Goal: Task Accomplishment & Management: Manage account settings

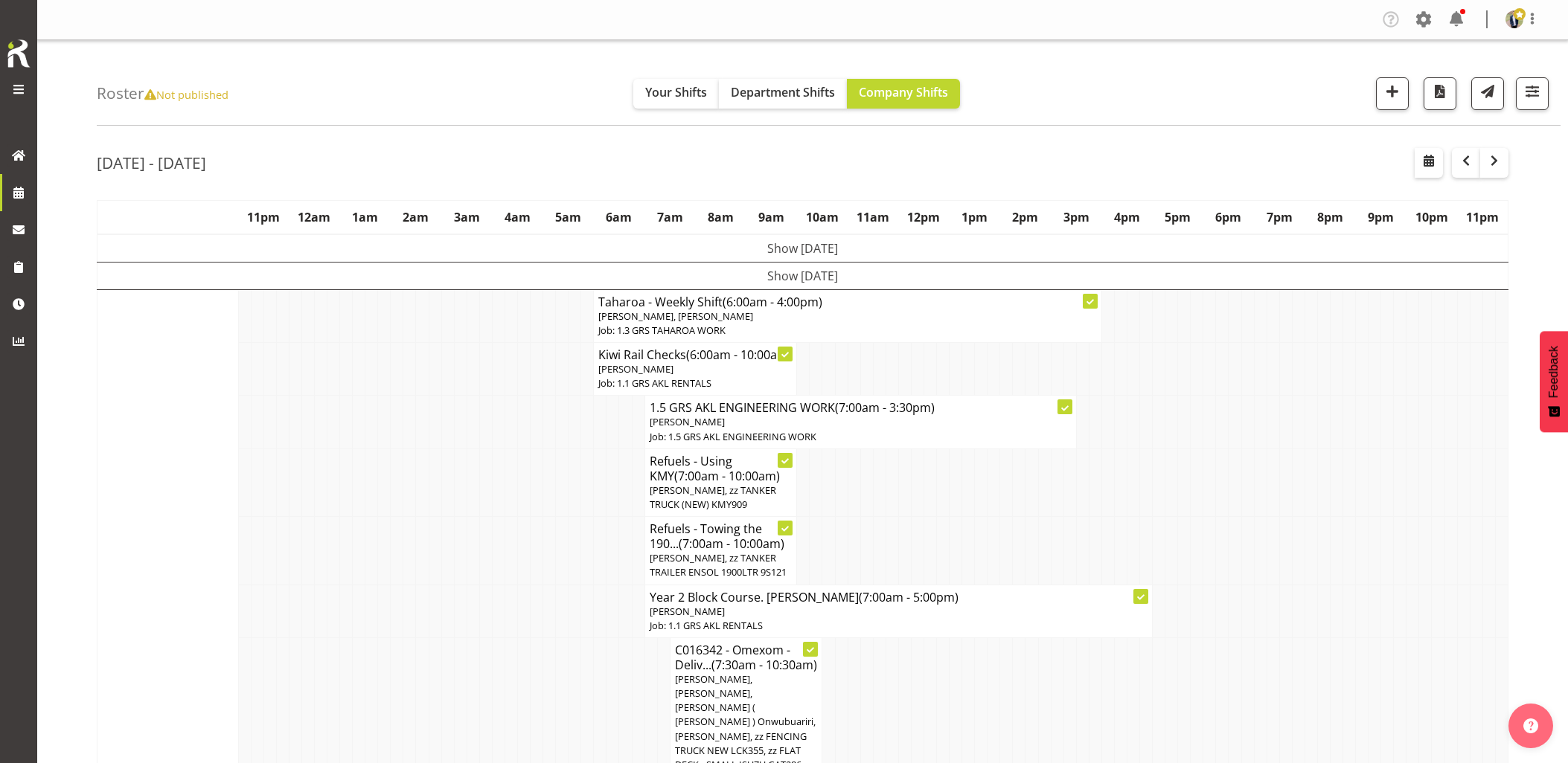
scroll to position [1405, 0]
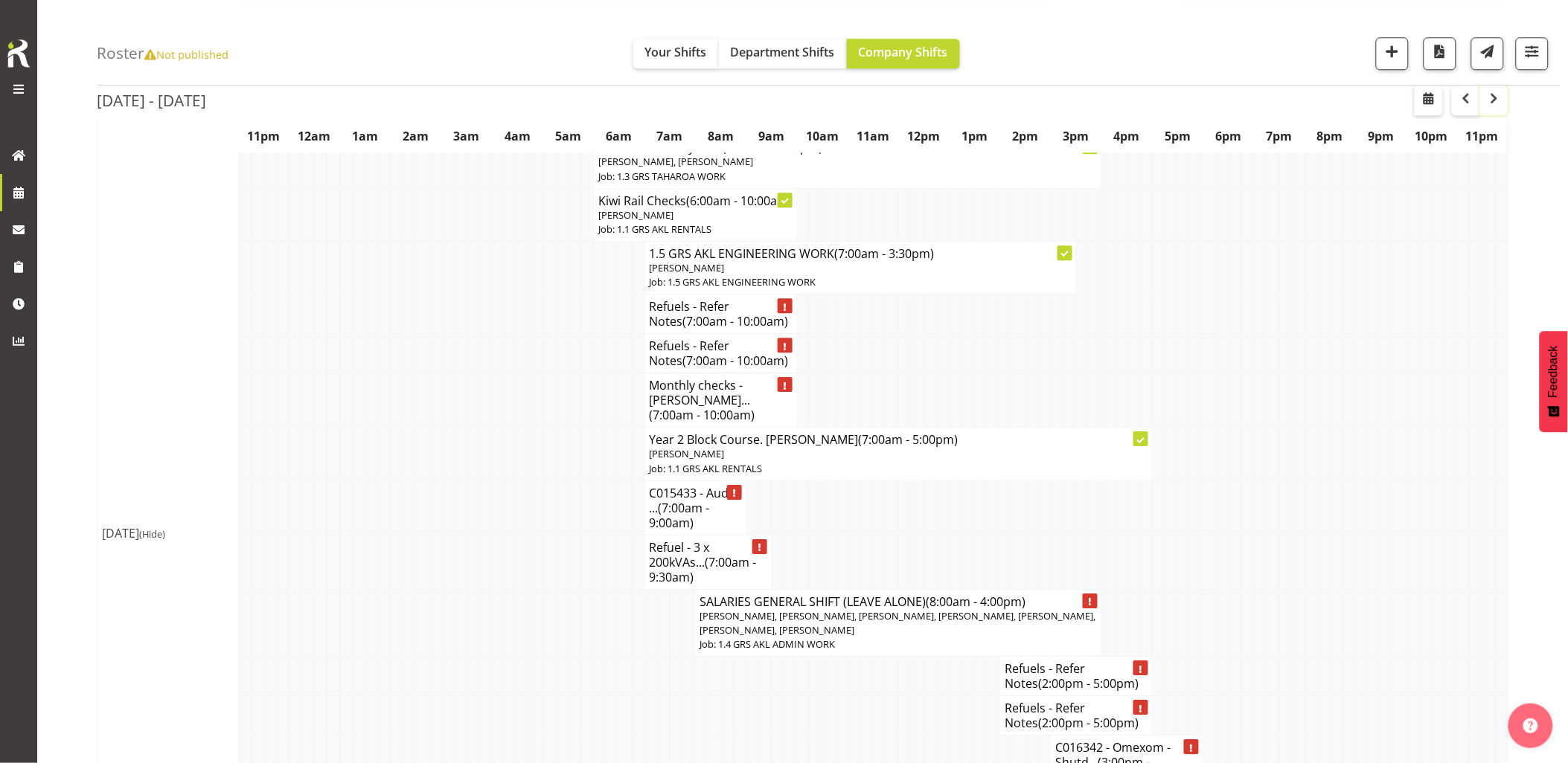
click at [1499, 106] on span "button" at bounding box center [1494, 97] width 17 height 17
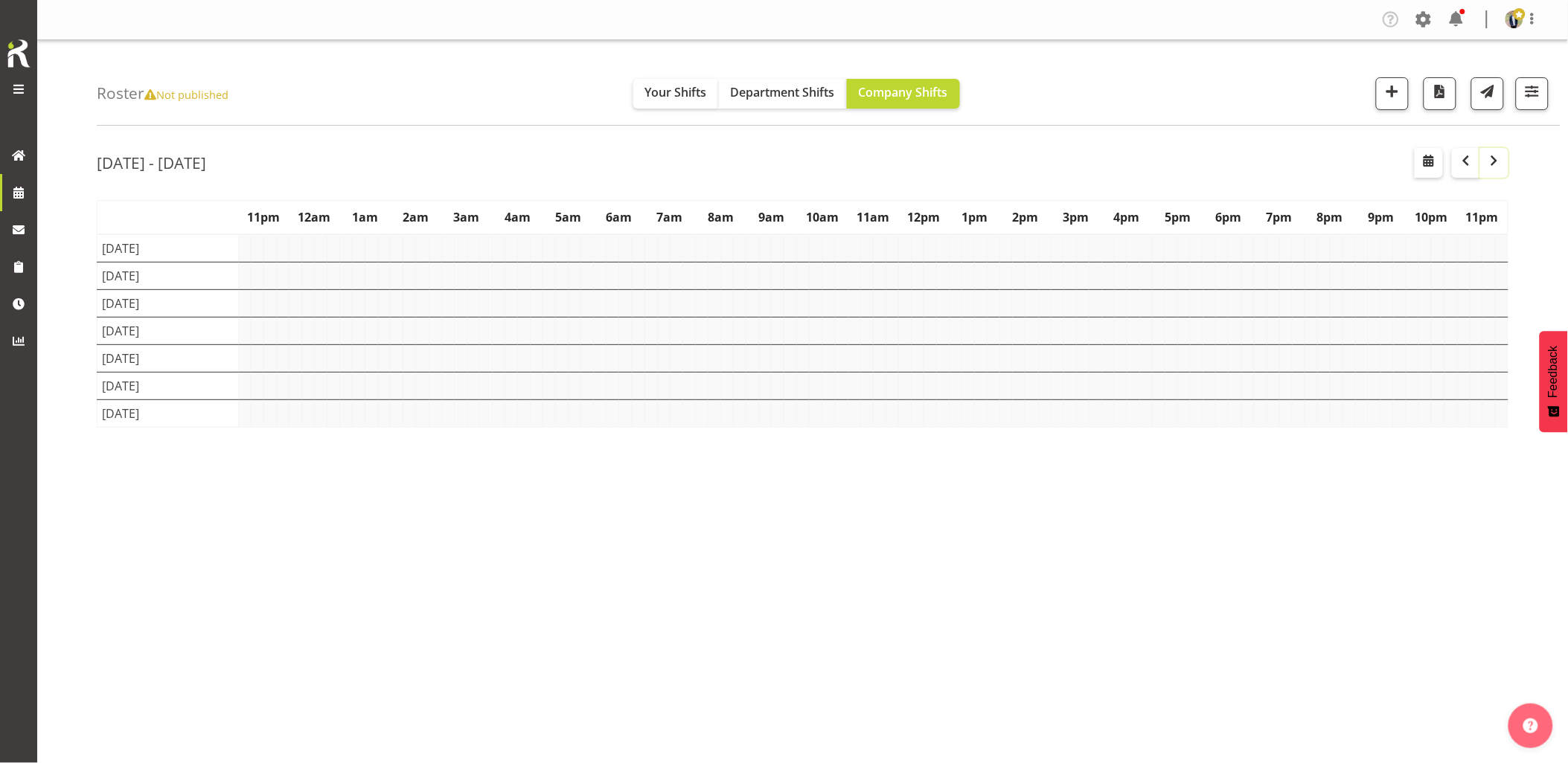
scroll to position [0, 0]
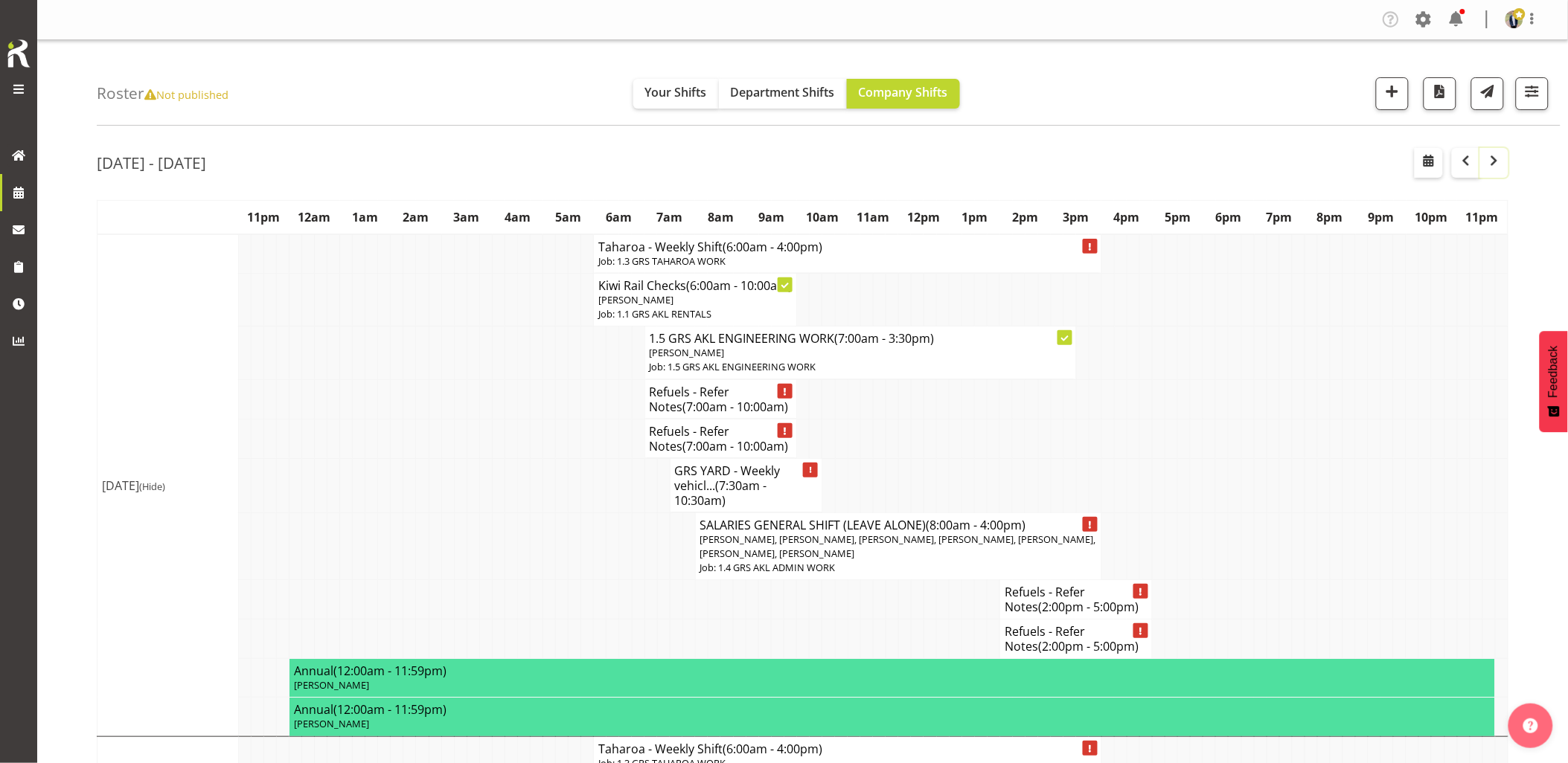
click at [1494, 165] on span "button" at bounding box center [1494, 160] width 17 height 17
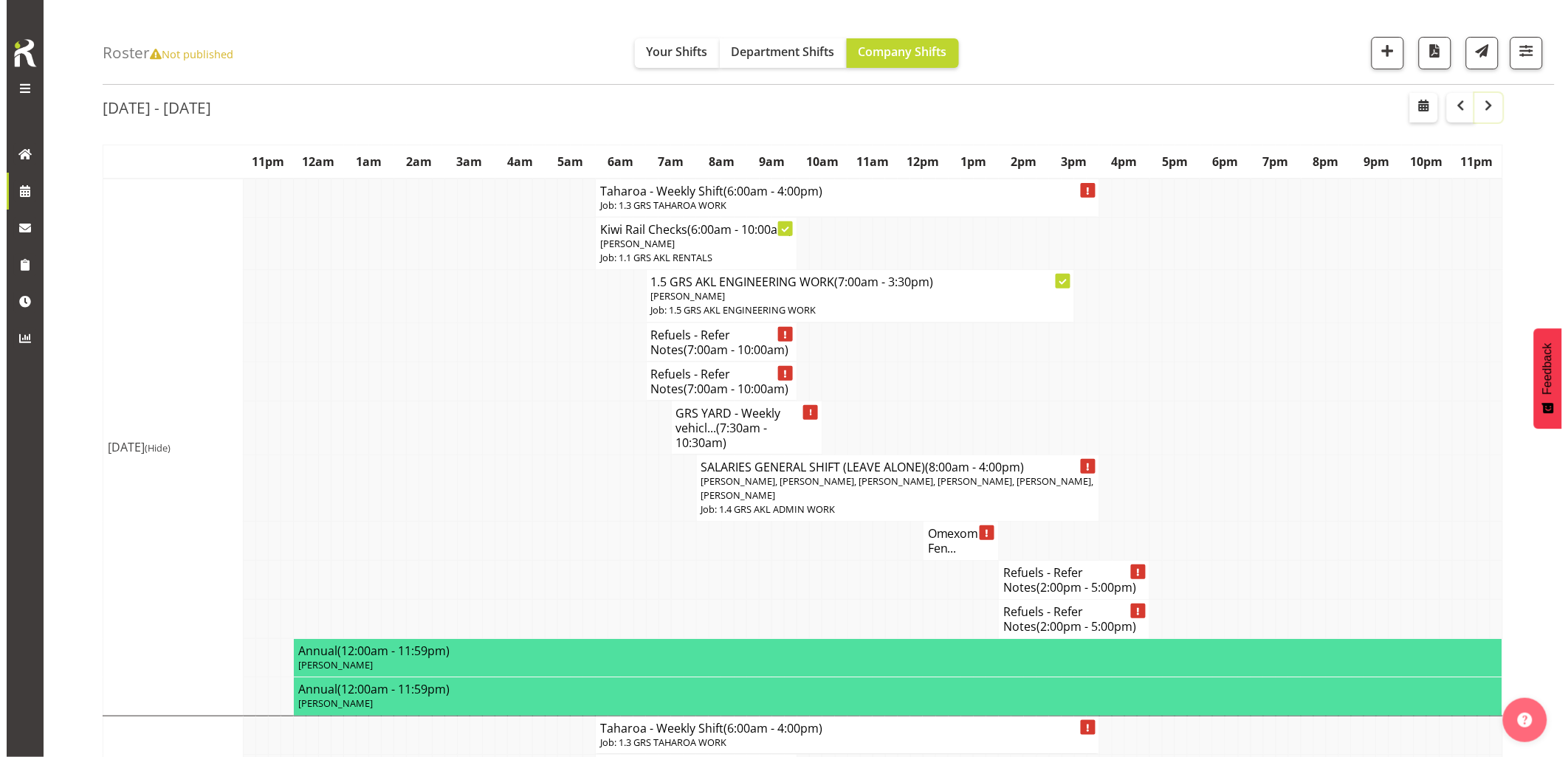
scroll to position [82, 0]
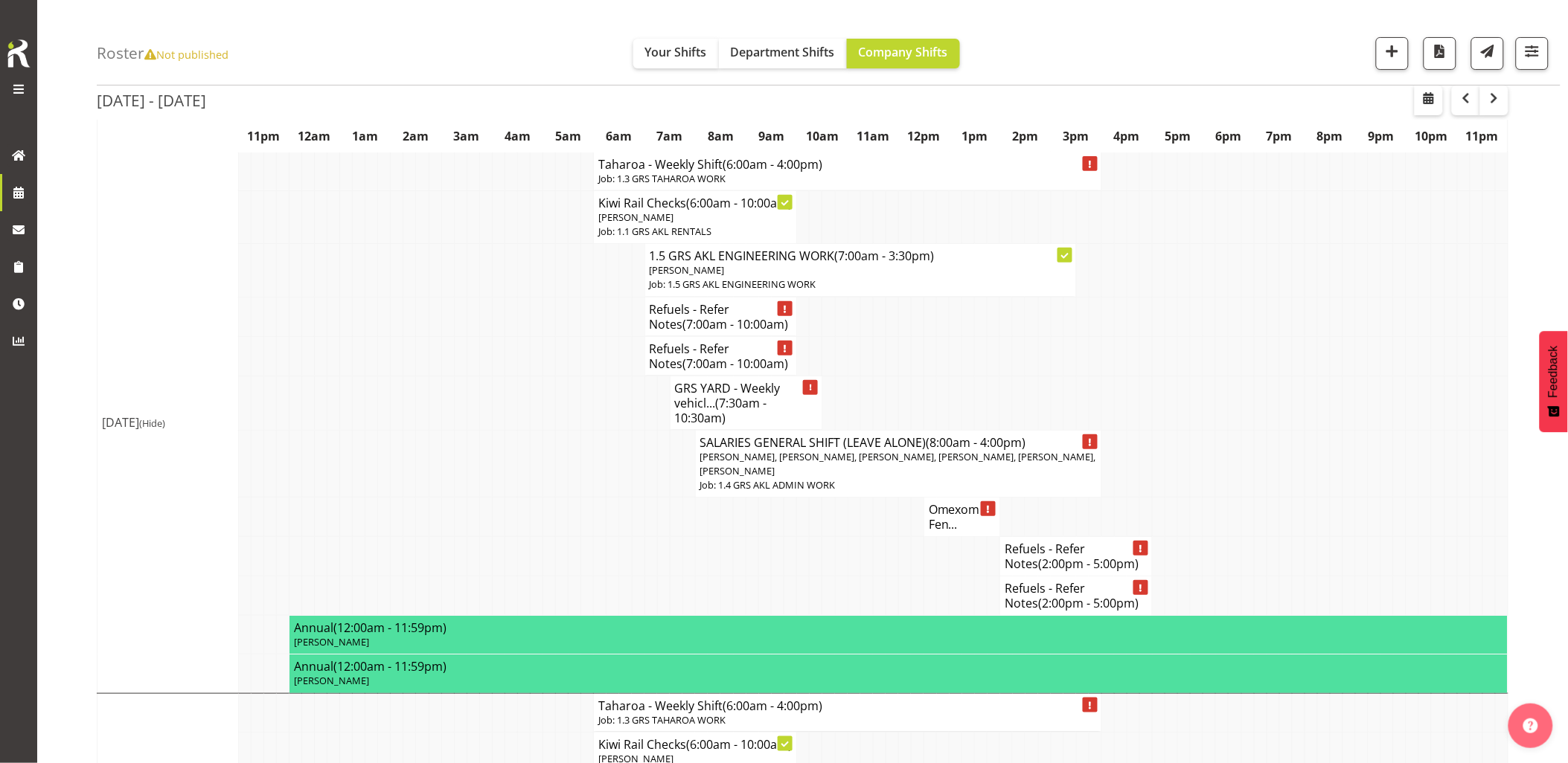
click at [544, 465] on td at bounding box center [550, 464] width 13 height 68
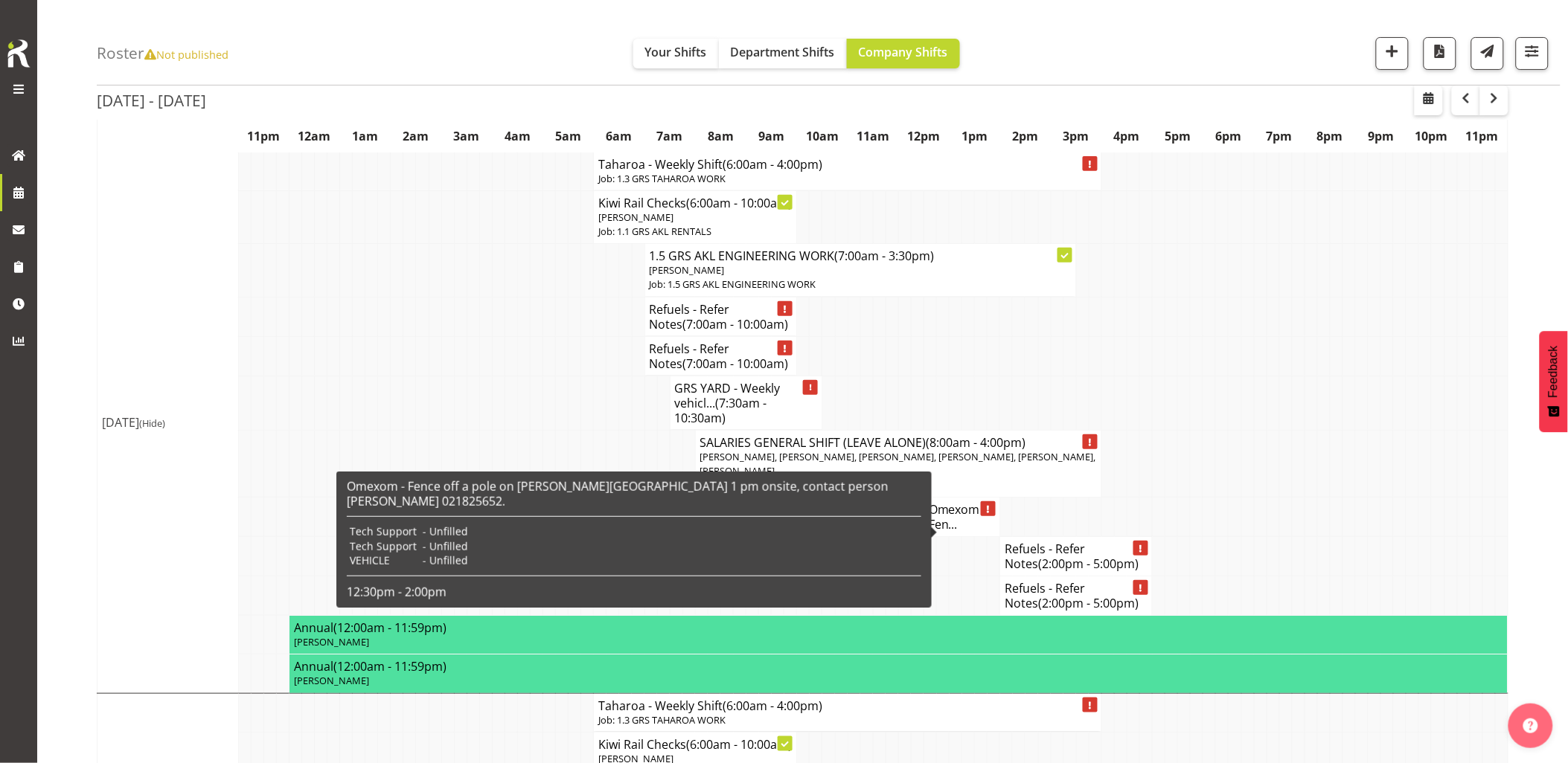
click at [965, 530] on h4 "Omexom - Fen..." at bounding box center [962, 517] width 66 height 29
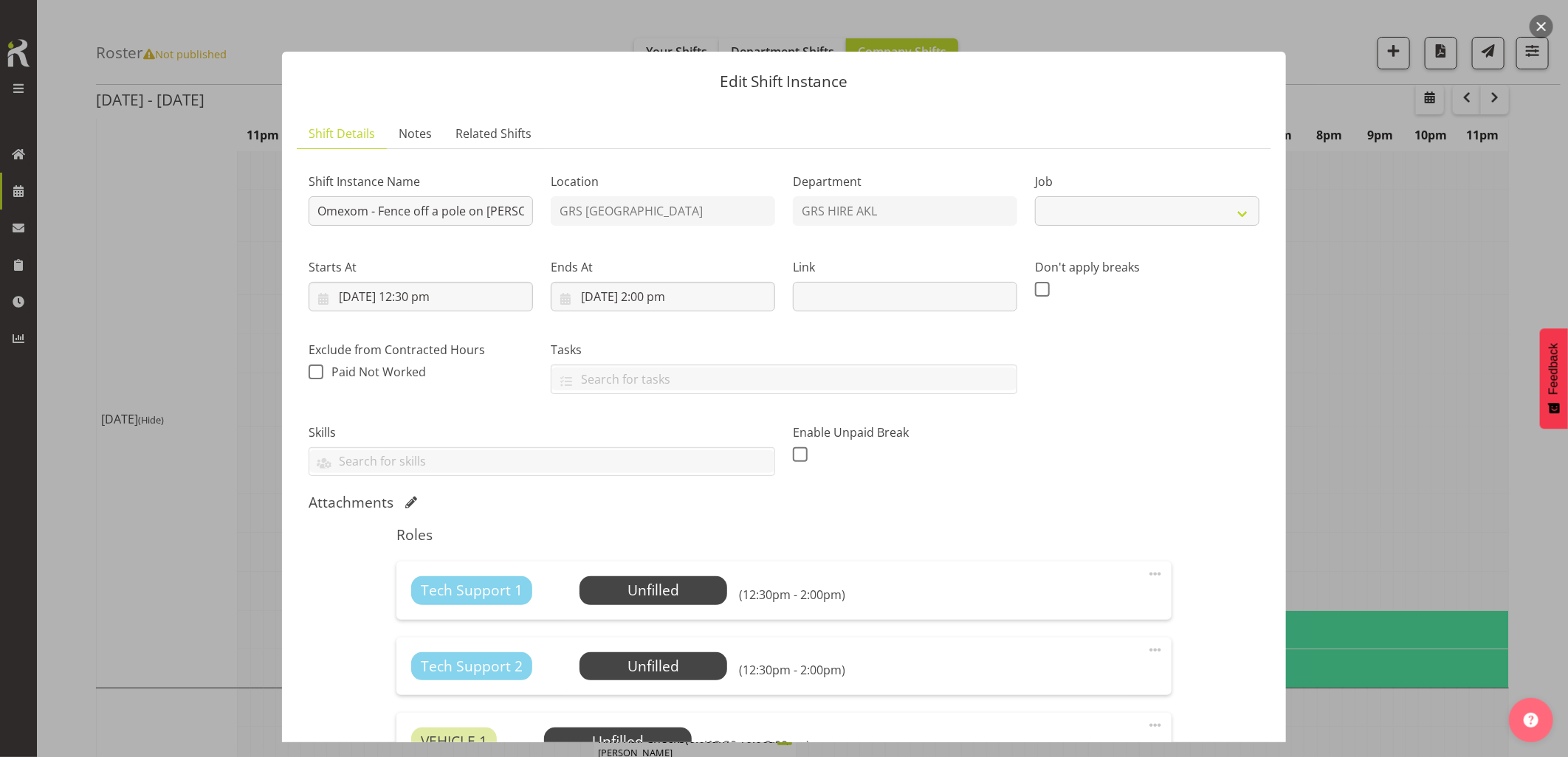
select select "7504"
paste input "C016246"
drag, startPoint x: 416, startPoint y: 203, endPoint x: 559, endPoint y: 214, distance: 143.4
click at [545, 211] on div "Shift Instance Name C016246- Omexom - Fence off a pole on Gloria Ave, Te Atatu.…" at bounding box center [784, 319] width 969 height 334
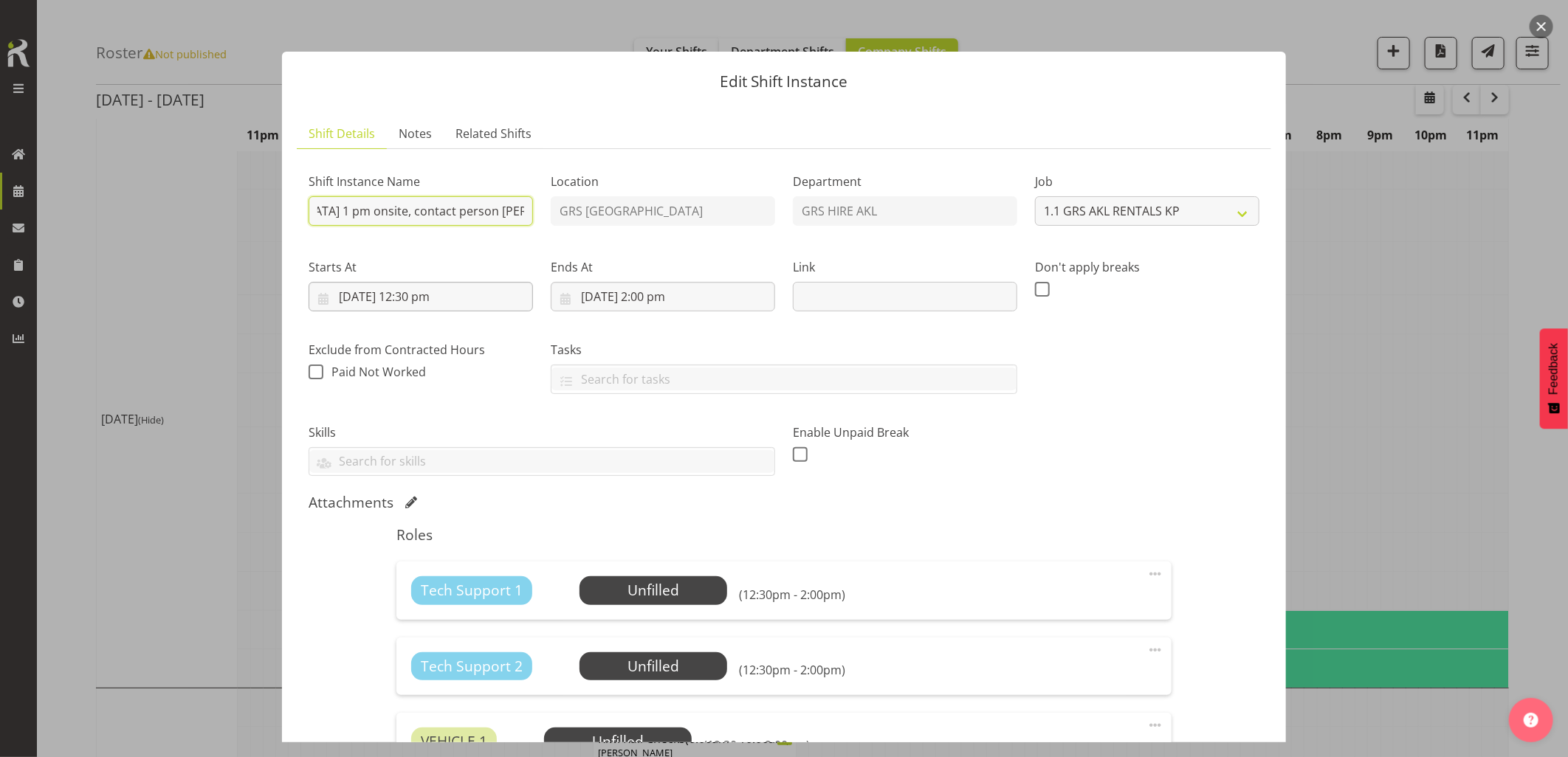
type input "C016246- Omexom - Fence off a pole on Gloria Ave, Te Atatu. 1 pm onsite, contac…"
click at [469, 304] on input "20/10/2025, 12:30 pm" at bounding box center [421, 296] width 224 height 29
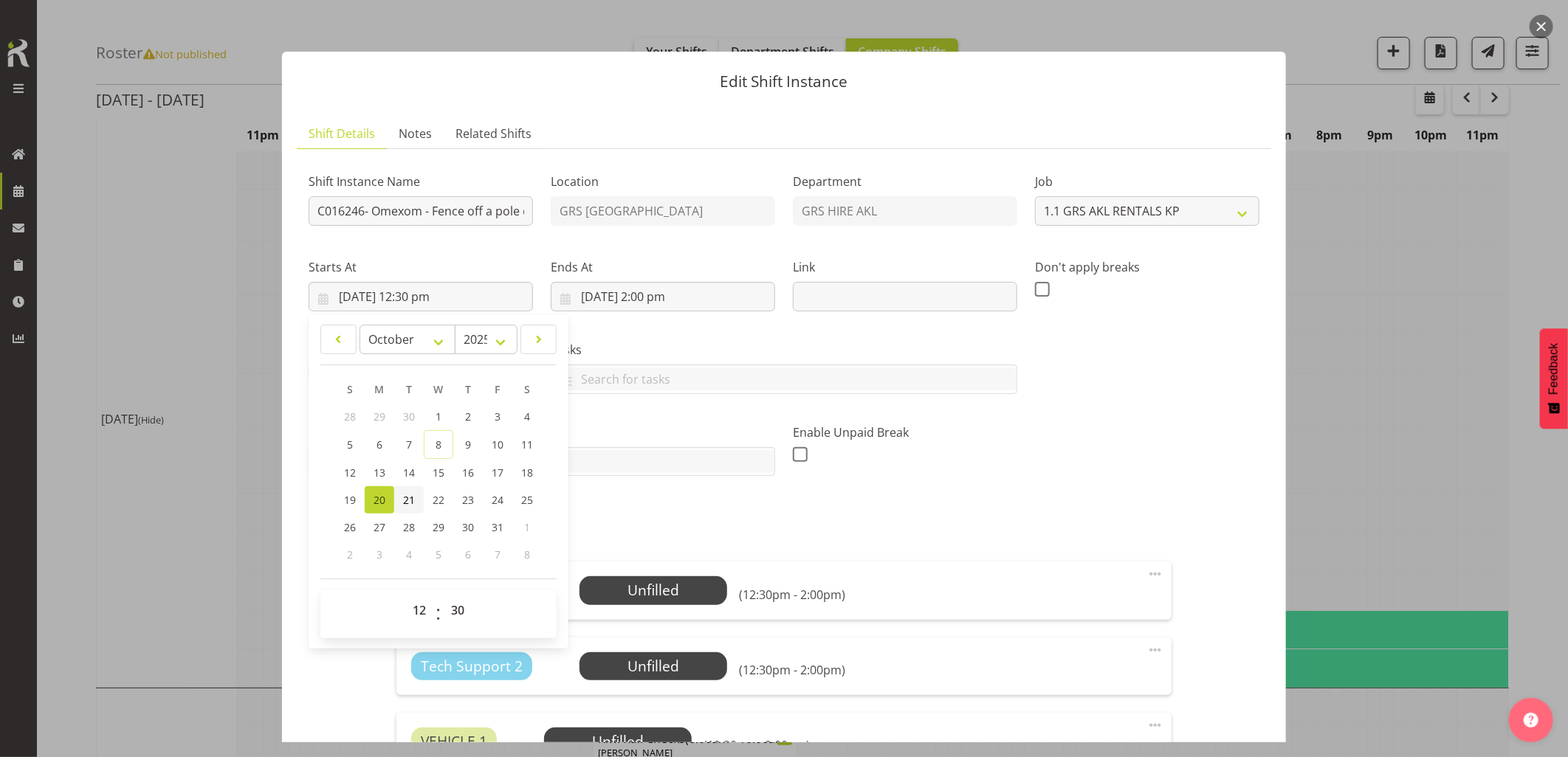
click at [407, 504] on span "21" at bounding box center [409, 499] width 12 height 14
type input "21/10/2025, 12:30 pm"
click at [698, 297] on input "20/10/2025, 2:00 pm" at bounding box center [663, 296] width 224 height 29
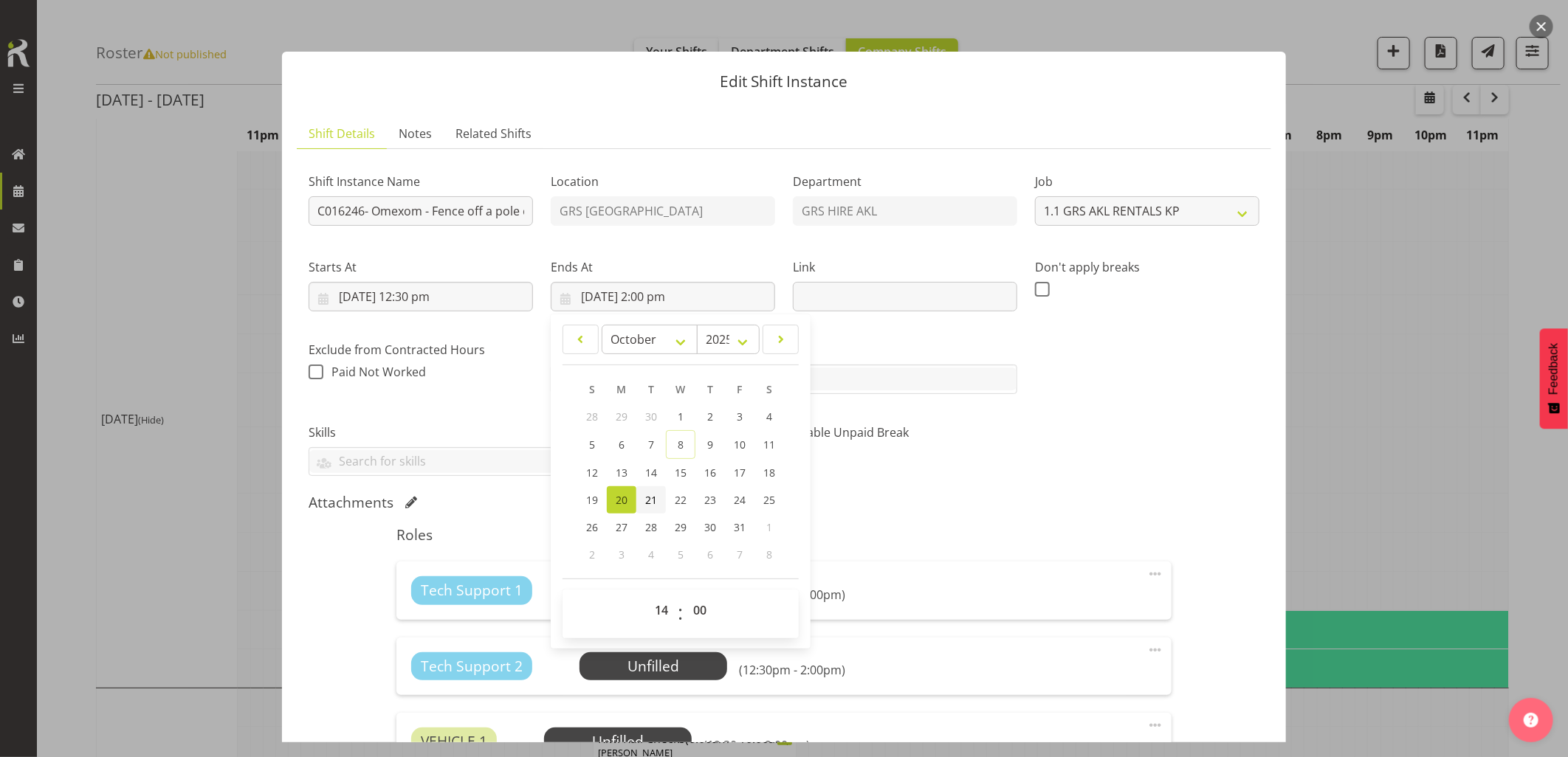
click at [645, 499] on span "21" at bounding box center [650, 499] width 12 height 14
type input "21/10/2025, 2:00 pm"
click at [1023, 441] on div "Shift Instance Name C016246- Omexom - Fence off a pole on Gloria Ave, Te Atatu.…" at bounding box center [784, 319] width 969 height 334
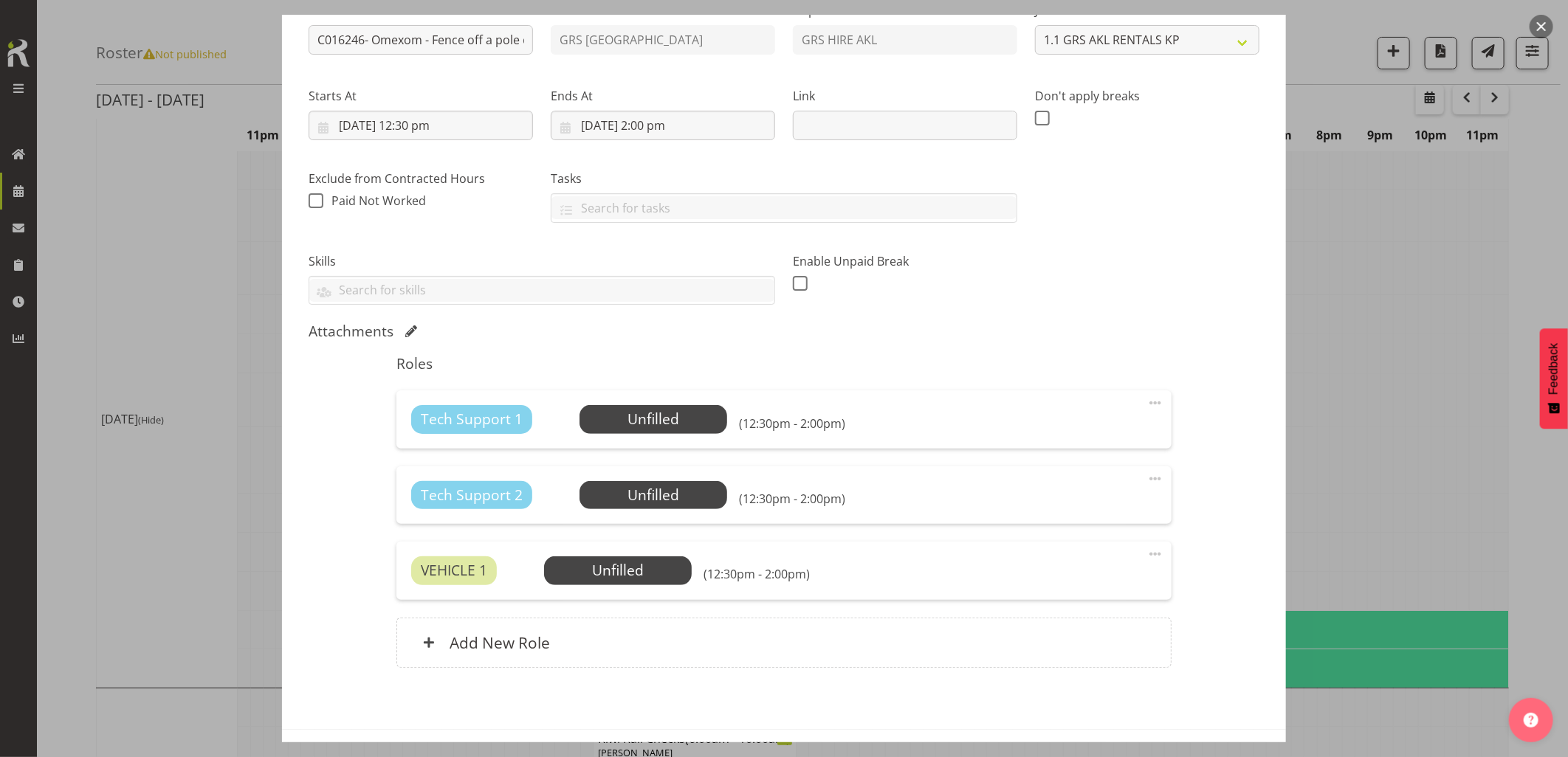
scroll to position [227, 0]
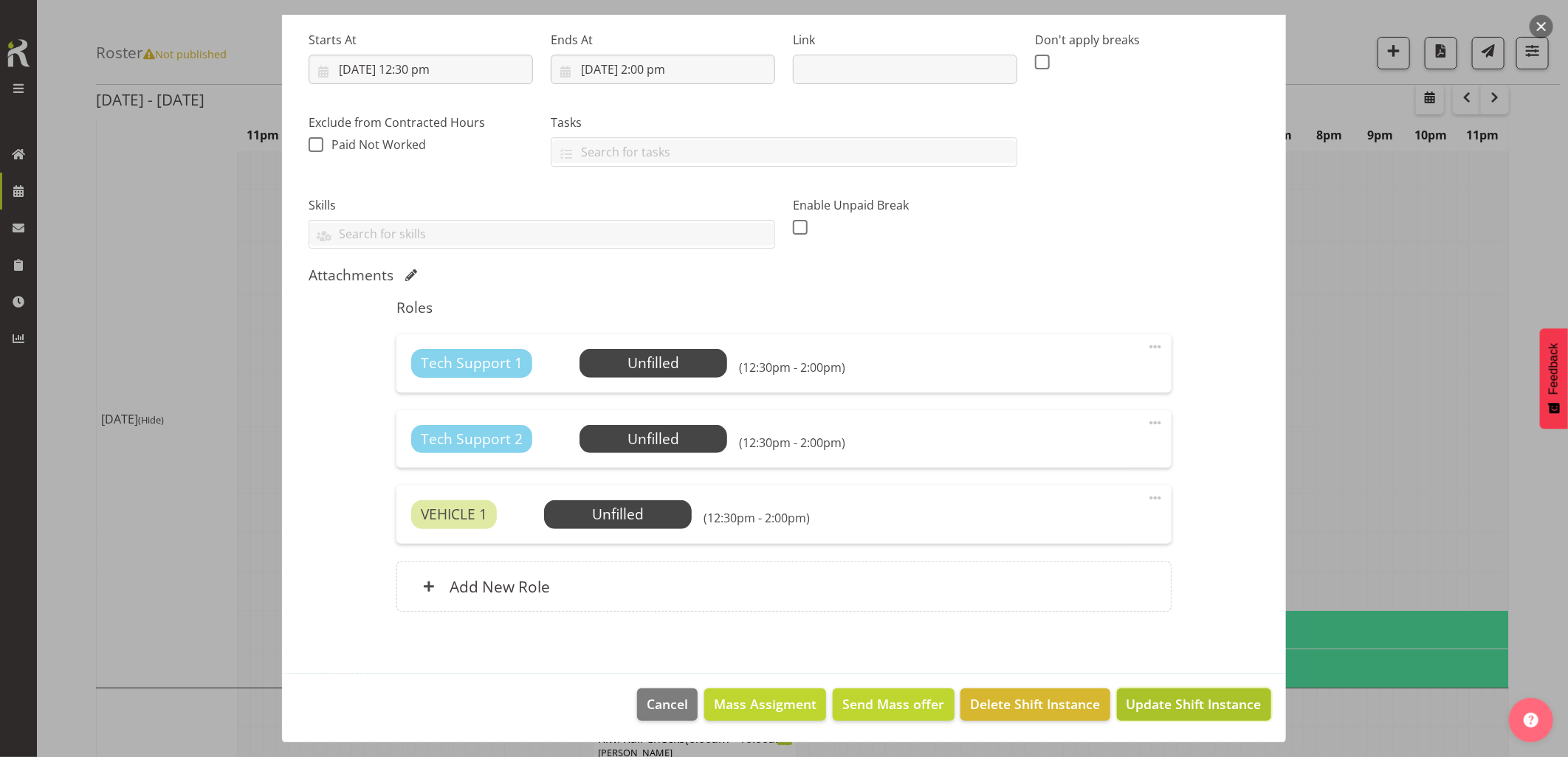
click at [1162, 700] on span "Update Shift Instance" at bounding box center [1194, 703] width 135 height 19
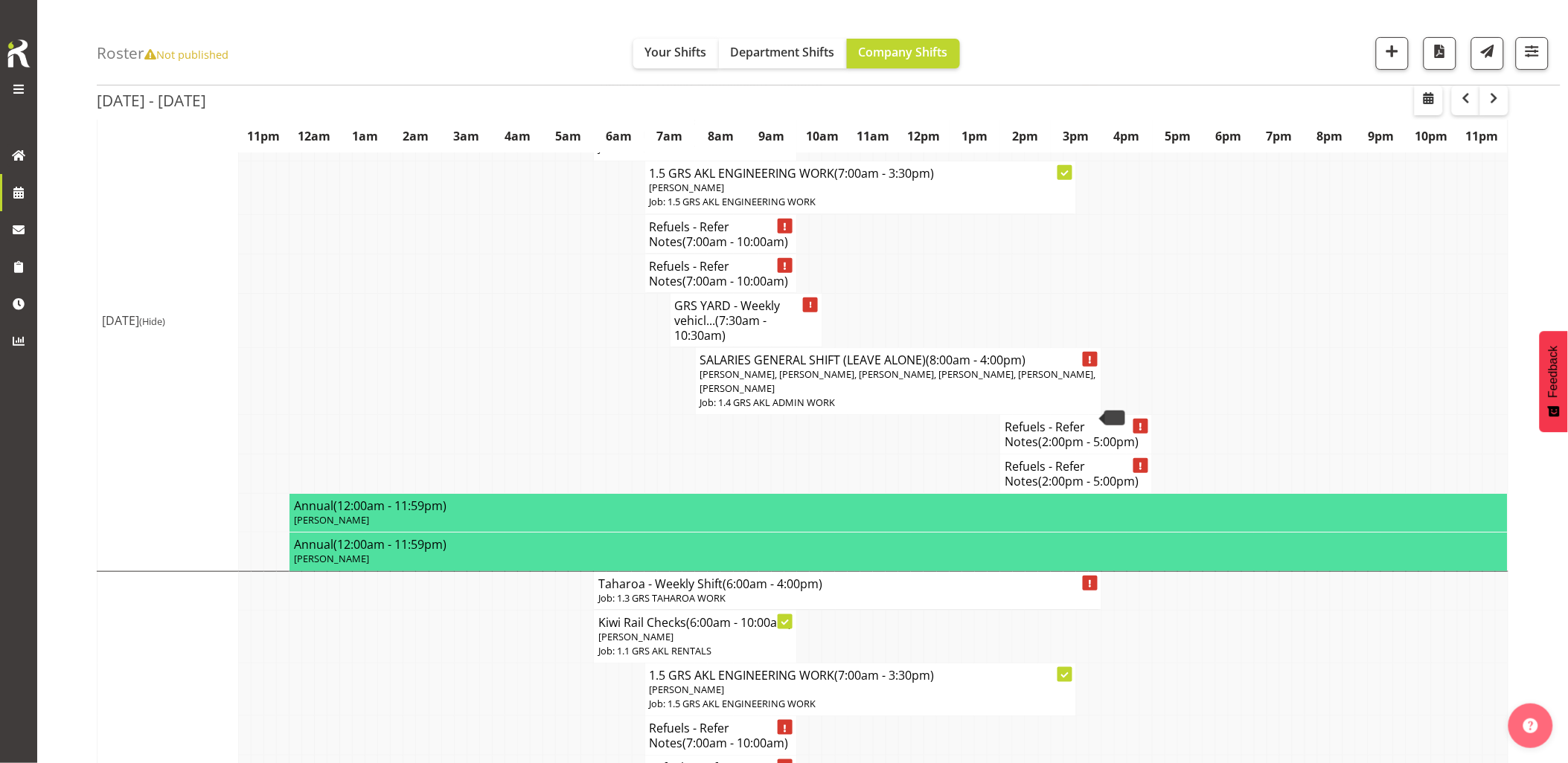
scroll to position [578, 0]
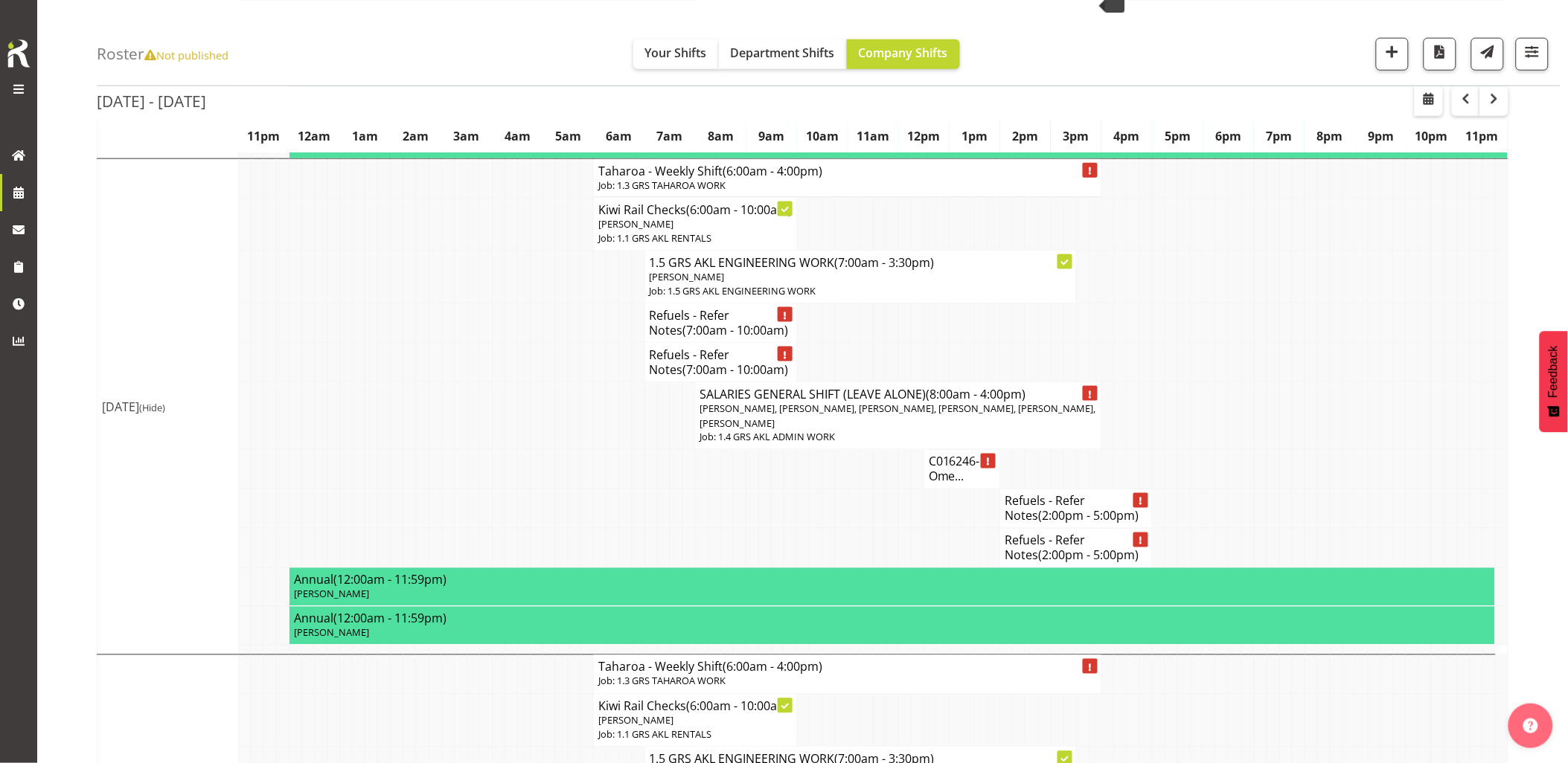
click at [547, 523] on td at bounding box center [550, 508] width 13 height 40
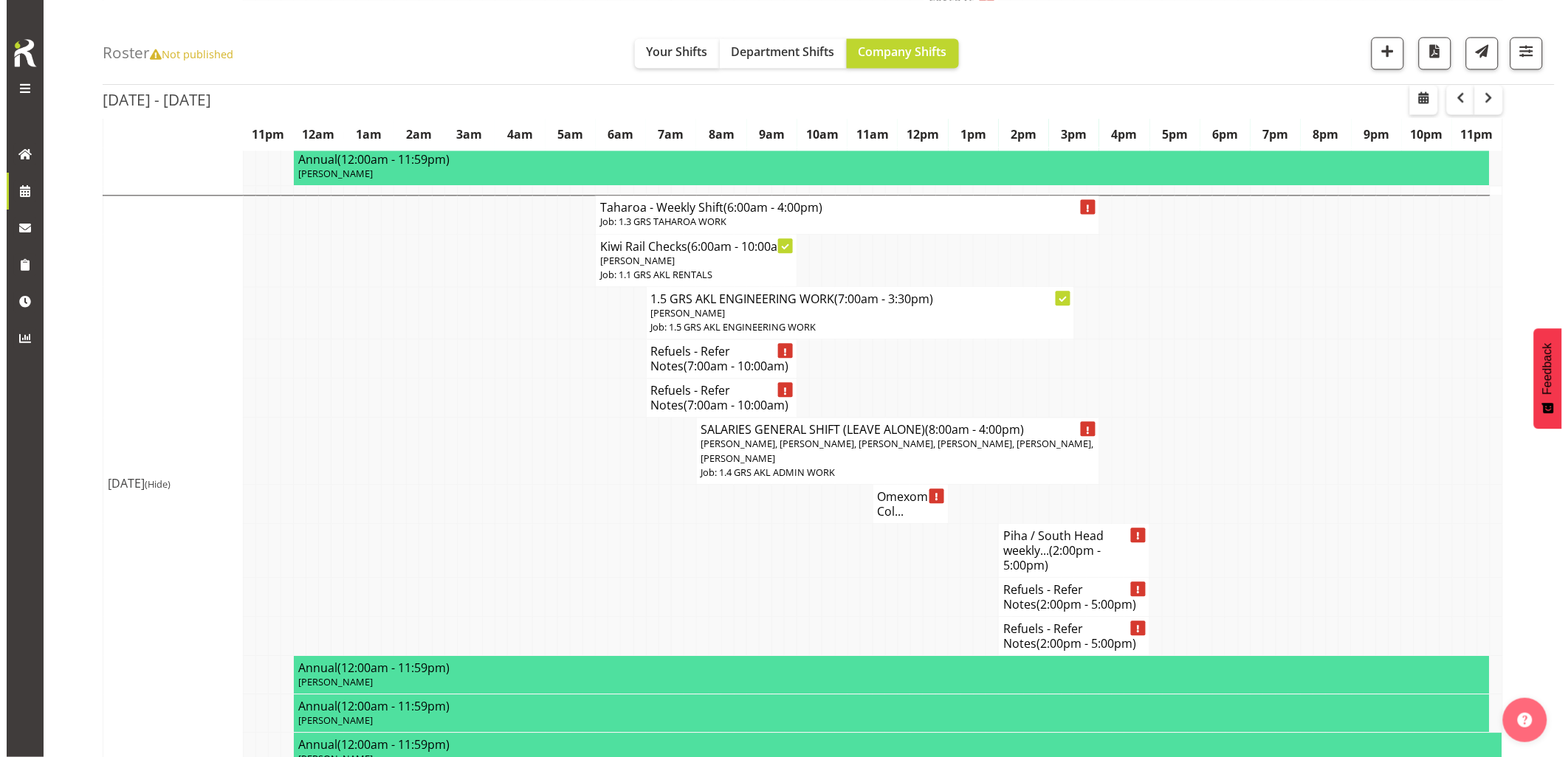
scroll to position [1147, 0]
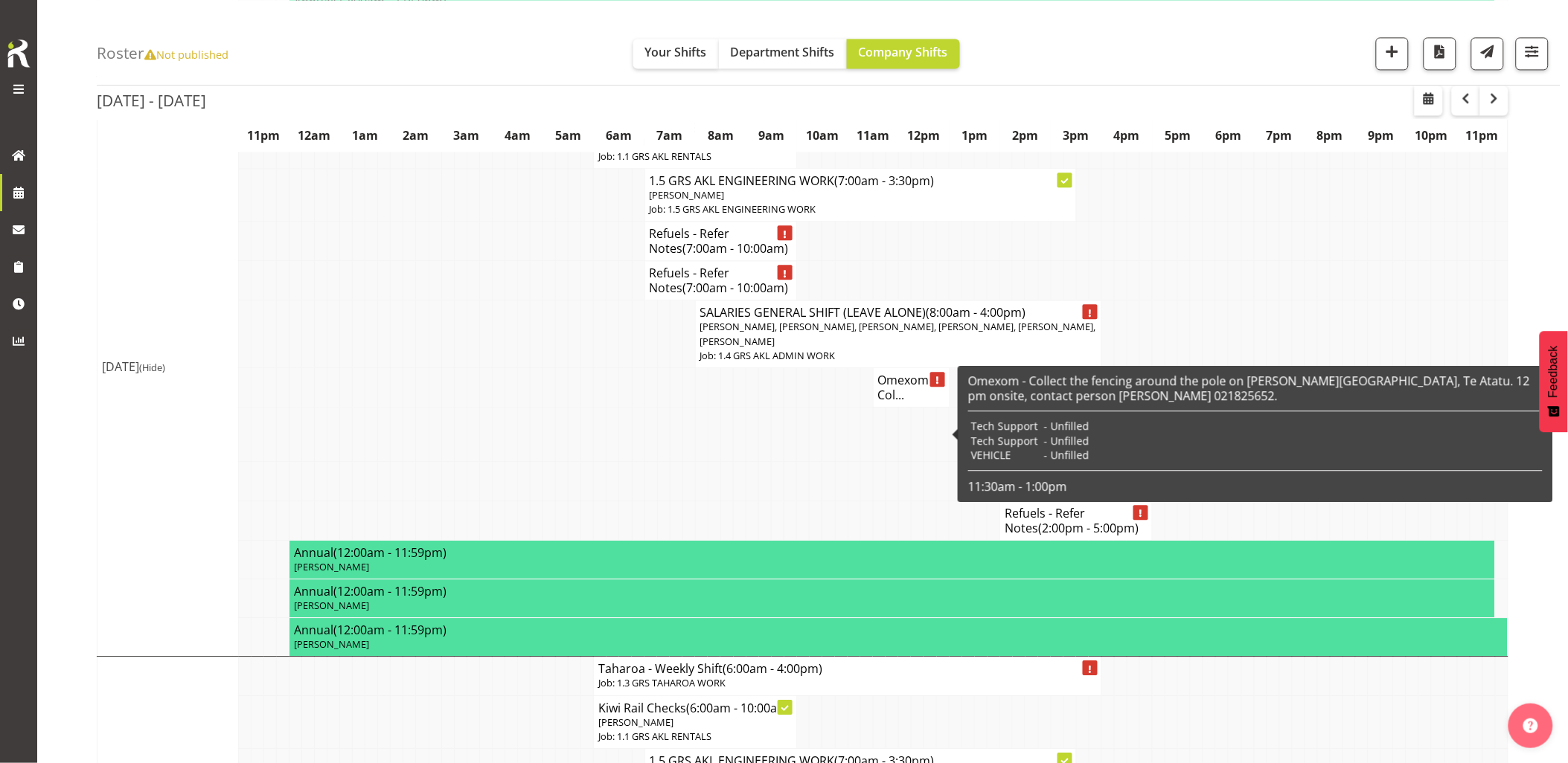
click at [895, 403] on h4 "Omexom - Col..." at bounding box center [911, 387] width 66 height 29
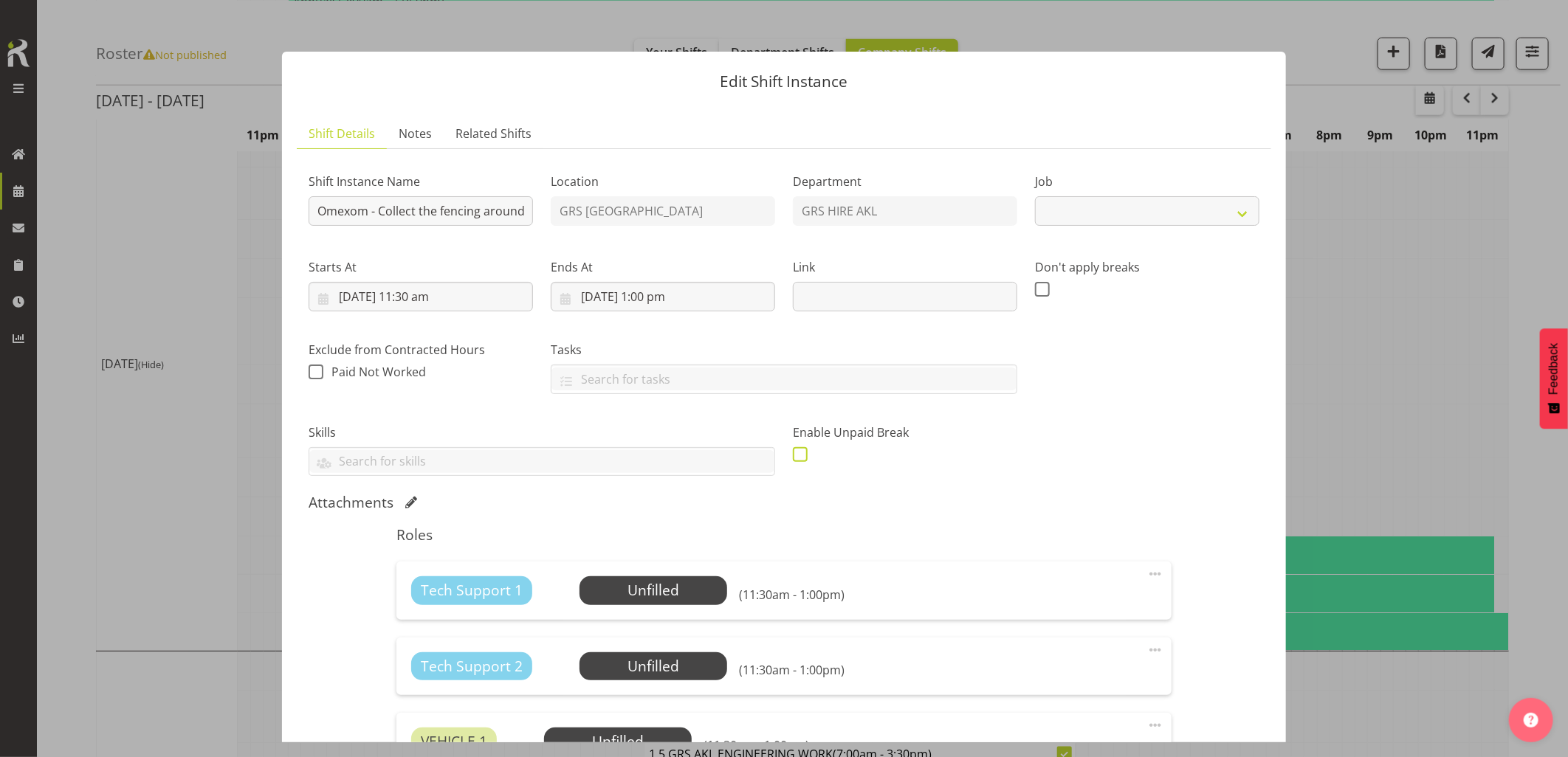
select select "7504"
paste input "C016246"
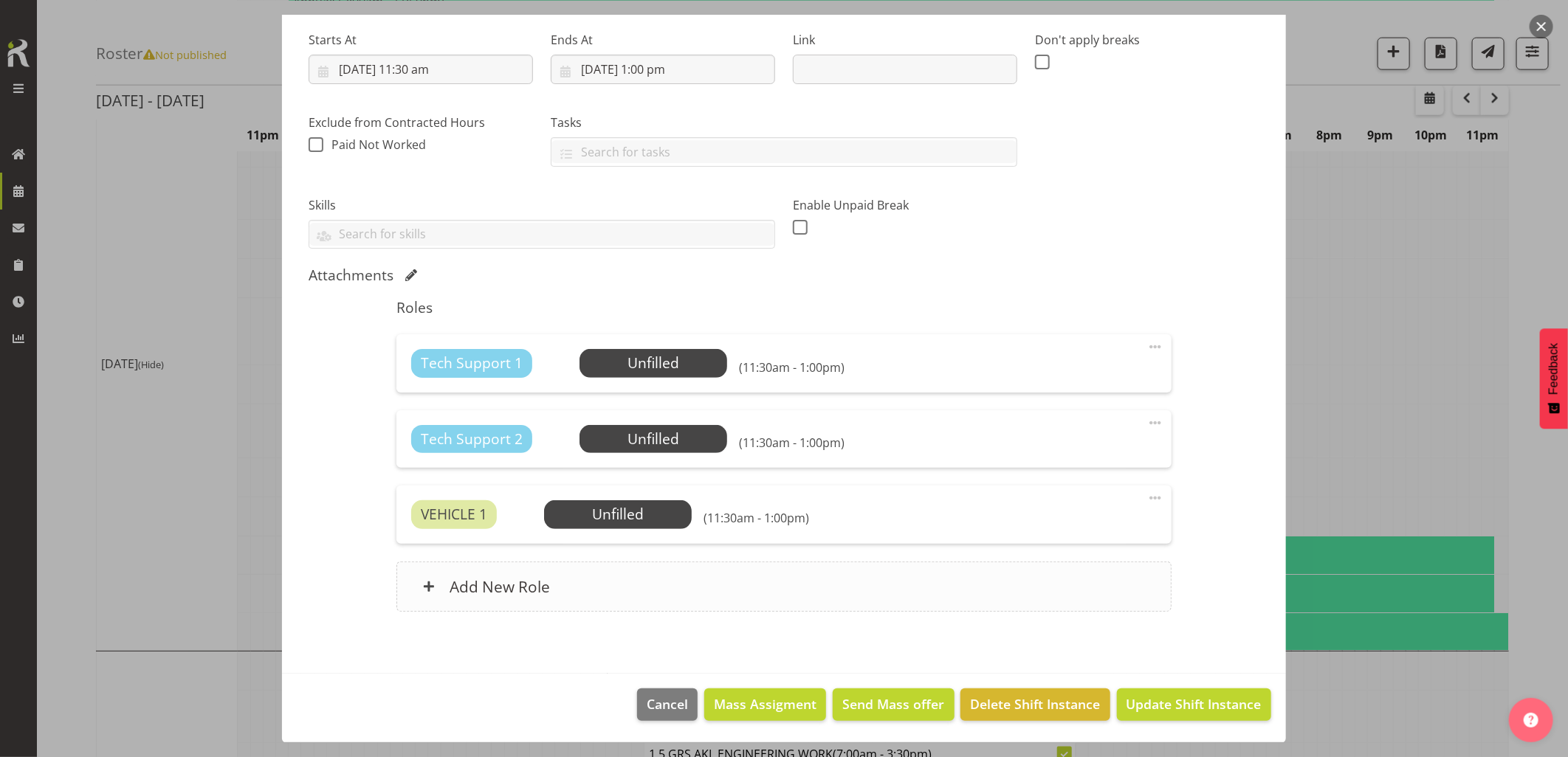
scroll to position [64, 0]
type input "C016246 - Omexom - Collect the fencing around the pole on Gloria Ave, Te Atatu.…"
click at [1133, 704] on span "Update Shift Instance" at bounding box center [1194, 703] width 135 height 19
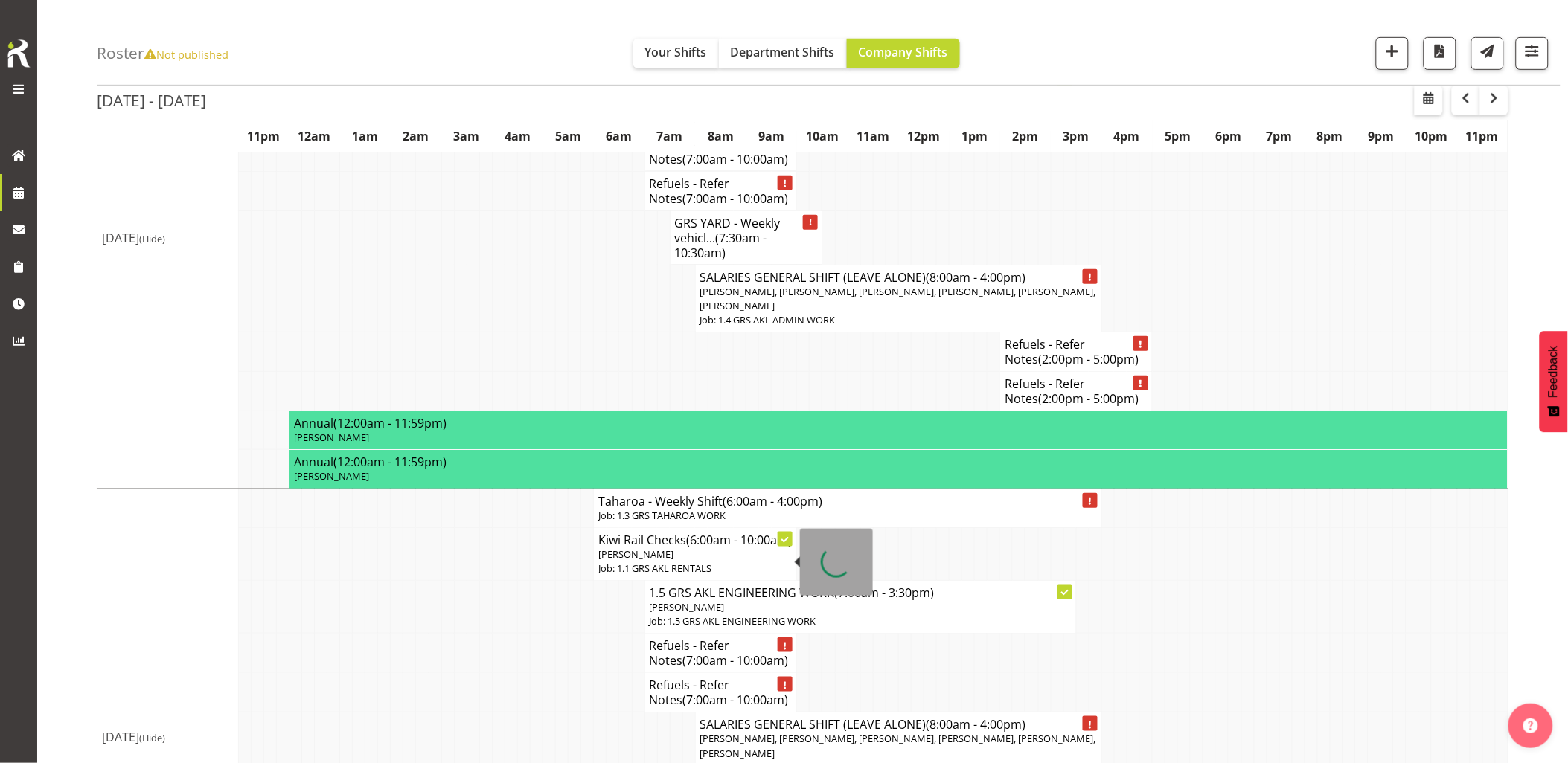
scroll to position [578, 0]
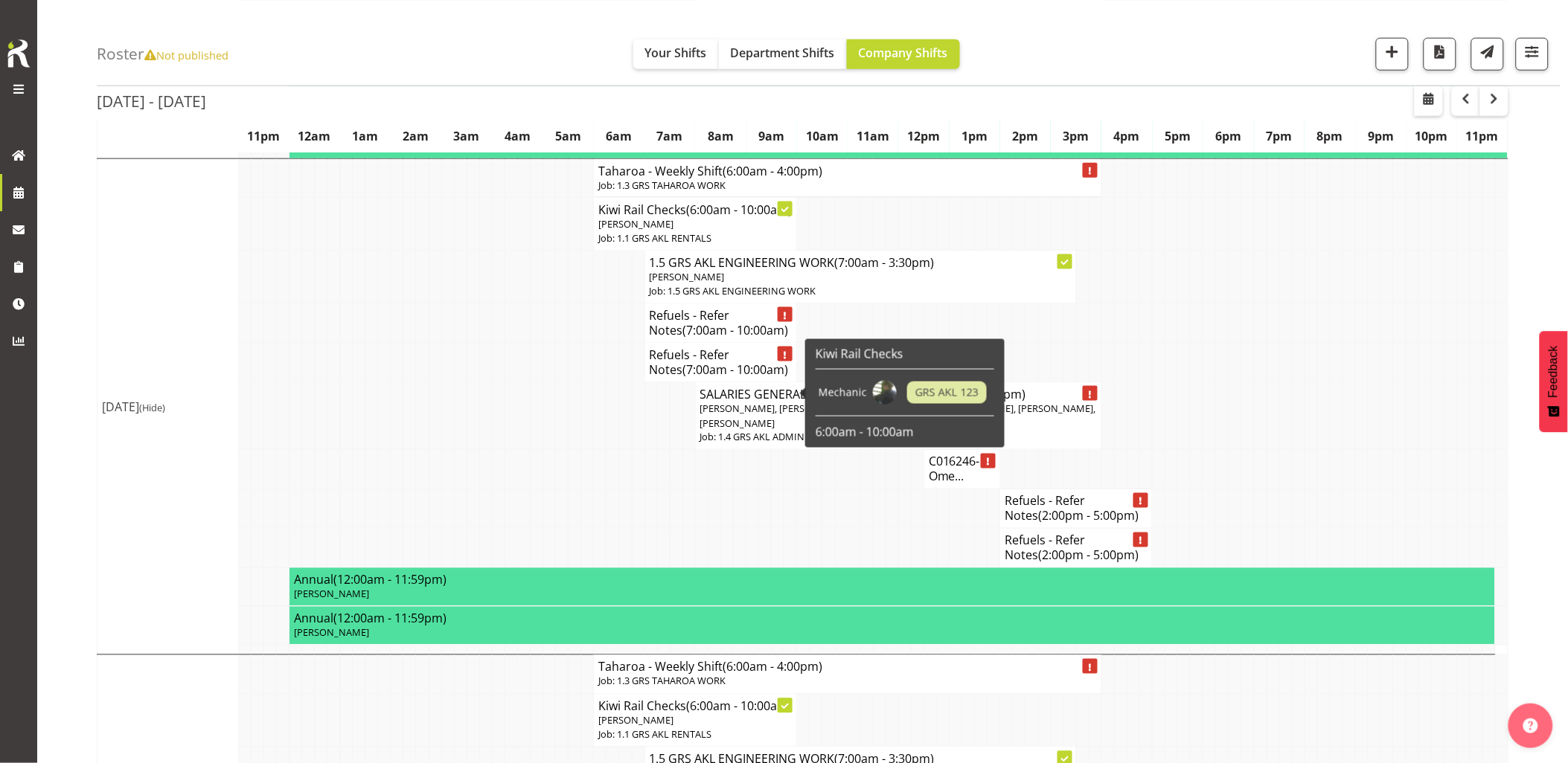
click at [514, 529] on td at bounding box center [511, 508] width 13 height 40
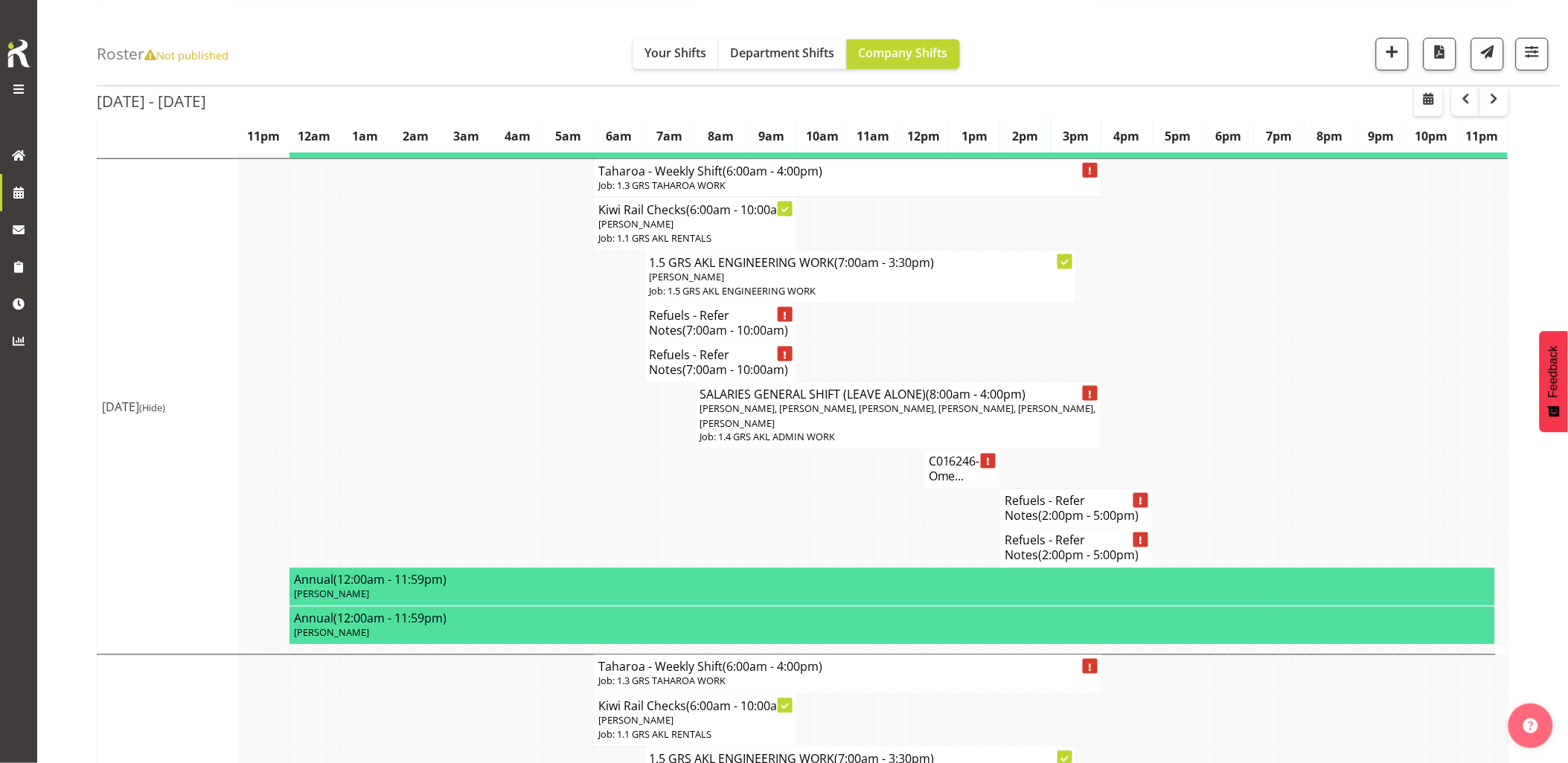
click at [506, 481] on td at bounding box center [511, 470] width 13 height 40
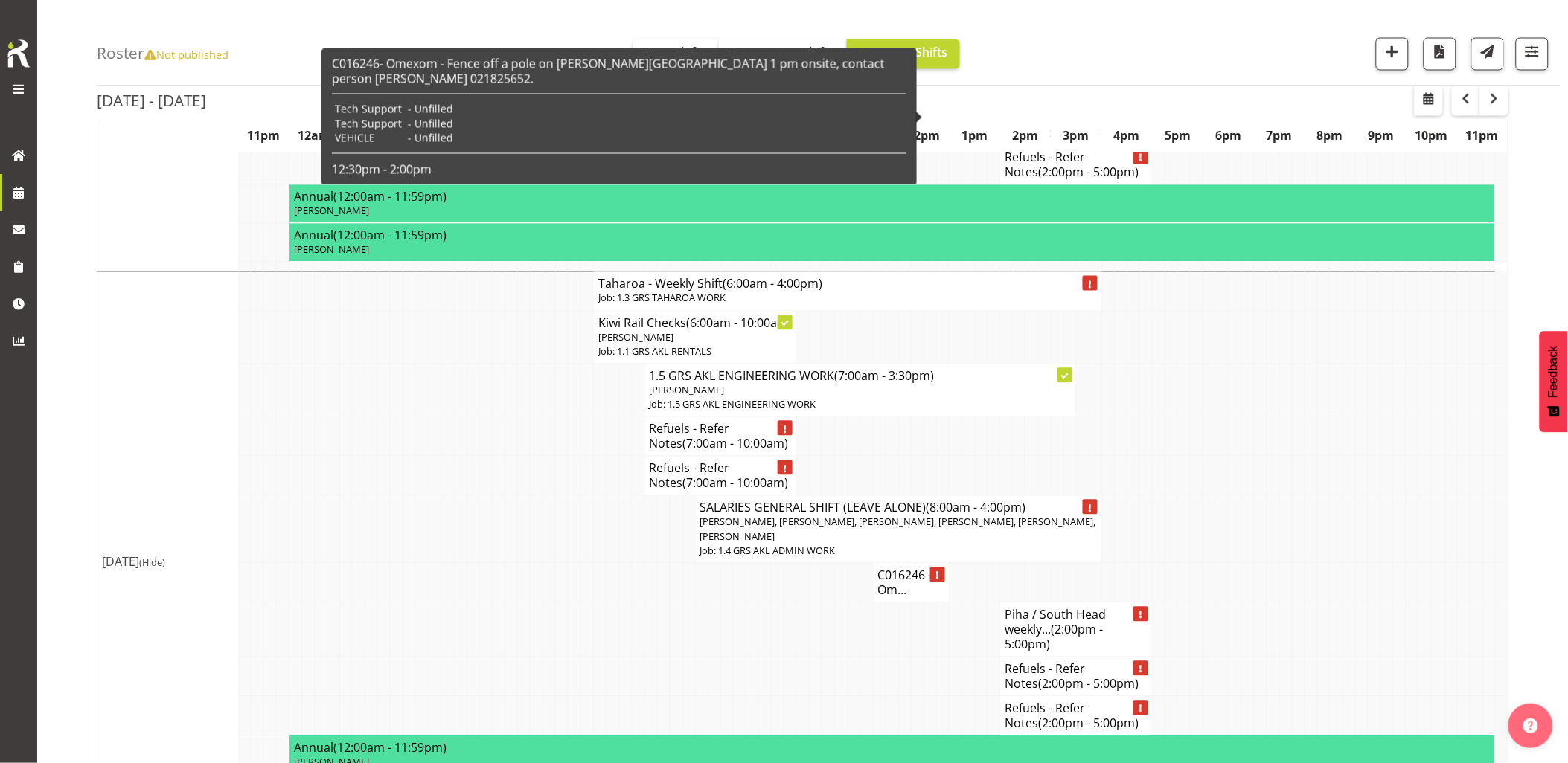
scroll to position [1074, 0]
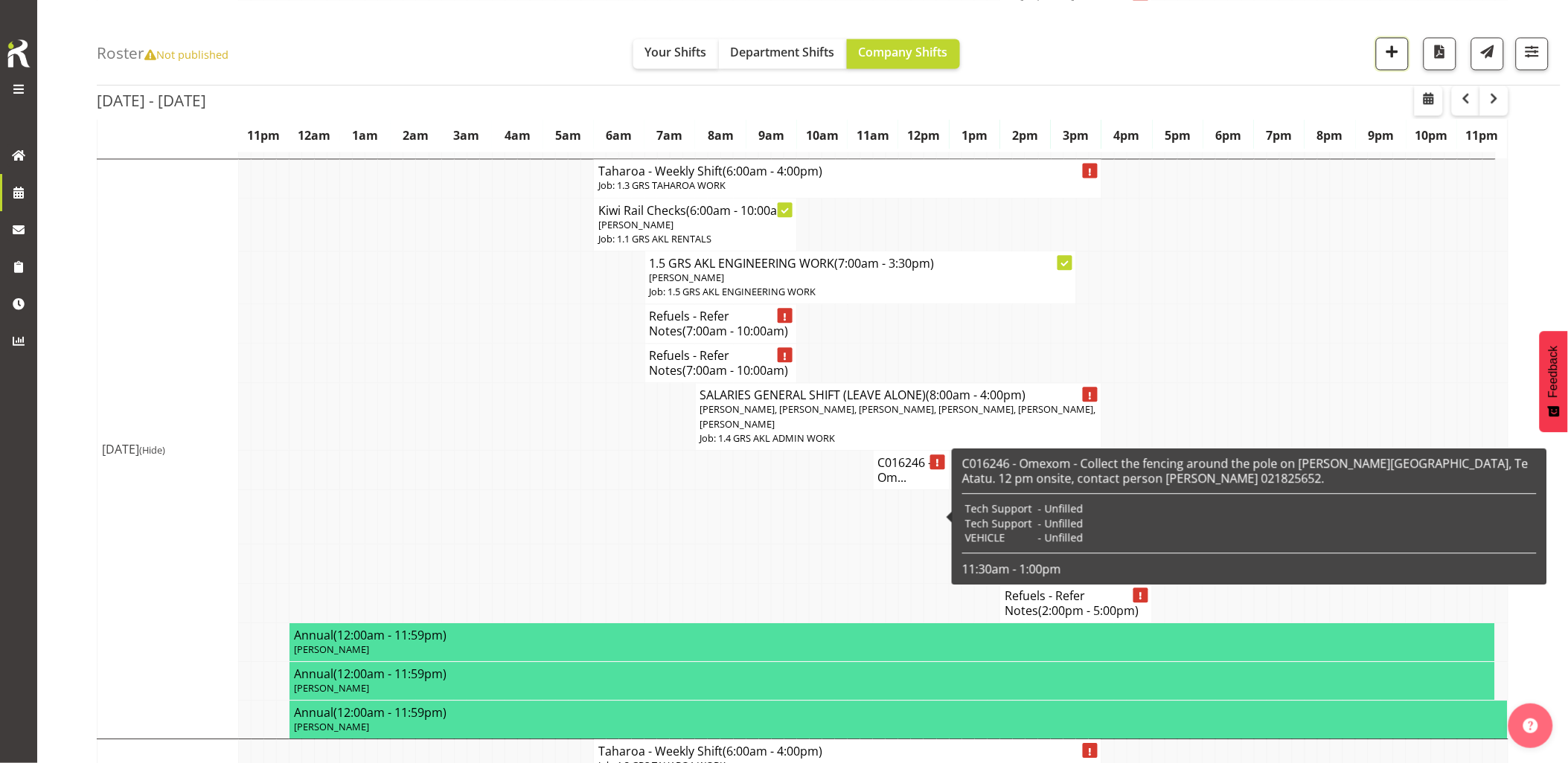
click at [1392, 49] on span "button" at bounding box center [1391, 51] width 19 height 19
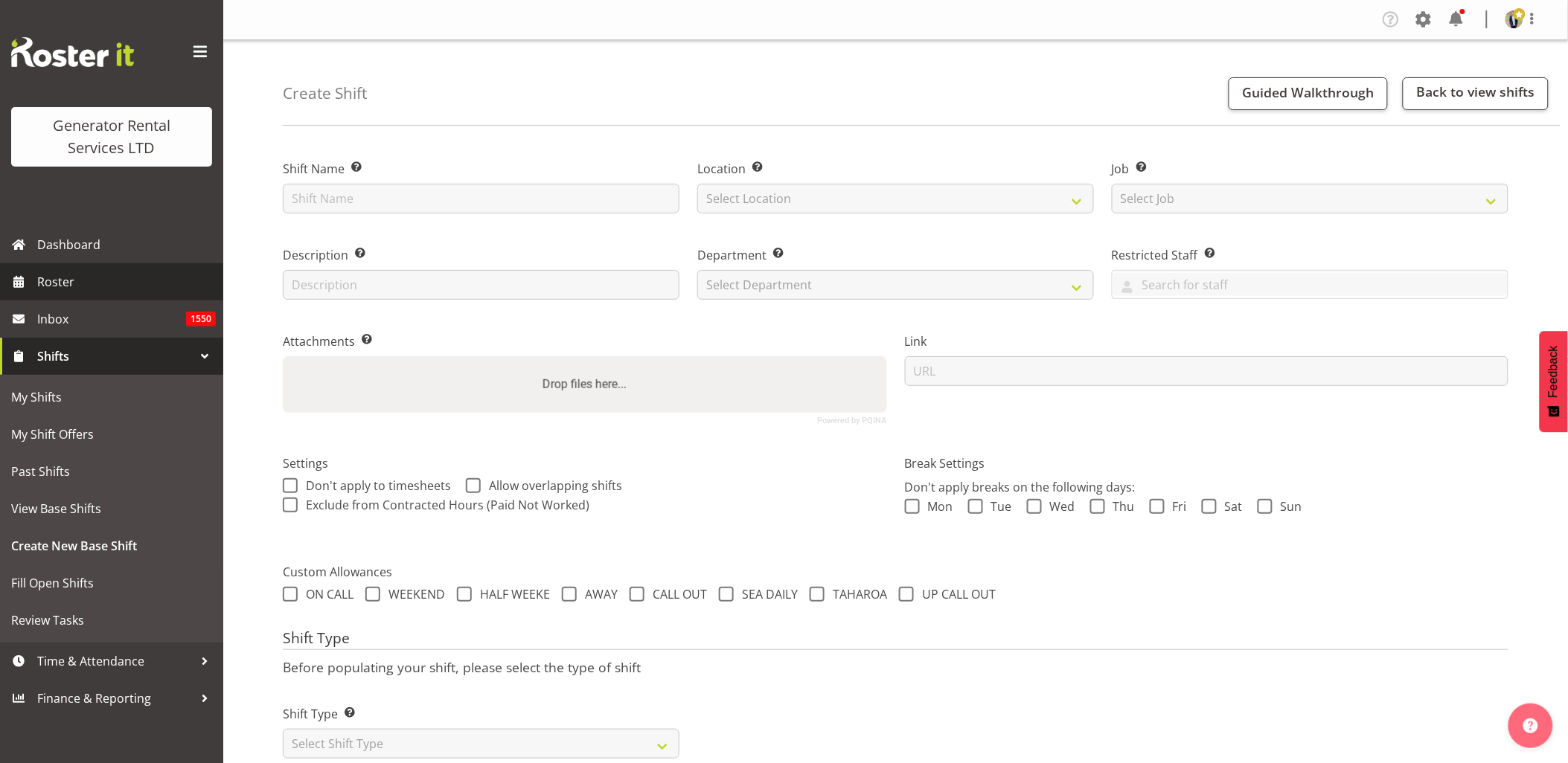
click at [67, 281] on span "Roster" at bounding box center [126, 282] width 178 height 22
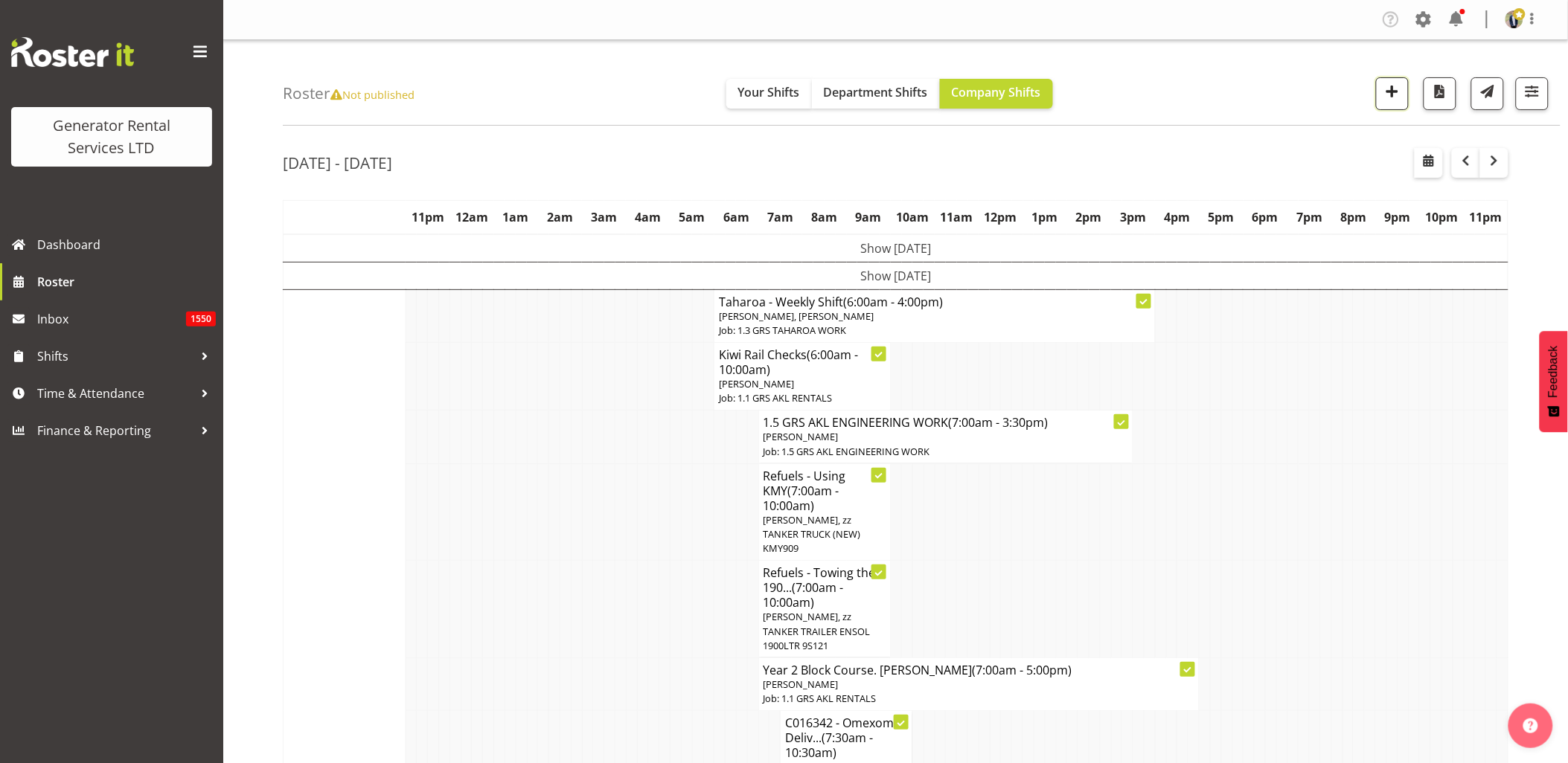
click at [1398, 101] on span "button" at bounding box center [1391, 91] width 19 height 19
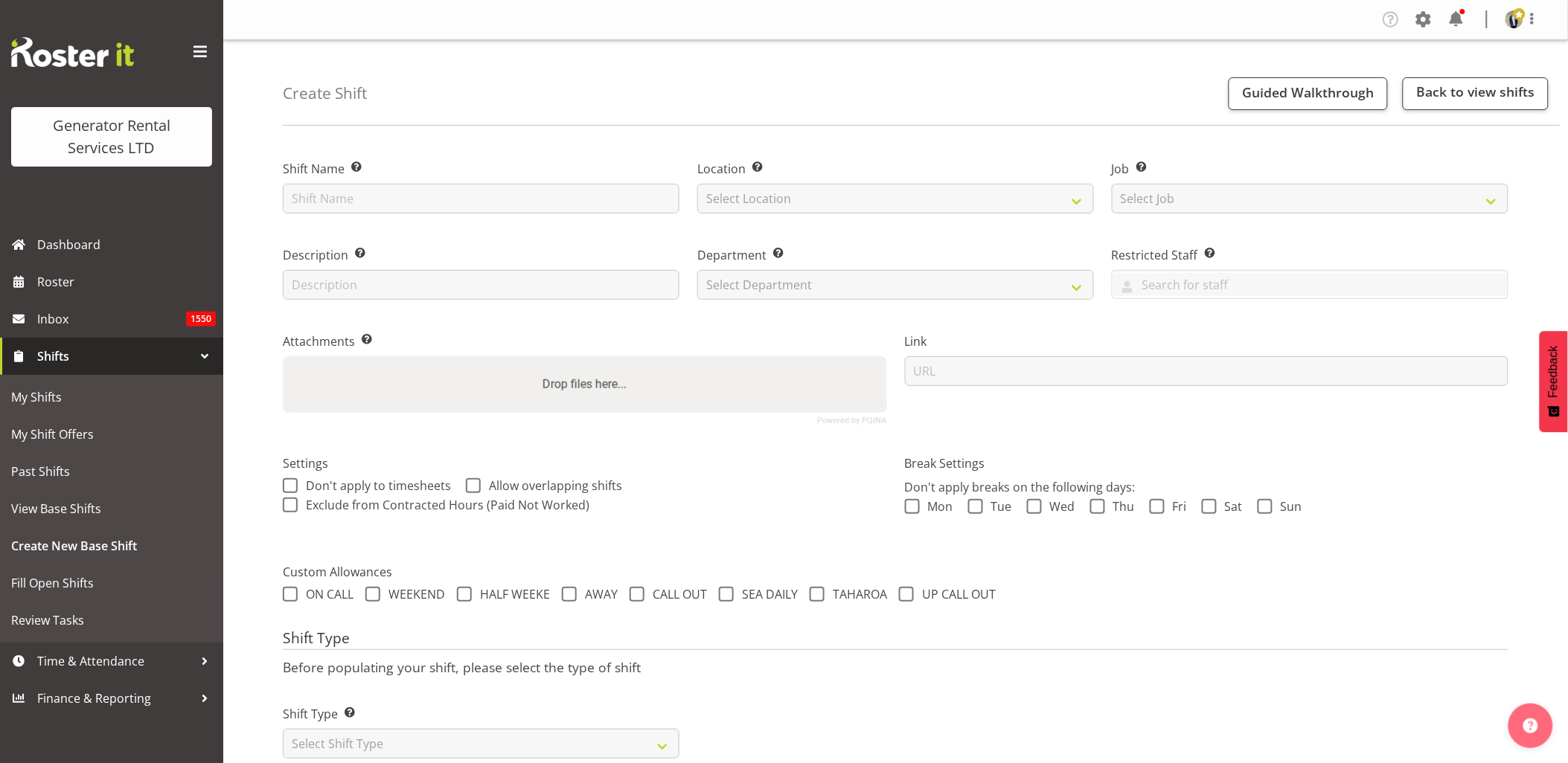
click at [198, 49] on span at bounding box center [200, 52] width 24 height 24
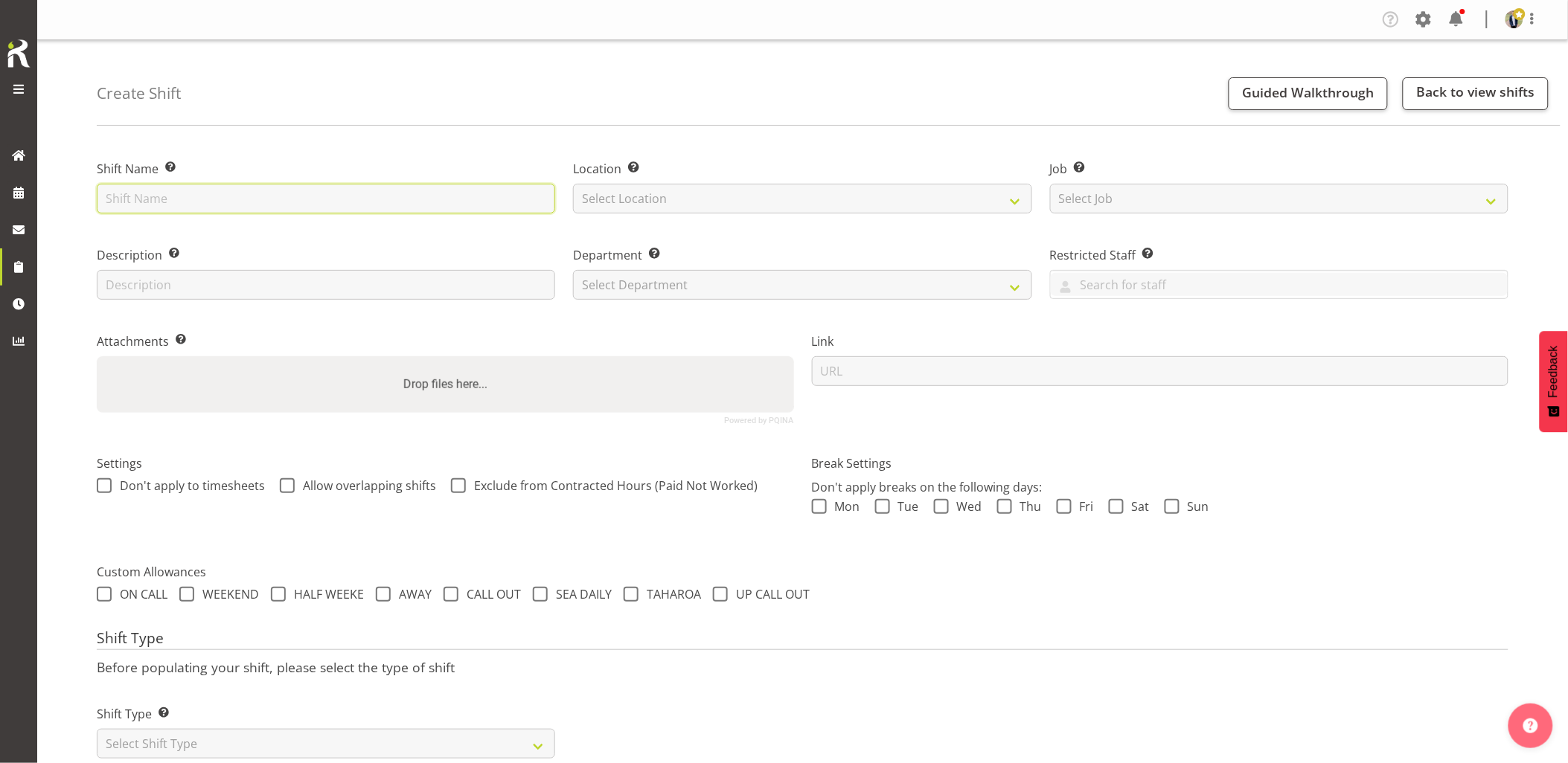
click at [292, 195] on input "text" at bounding box center [326, 199] width 458 height 29
click at [284, 188] on input "TGA HV Job -" at bounding box center [326, 199] width 458 height 29
click at [502, 204] on input "TGA HV Job - Deliver a 1250kVA, cables + fencing to Hingapo Rd" at bounding box center [326, 199] width 458 height 29
click at [498, 199] on input "TGA HV Job - Deliver a 1250kVA, cables + fencing to Hingapo Rd" at bounding box center [326, 199] width 458 height 29
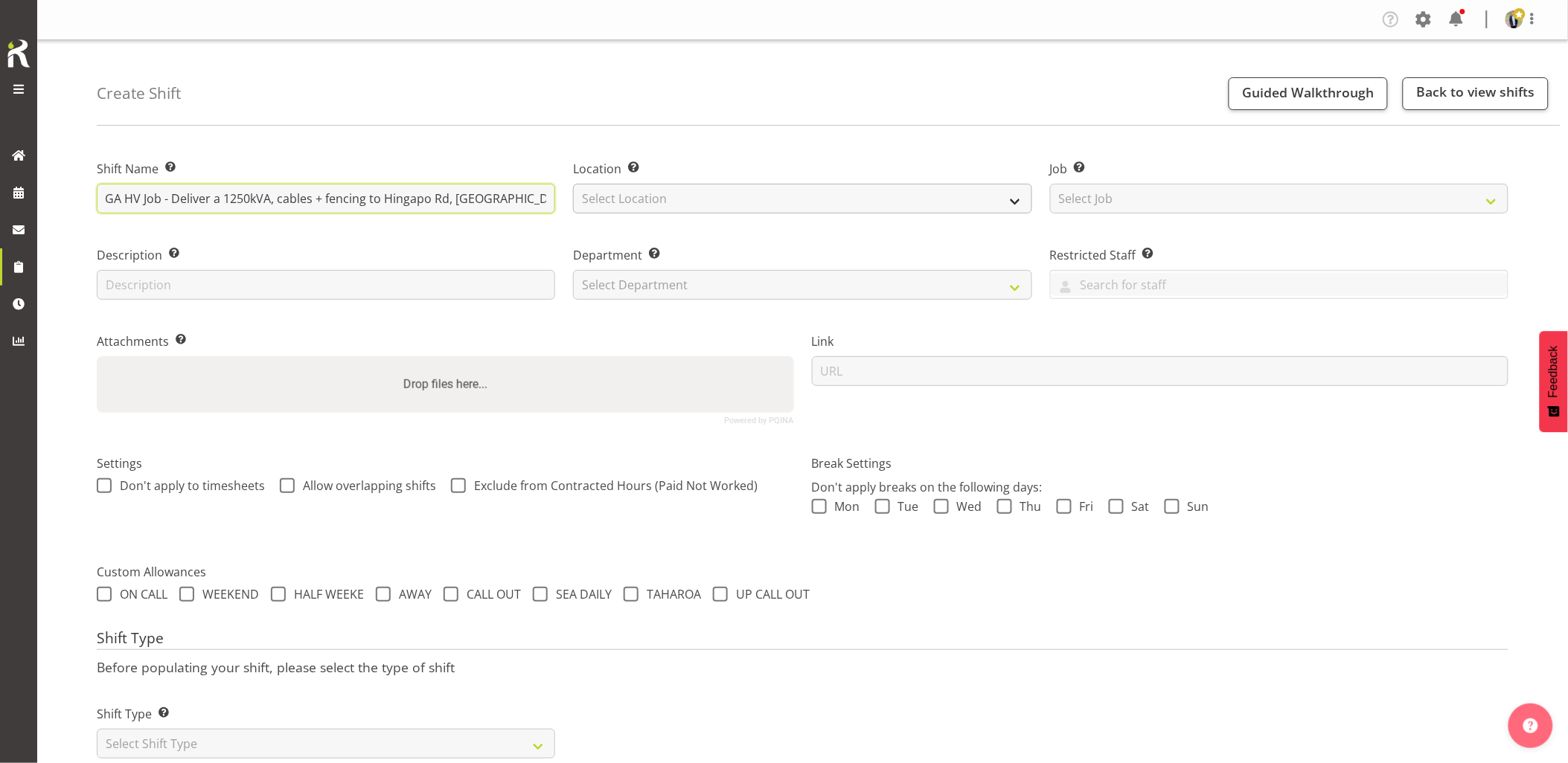
drag, startPoint x: 366, startPoint y: 199, endPoint x: 879, endPoint y: 192, distance: 513.0
click at [879, 192] on div "Shift Name Enter a name for the shift (e.g. Day Shift). TGA HV Job - Deliver a …" at bounding box center [802, 286] width 1429 height 294
drag, startPoint x: 404, startPoint y: 200, endPoint x: 979, endPoint y: 204, distance: 575.0
click at [979, 204] on div "Shift Name Enter a name for the shift (e.g. Day Shift). TGA HV Job - Deliver a …" at bounding box center [802, 286] width 1429 height 294
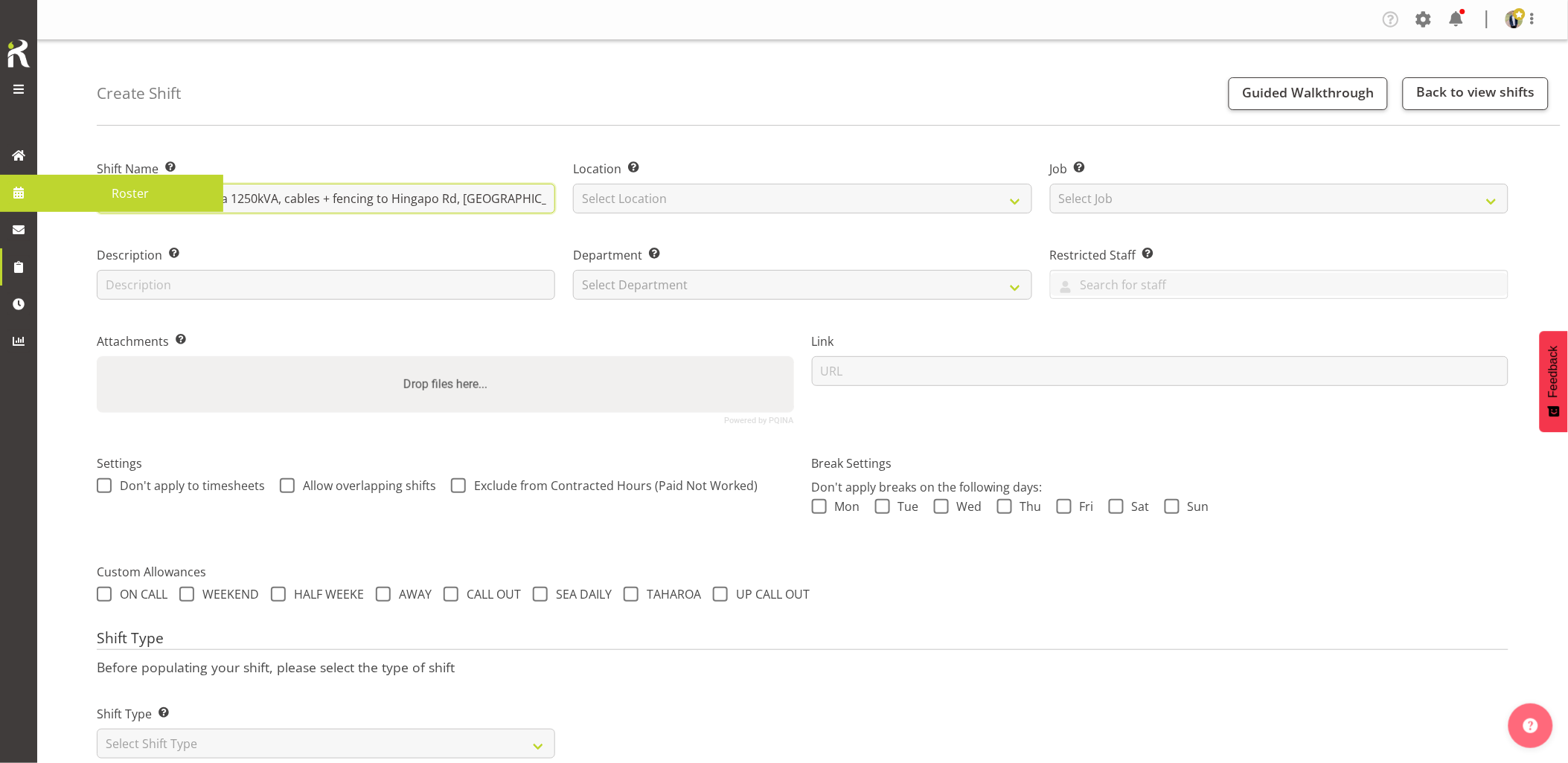
drag, startPoint x: 325, startPoint y: 200, endPoint x: -117, endPoint y: 205, distance: 442.0
click at [0, 205] on html "Generator Rental Services LTD Roster Tasks Jobs Employees Profile Log Out Creat…" at bounding box center [784, 382] width 1568 height 763
type input "TGA HV Job - Deliver a 1250kVA, cables + fencing to Hingapo Rd, Tauranga Taupo.…"
click at [397, 114] on div "Create Shift Guided Walkthrough Back to view shifts" at bounding box center [829, 83] width 1464 height 85
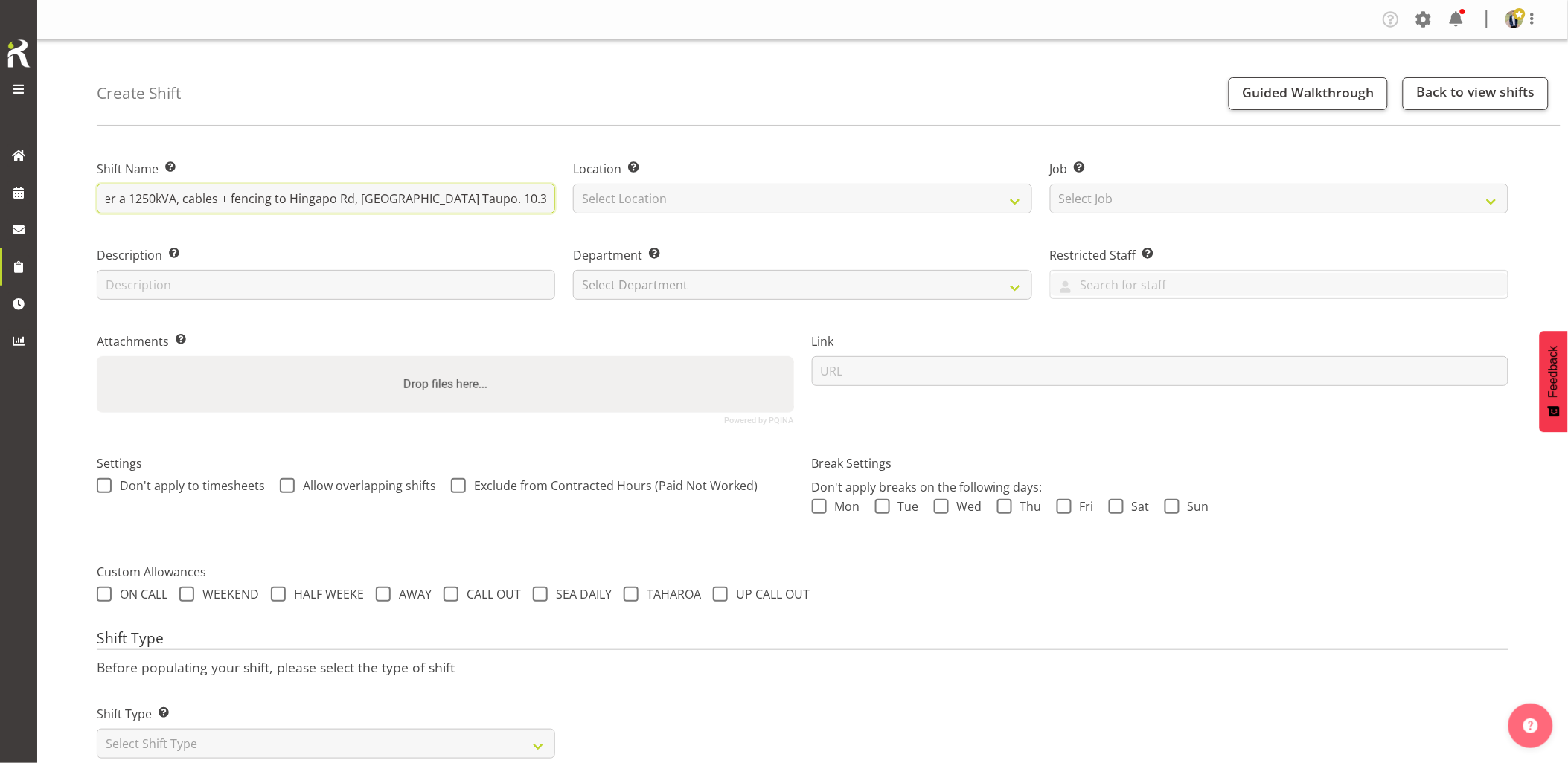
drag, startPoint x: 210, startPoint y: 200, endPoint x: 540, endPoint y: 198, distance: 330.0
click at [540, 198] on input "TGA HV Job - Deliver a 1250kVA, cables + fencing to Hingapo Rd, Tauranga Taupo.…" at bounding box center [326, 199] width 458 height 29
drag, startPoint x: 670, startPoint y: 199, endPoint x: 678, endPoint y: 205, distance: 10.0
click at [670, 199] on select "Select Location GRS Auckland GRS Hastings GRS Tauranga" at bounding box center [802, 199] width 458 height 29
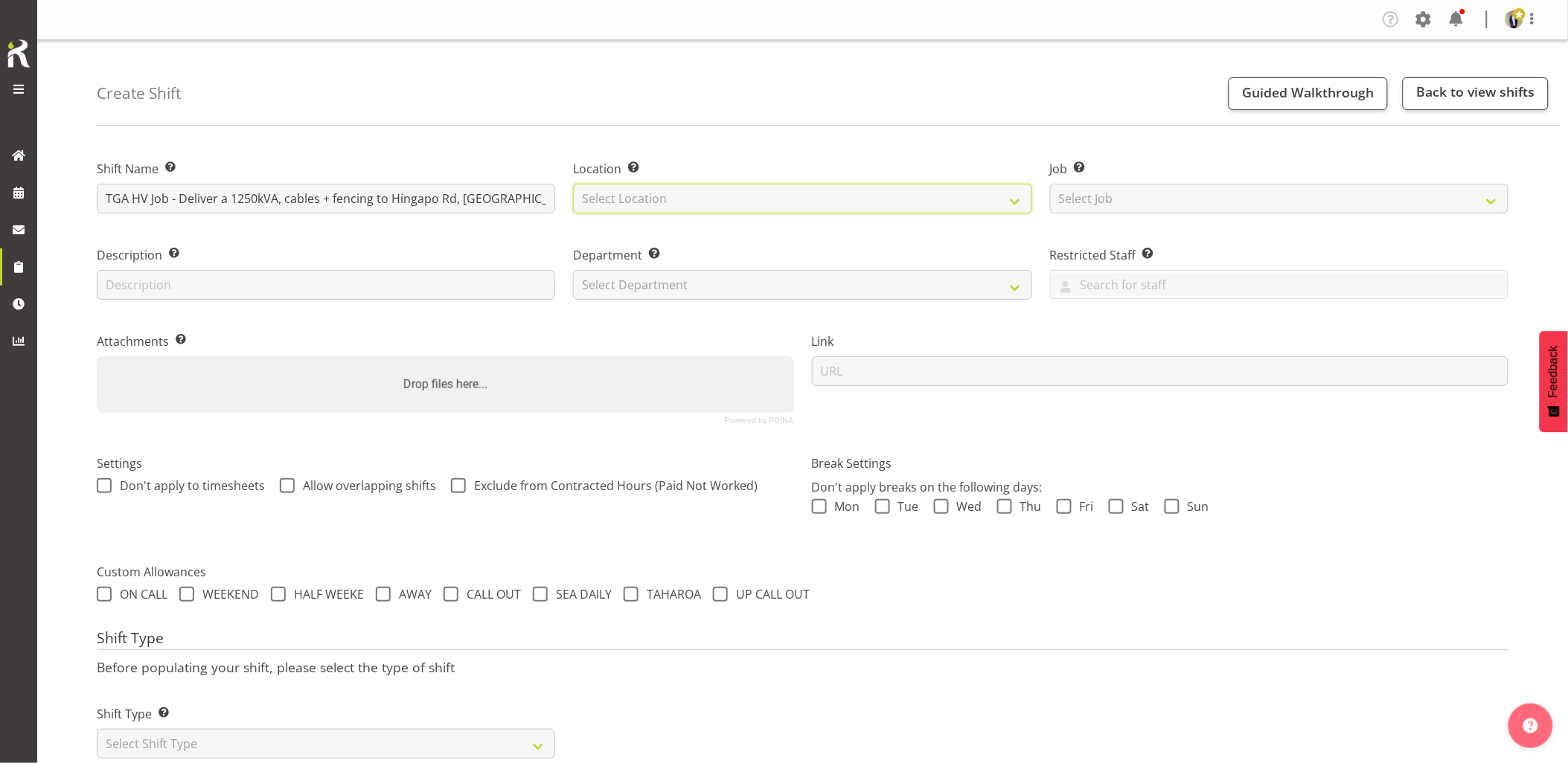
select select "28"
click at [573, 184] on select "Select Location GRS Auckland GRS Hastings GRS Tauranga" at bounding box center [802, 199] width 458 height 29
click at [1181, 216] on div "Job Set the job or project the shift relates to, if applicable. Select Job Crea…" at bounding box center [1279, 182] width 476 height 86
click at [1207, 207] on select "Select Job Create new job 1.1 GRS AKL RENTALS 1.1 GRS AKL RENTALS AC 1.1 GRS AK…" at bounding box center [1279, 199] width 458 height 29
select select "7504"
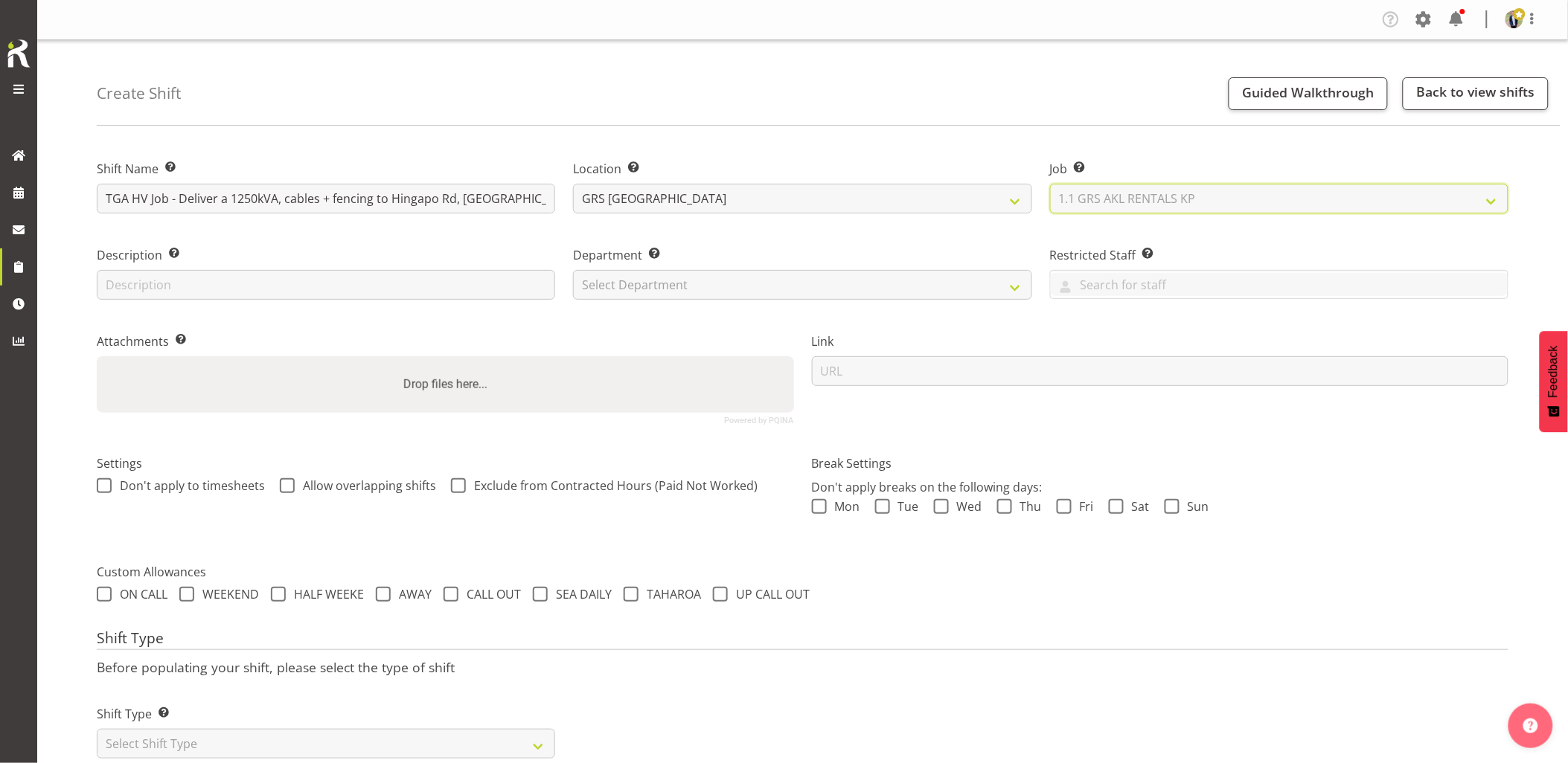
click at [1050, 184] on select "Select Job Create new job 1.1 GRS AKL RENTALS 1.1 GRS AKL RENTALS AC 1.1 GRS AK…" at bounding box center [1279, 199] width 458 height 29
click at [696, 273] on select "Select Department GRS HIRE AKL GRS HIRE AKL GRS HIRE TGA GRS HIRE HST GRS SALES…" at bounding box center [802, 285] width 458 height 29
select select "20"
click at [573, 270] on select "Select Department GRS HIRE AKL GRS HIRE AKL GRS HIRE TGA GRS HIRE HST GRS SALES…" at bounding box center [802, 285] width 458 height 29
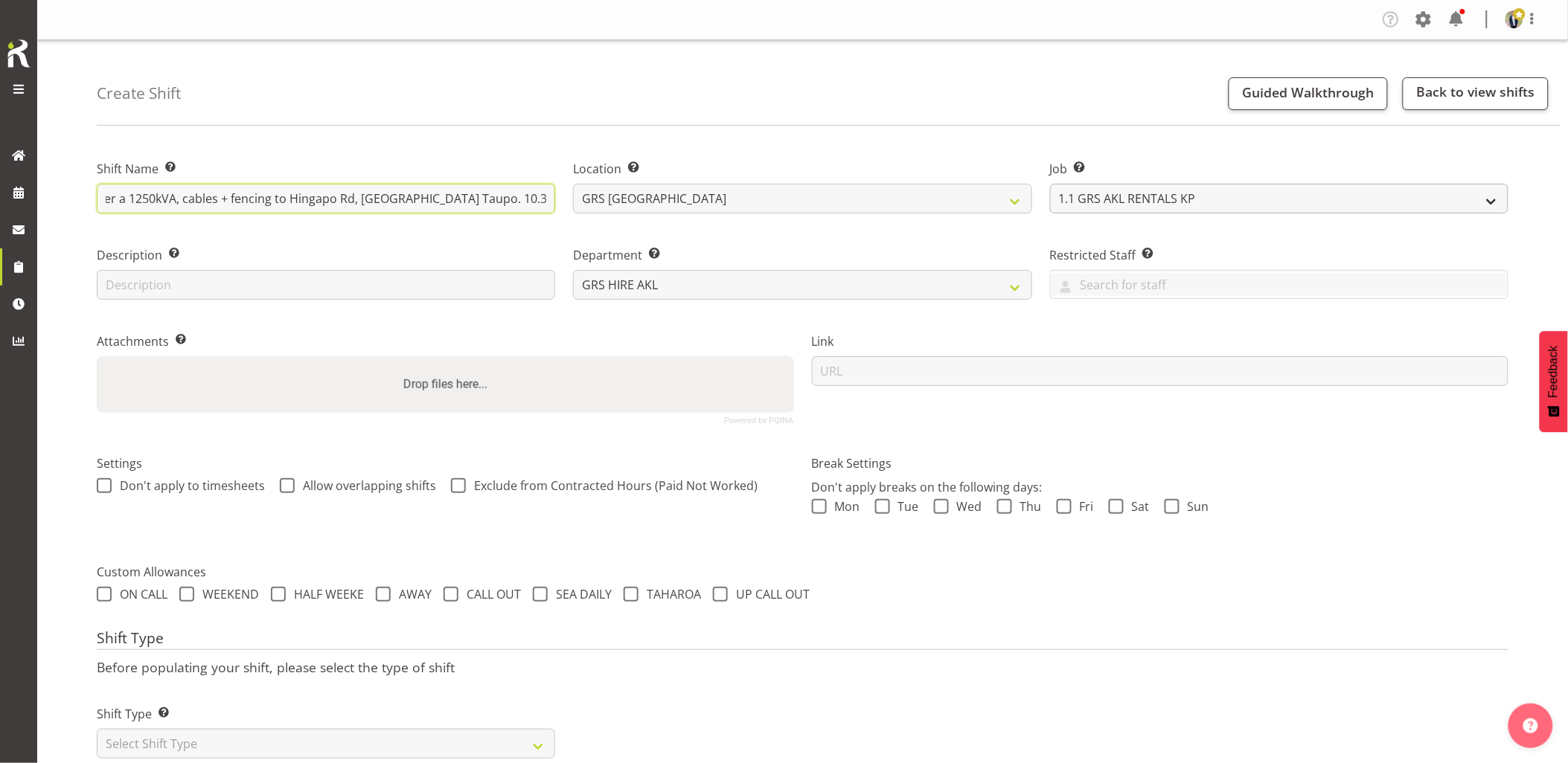
drag, startPoint x: 329, startPoint y: 189, endPoint x: 1052, endPoint y: 202, distance: 723.1
click at [1052, 202] on div "Shift Name Enter a name for the shift (e.g. Day Shift). TGA HV Job - Deliver a …" at bounding box center [802, 286] width 1429 height 294
click at [871, 184] on select "GRS Auckland GRS Hastings GRS Tauranga" at bounding box center [802, 199] width 458 height 29
click at [573, 184] on select "GRS Auckland GRS Hastings GRS Tauranga" at bounding box center [802, 199] width 458 height 29
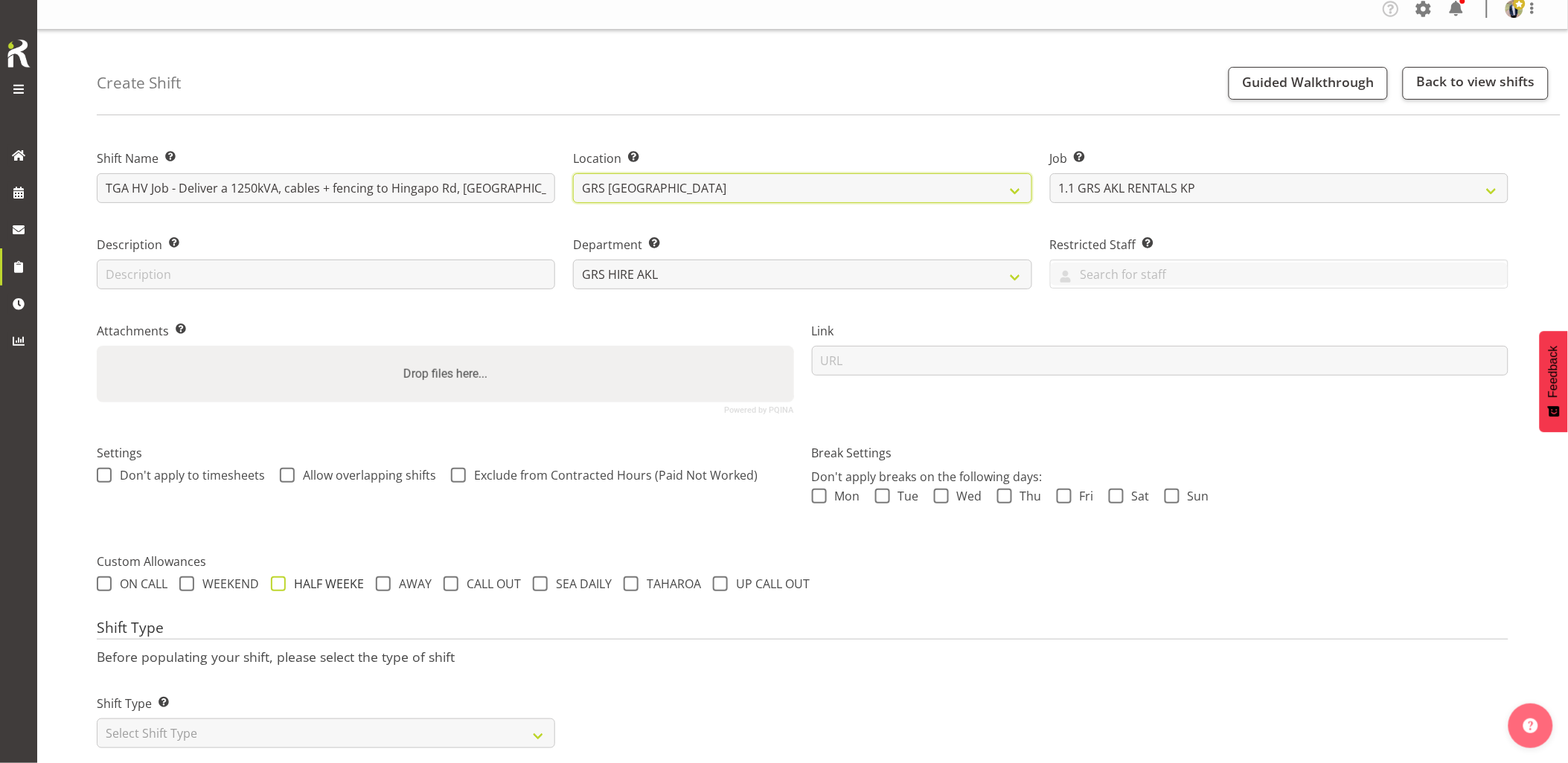
scroll to position [42, 0]
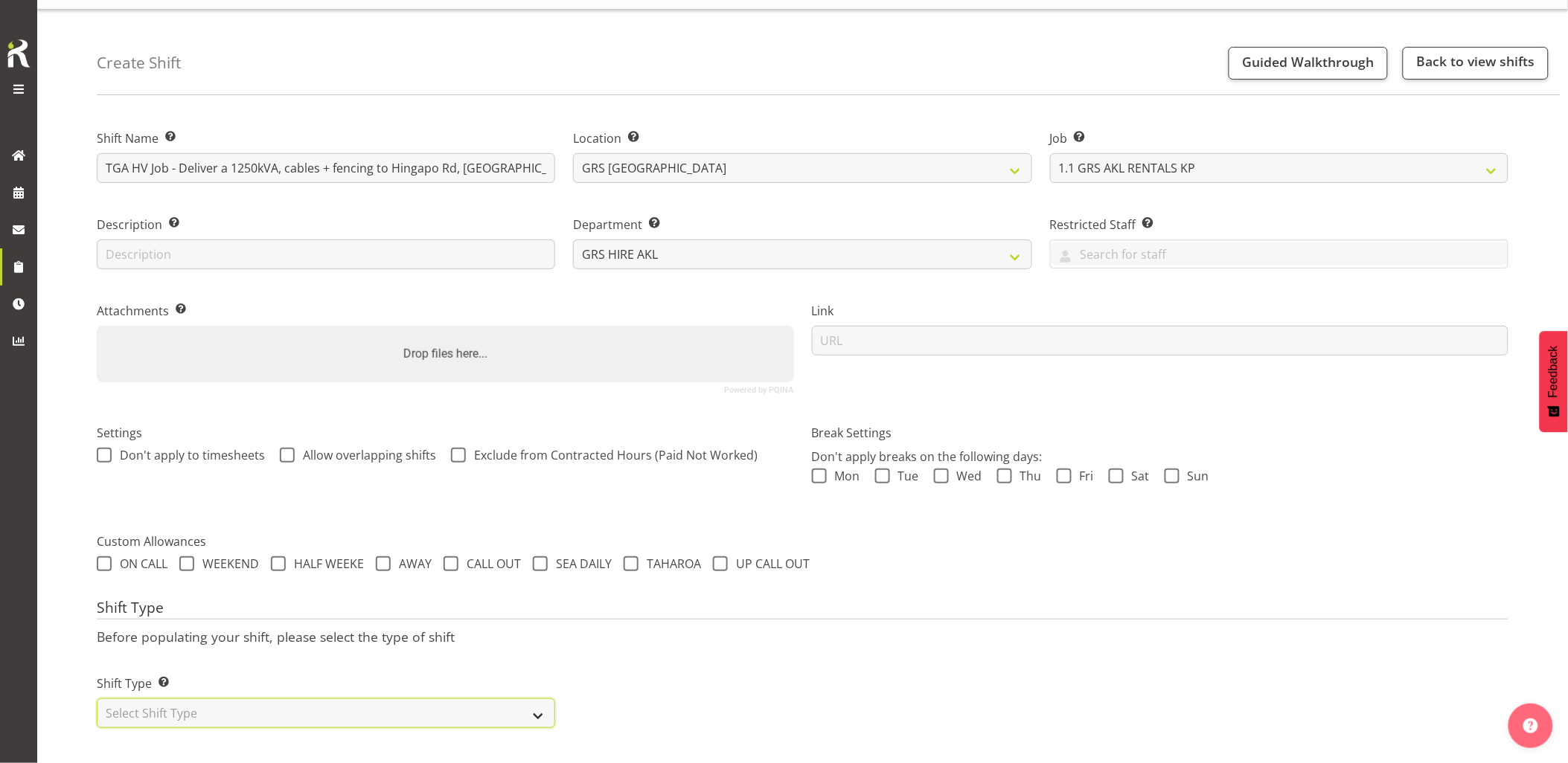
click at [224, 699] on select "Select Shift Type One Off Shift Recurring Shift Rotating Shift" at bounding box center [326, 713] width 458 height 29
select select "one_off"
click at [97, 699] on select "Select Shift Type One Off Shift Recurring Shift Rotating Shift" at bounding box center [326, 713] width 458 height 29
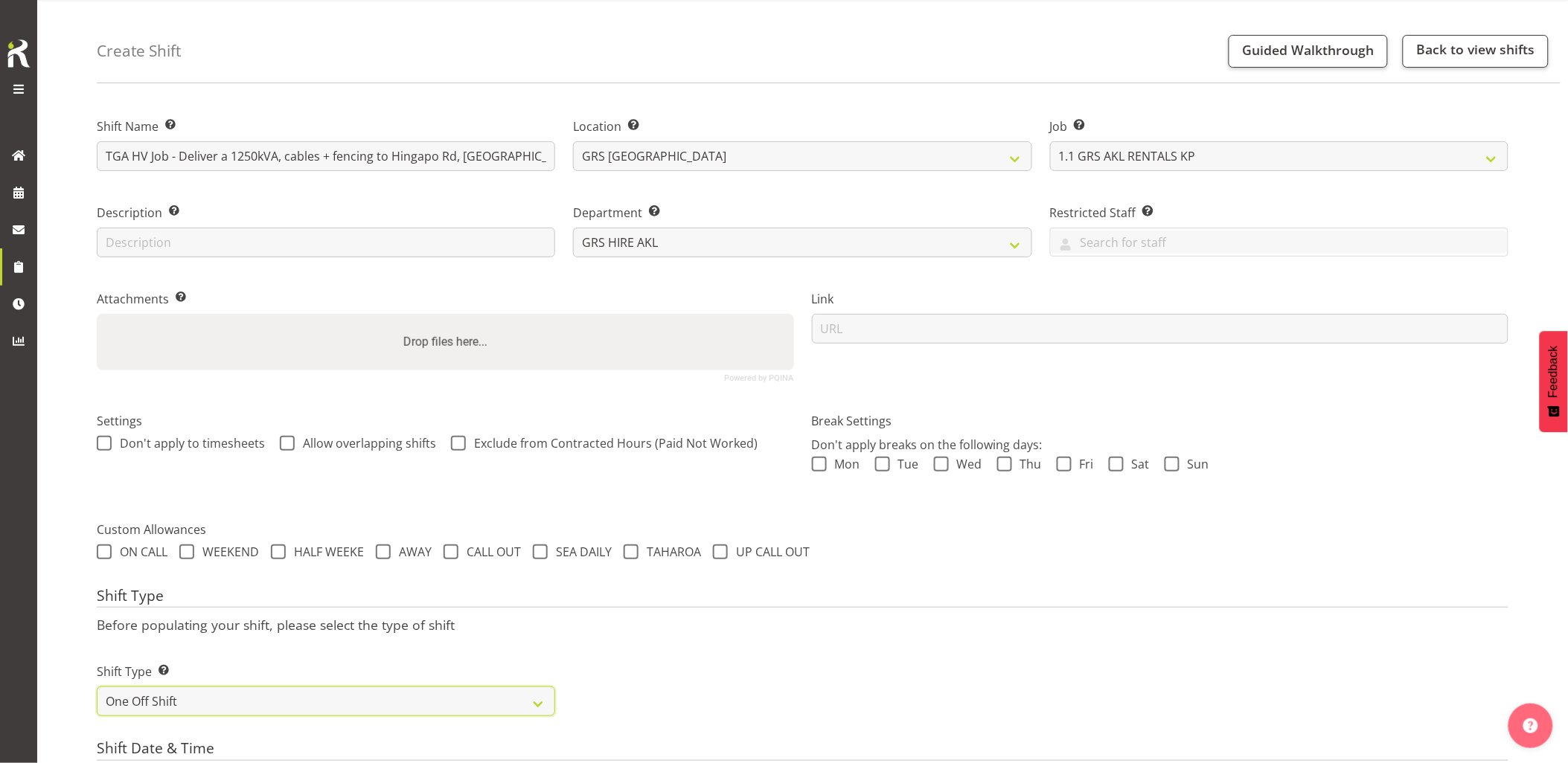
scroll to position [290, 0]
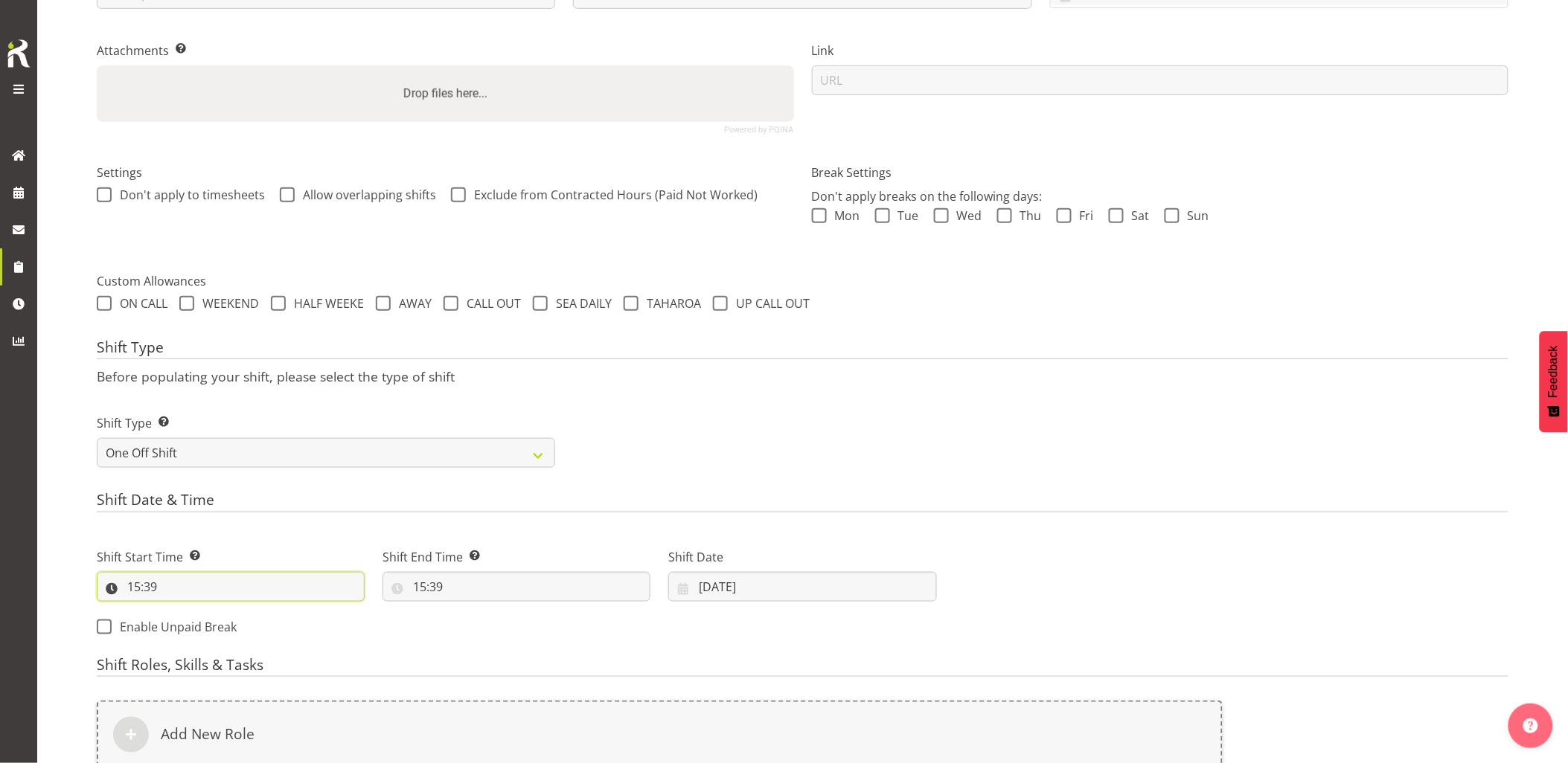
click at [181, 575] on input "15:39" at bounding box center [230, 586] width 268 height 29
click at [194, 632] on select "00 01 02 03 04 05 06 07 08 09 10 11 12 13 14 15 16 17 18 19 20 21 22 23" at bounding box center [198, 625] width 33 height 29
select select "5"
click at [181, 610] on select "00 01 02 03 04 05 06 07 08 09 10 11 12 13 14 15 16 17 18 19 20 21 22 23" at bounding box center [198, 625] width 33 height 29
type input "05:39"
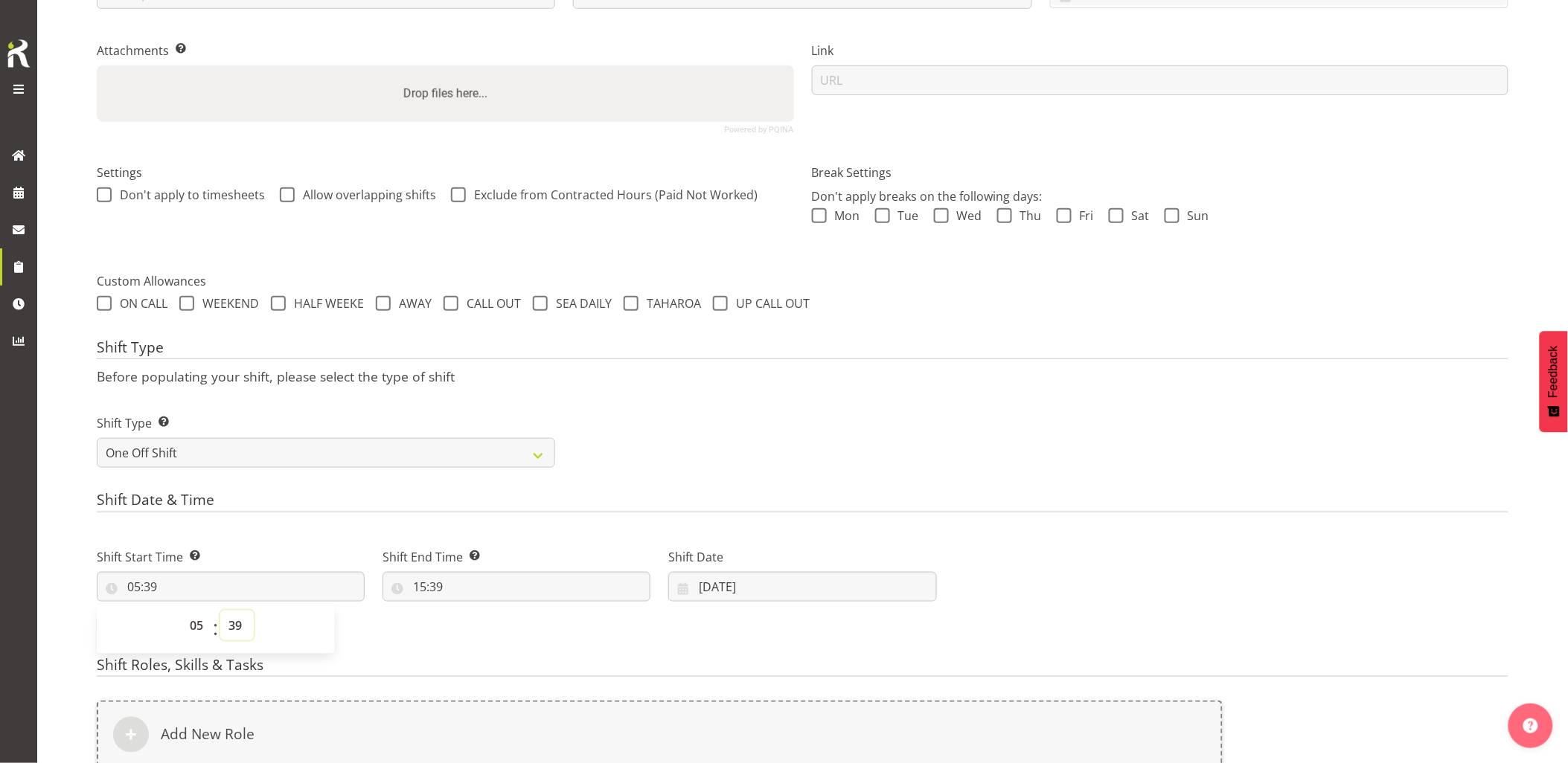
drag, startPoint x: 228, startPoint y: 632, endPoint x: 232, endPoint y: 609, distance: 23.3
click at [228, 632] on select "00 01 02 03 04 05 06 07 08 09 10 11 12 13 14 15 16 17 18 19 20 21 22 23 24 25 2…" at bounding box center [236, 625] width 33 height 29
select select "0"
click at [220, 610] on select "00 01 02 03 04 05 06 07 08 09 10 11 12 13 14 15 16 17 18 19 20 21 22 23 24 25 2…" at bounding box center [236, 625] width 33 height 29
type input "05:00"
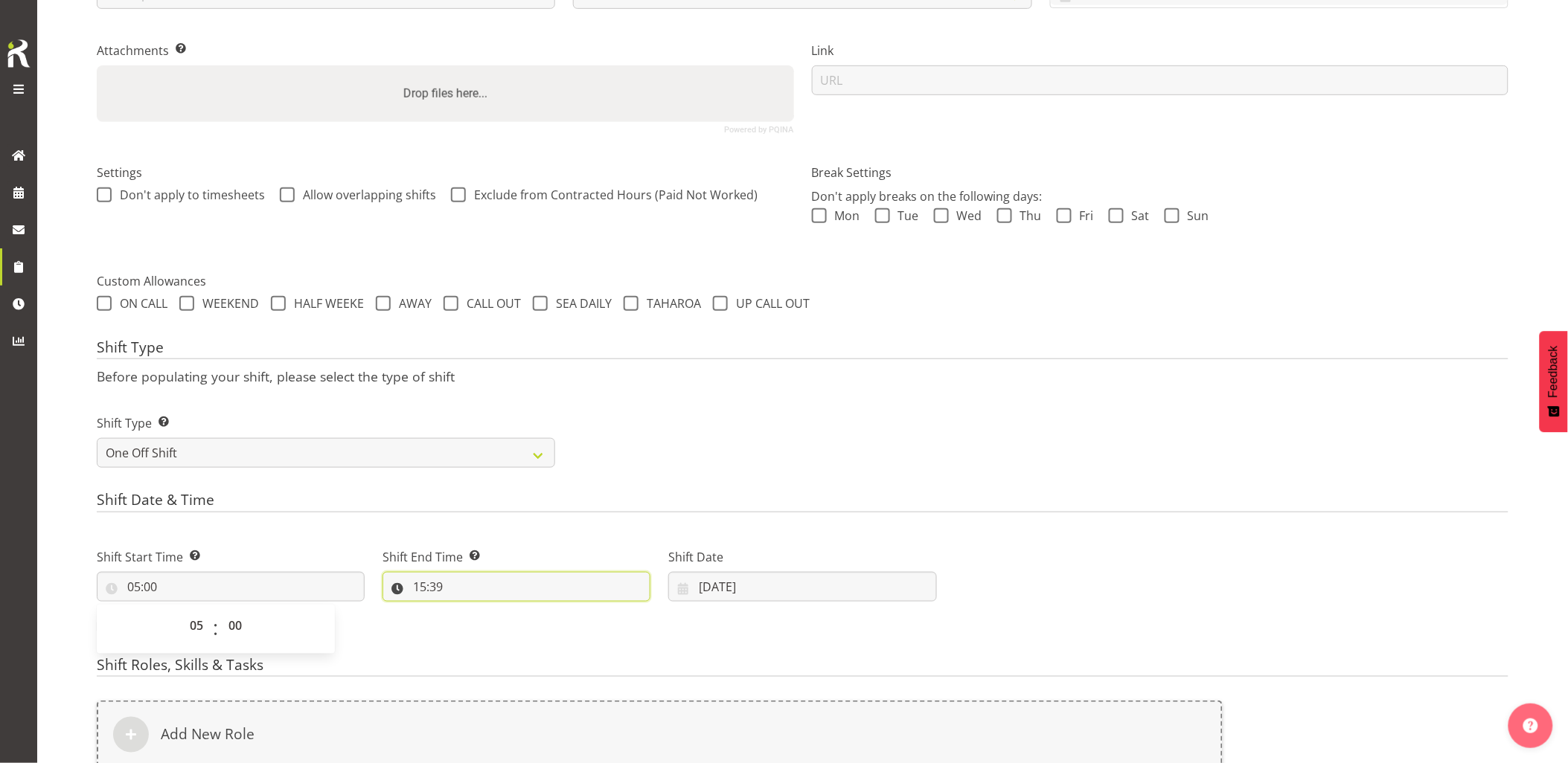
click at [505, 588] on input "15:39" at bounding box center [516, 586] width 268 height 29
click at [479, 628] on select "00 01 02 03 04 05 06 07 08 09 10 11 12 13 14 15 16 17 18 19 20 21 22 23" at bounding box center [484, 625] width 33 height 29
select select "16"
click at [467, 610] on select "00 01 02 03 04 05 06 07 08 09 10 11 12 13 14 15 16 17 18 19 20 21 22 23" at bounding box center [484, 625] width 33 height 29
type input "16:39"
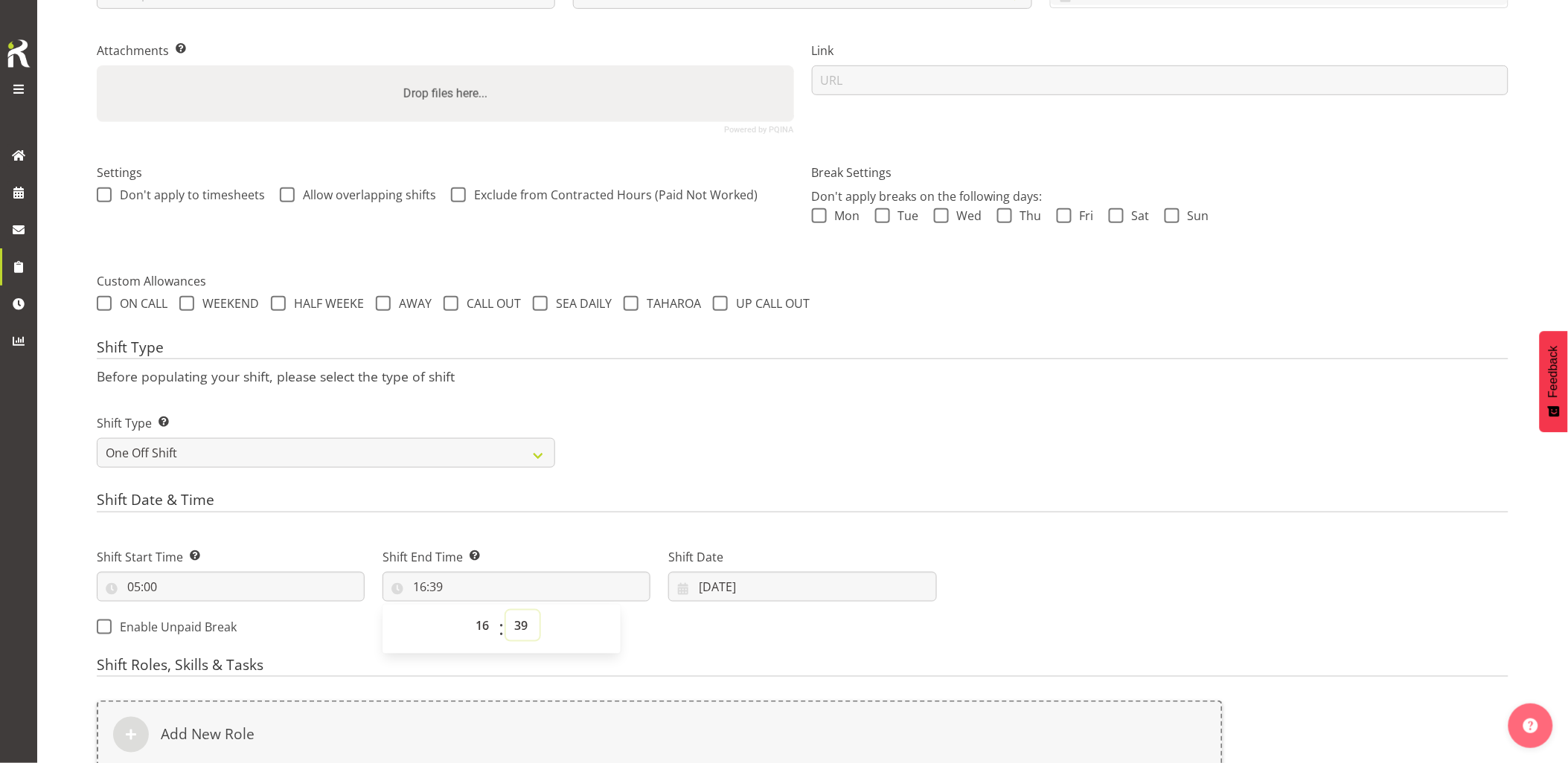
drag, startPoint x: 531, startPoint y: 627, endPoint x: 528, endPoint y: 615, distance: 12.4
click at [531, 627] on select "00 01 02 03 04 05 06 07 08 09 10 11 12 13 14 15 16 17 18 19 20 21 22 23 24 25 2…" at bounding box center [522, 625] width 33 height 29
select select "0"
click at [506, 610] on select "00 01 02 03 04 05 06 07 08 09 10 11 12 13 14 15 16 17 18 19 20 21 22 23 24 25 2…" at bounding box center [522, 625] width 33 height 29
type input "16:00"
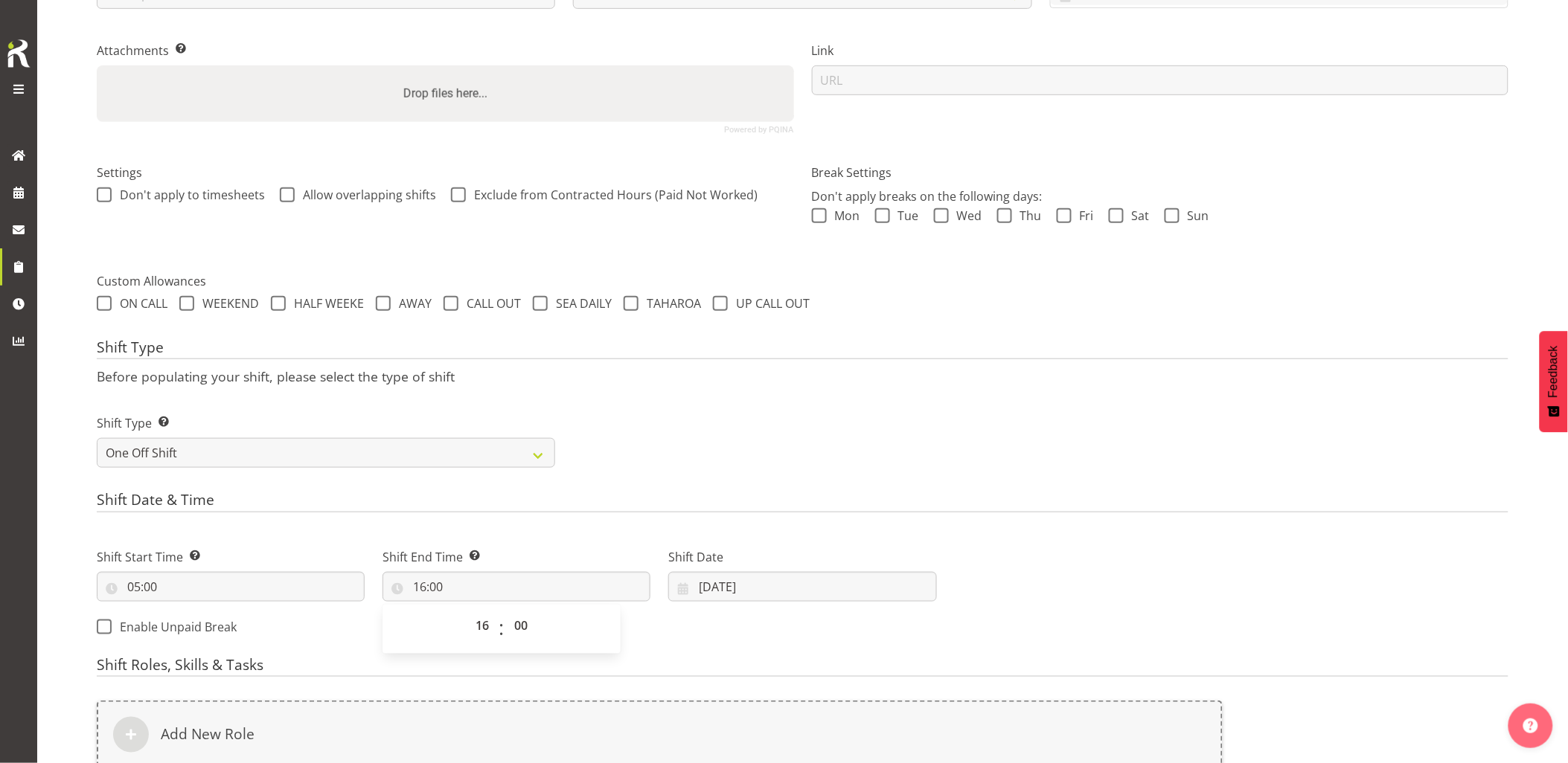
click at [902, 404] on div "Shift Type Shift Types: One Off – Select this if you would like a single shift …" at bounding box center [802, 435] width 1429 height 84
click at [806, 578] on input "08/10/2025" at bounding box center [802, 586] width 268 height 29
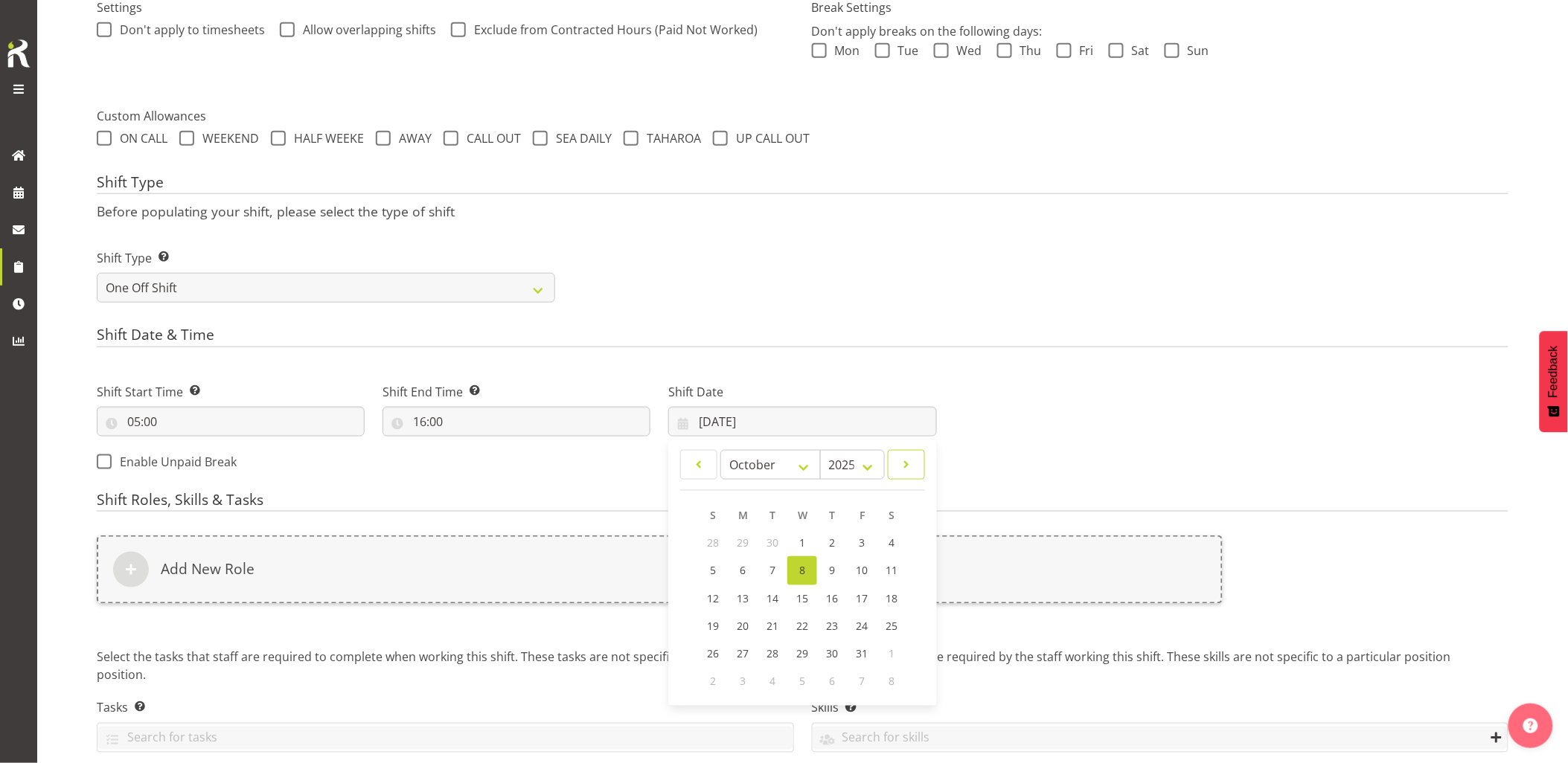
click at [915, 464] on link at bounding box center [906, 465] width 37 height 29
select select "10"
click at [771, 570] on span "4" at bounding box center [773, 569] width 6 height 14
type input "04/11/2025"
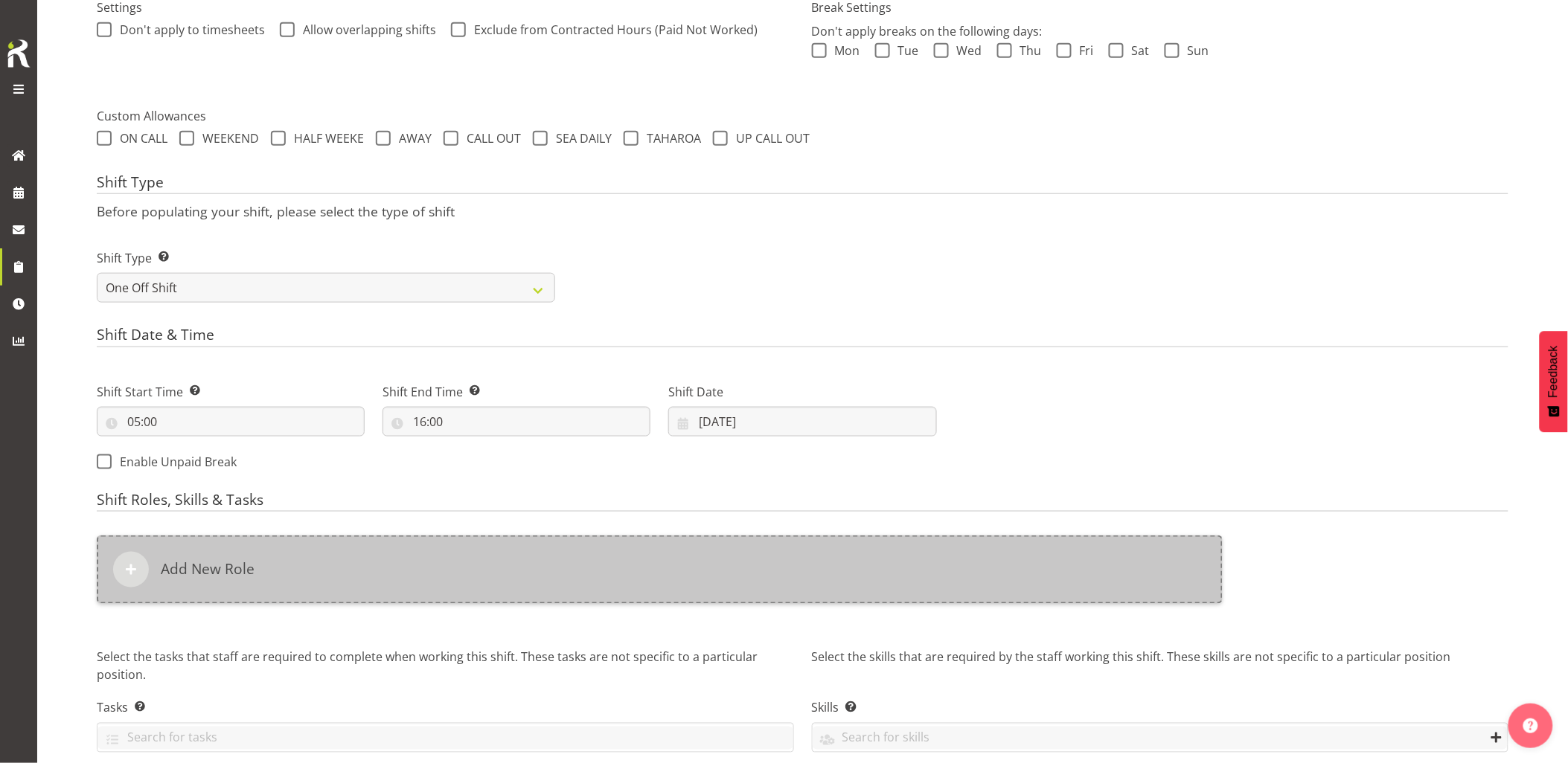
click at [712, 567] on div "Add New Role" at bounding box center [659, 570] width 1126 height 68
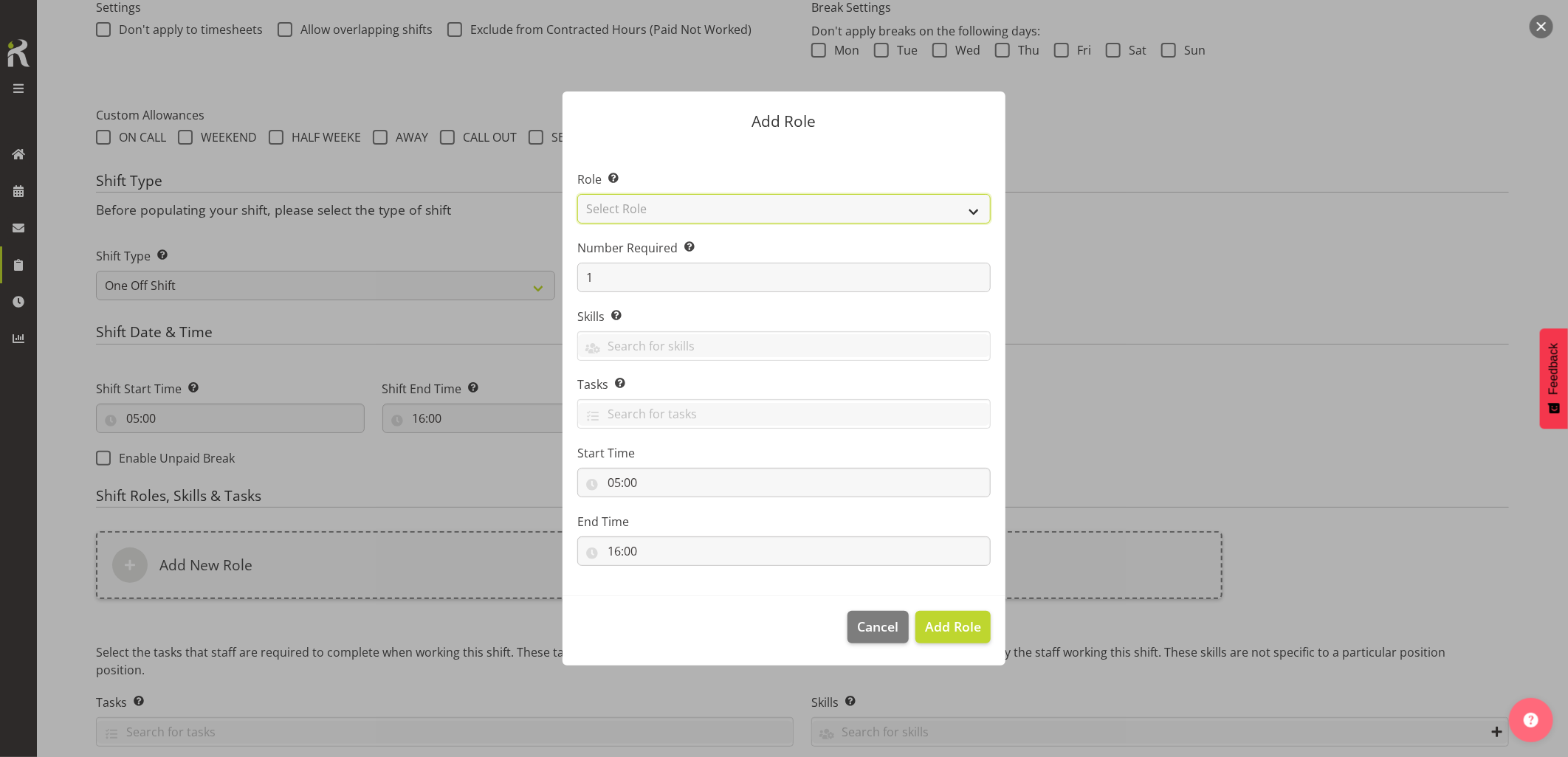
click at [665, 213] on select "Select Role Account Manager Electrician Engineering GM HSEQ manager MECH Mechan…" at bounding box center [784, 209] width 413 height 29
select select "20"
click at [577, 194] on select "Select Role Account Manager Electrician Engineering GM HSEQ manager MECH Mechan…" at bounding box center [784, 209] width 413 height 29
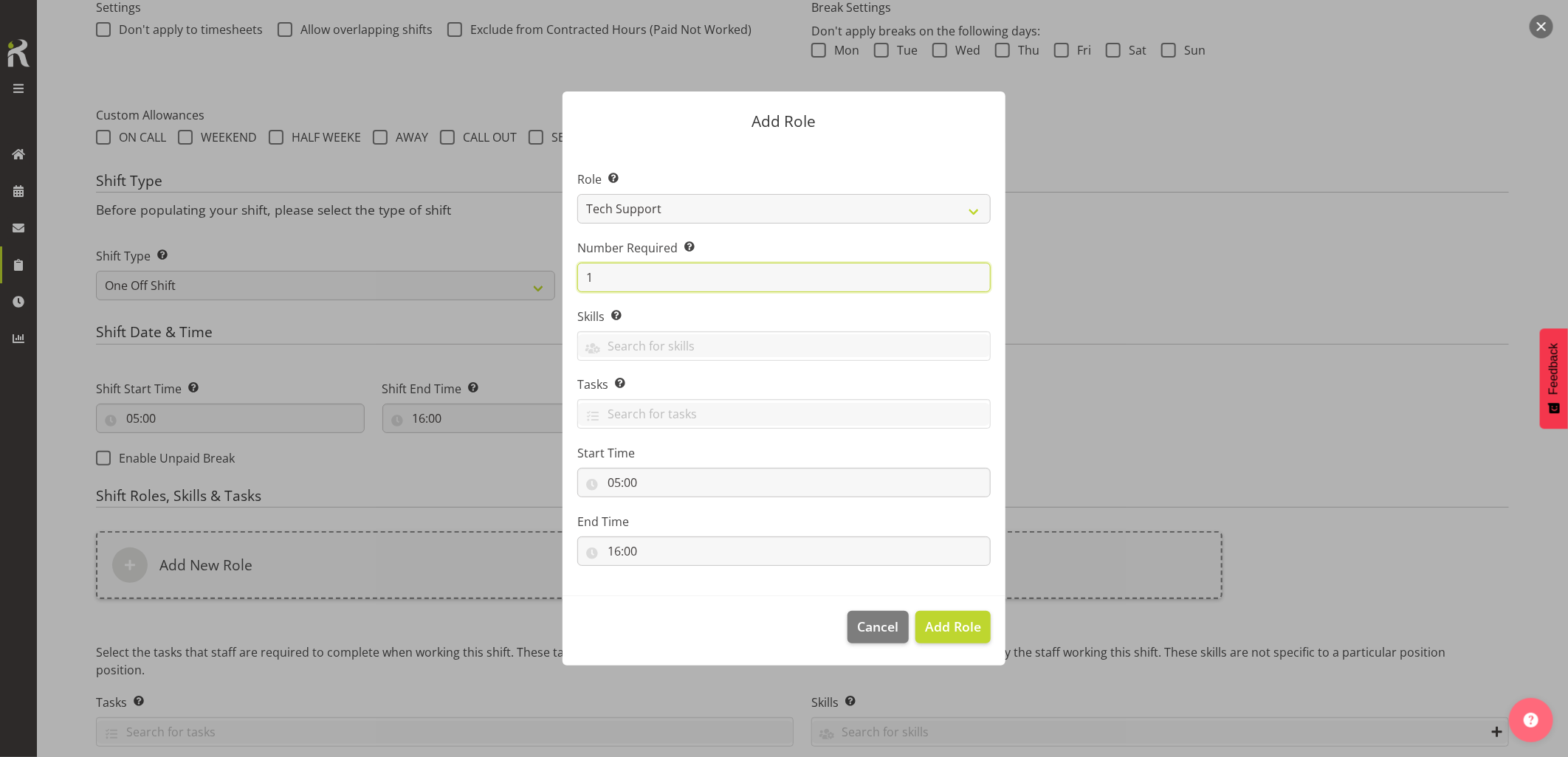
drag, startPoint x: 556, startPoint y: 275, endPoint x: 547, endPoint y: 275, distance: 9.0
click at [549, 275] on div "Add Role Role Select the role you wish to add to the shift. Account Manager Ele…" at bounding box center [784, 378] width 472 height 648
type input "2"
click at [938, 617] on span "Add 2 Roles" at bounding box center [943, 626] width 74 height 17
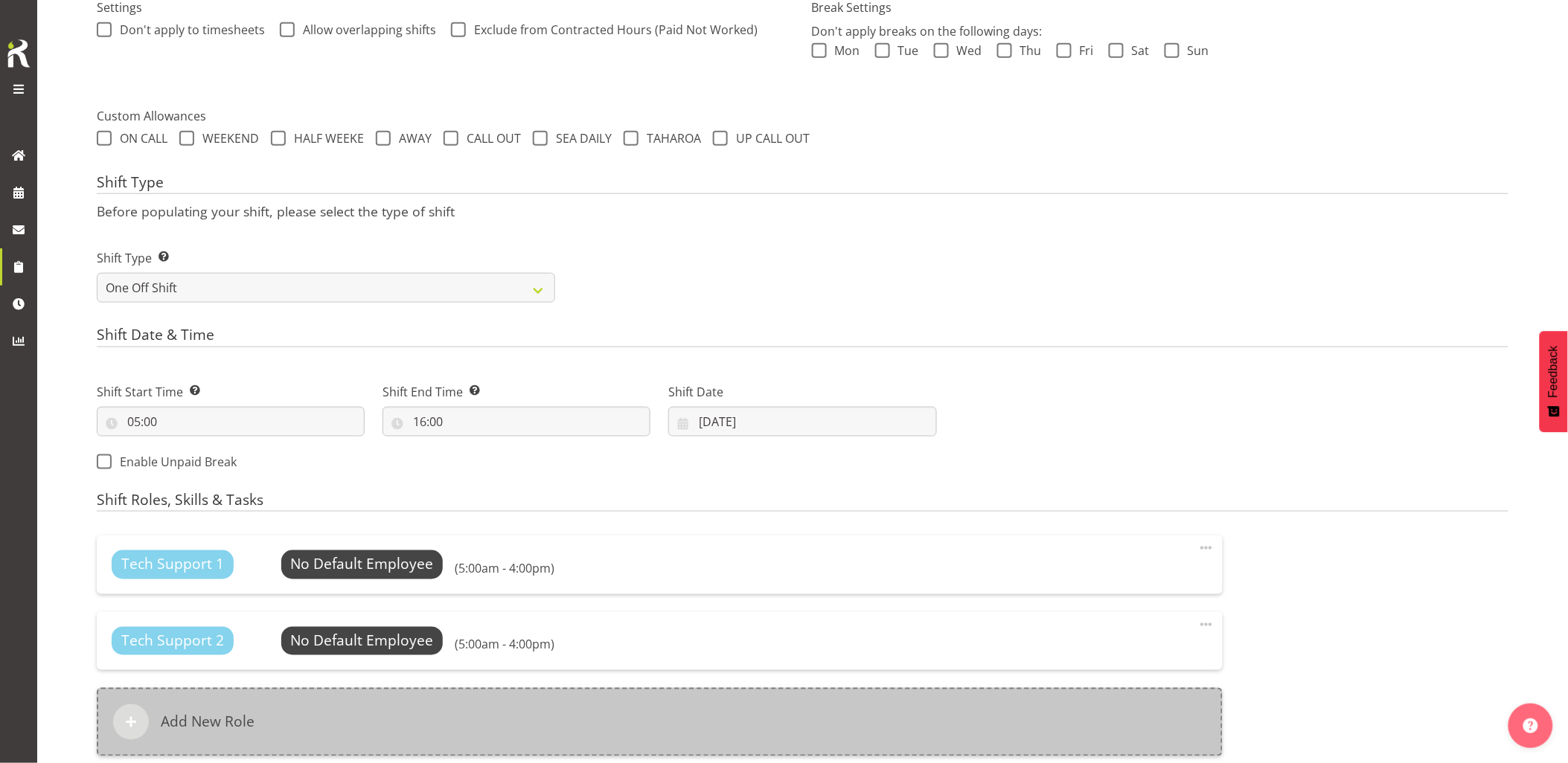
click at [552, 702] on div "Add New Role" at bounding box center [659, 722] width 1126 height 68
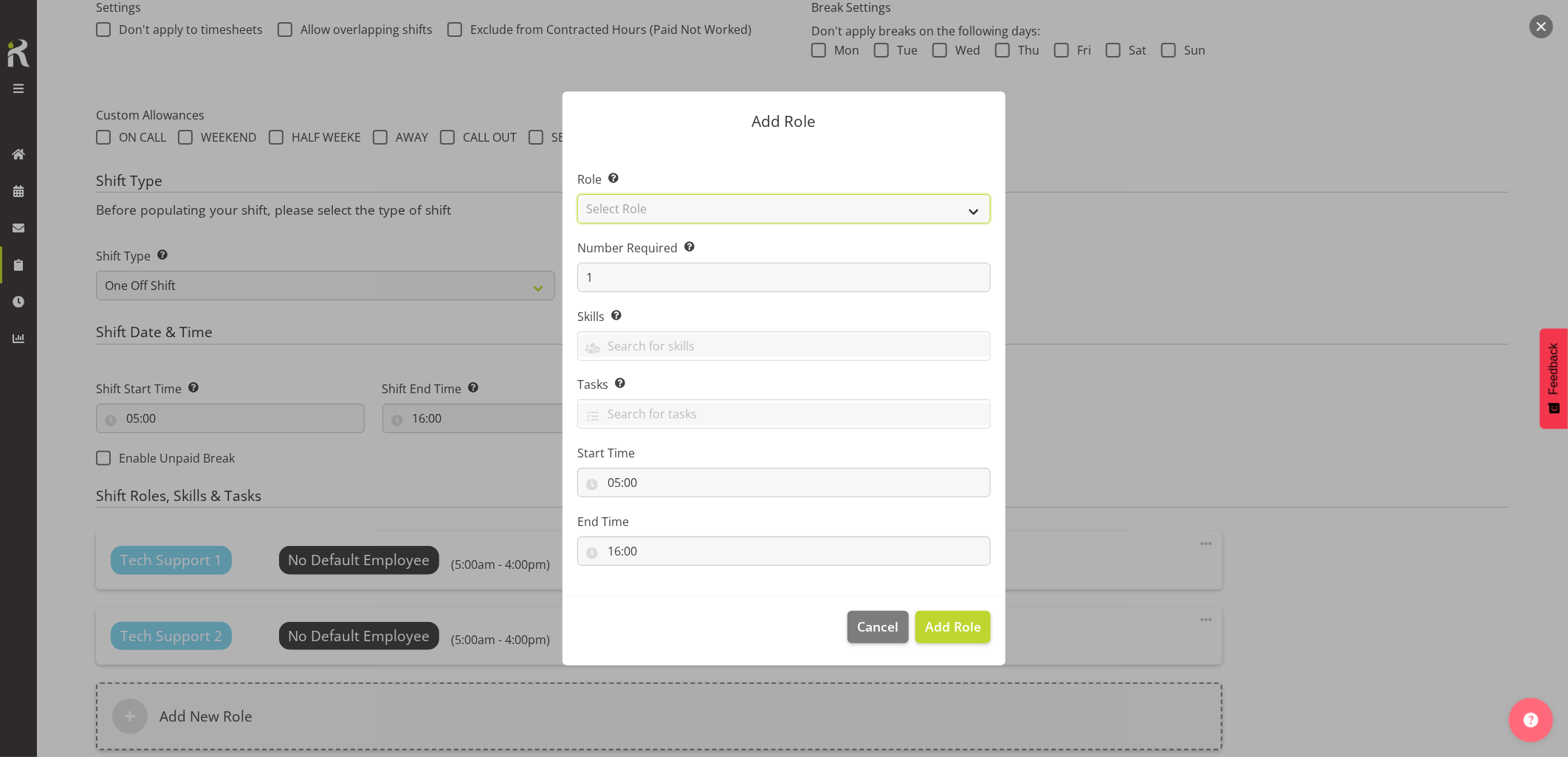
click at [669, 214] on select "Select Role Account Manager Electrician Engineering GM HSEQ manager MECH Mechan…" at bounding box center [784, 209] width 413 height 29
select select "27"
click at [577, 194] on select "Select Role Account Manager Electrician Engineering GM HSEQ manager MECH Mechan…" at bounding box center [784, 209] width 413 height 29
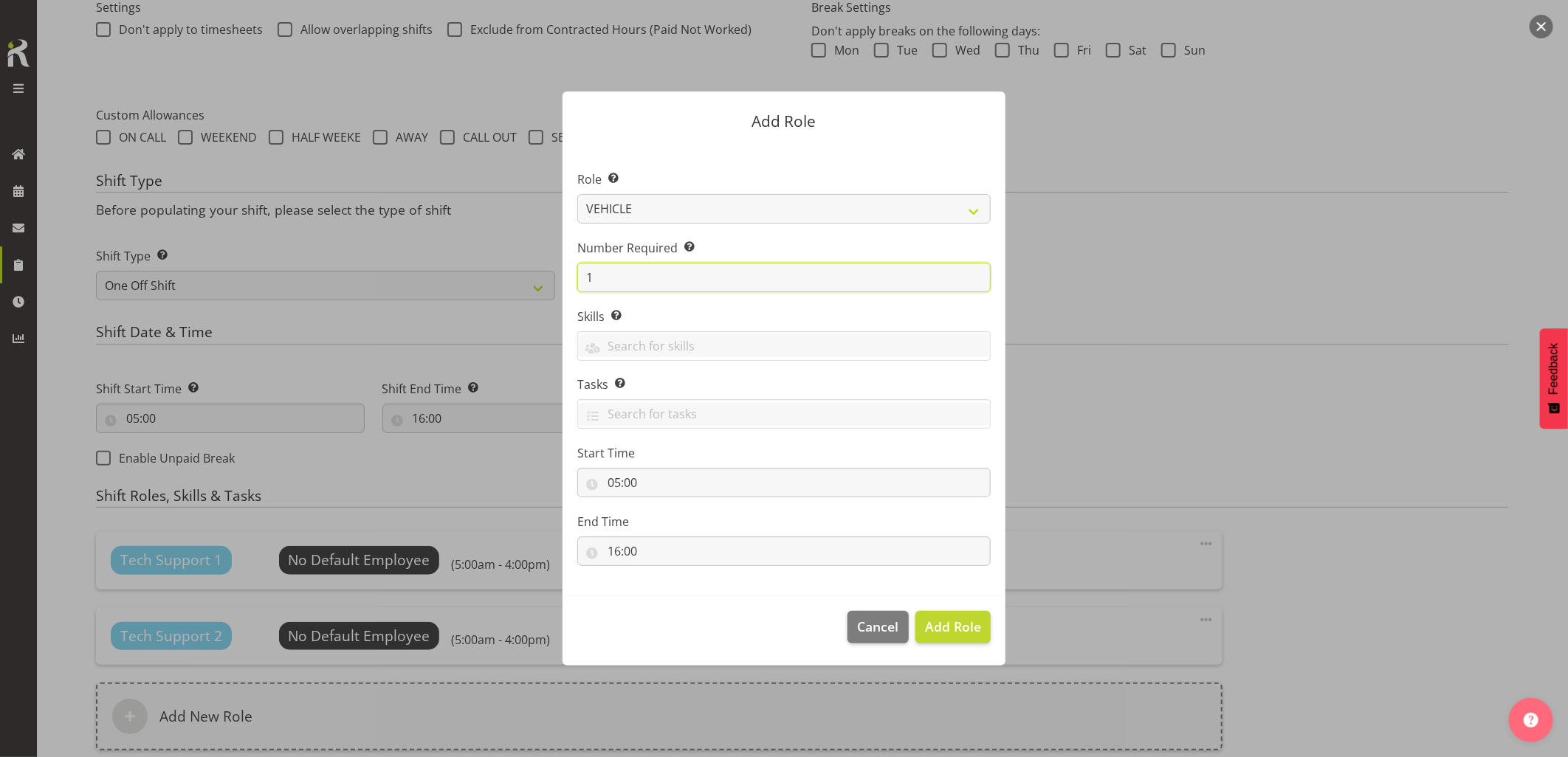
drag, startPoint x: 621, startPoint y: 275, endPoint x: 535, endPoint y: 276, distance: 86.0
click at [536, 276] on form "Add Role Role Select the role you wish to add to the shift. Account Manager Ele…" at bounding box center [784, 378] width 709 height 648
type input "3"
click at [941, 636] on span "Add 3 Roles" at bounding box center [943, 626] width 74 height 17
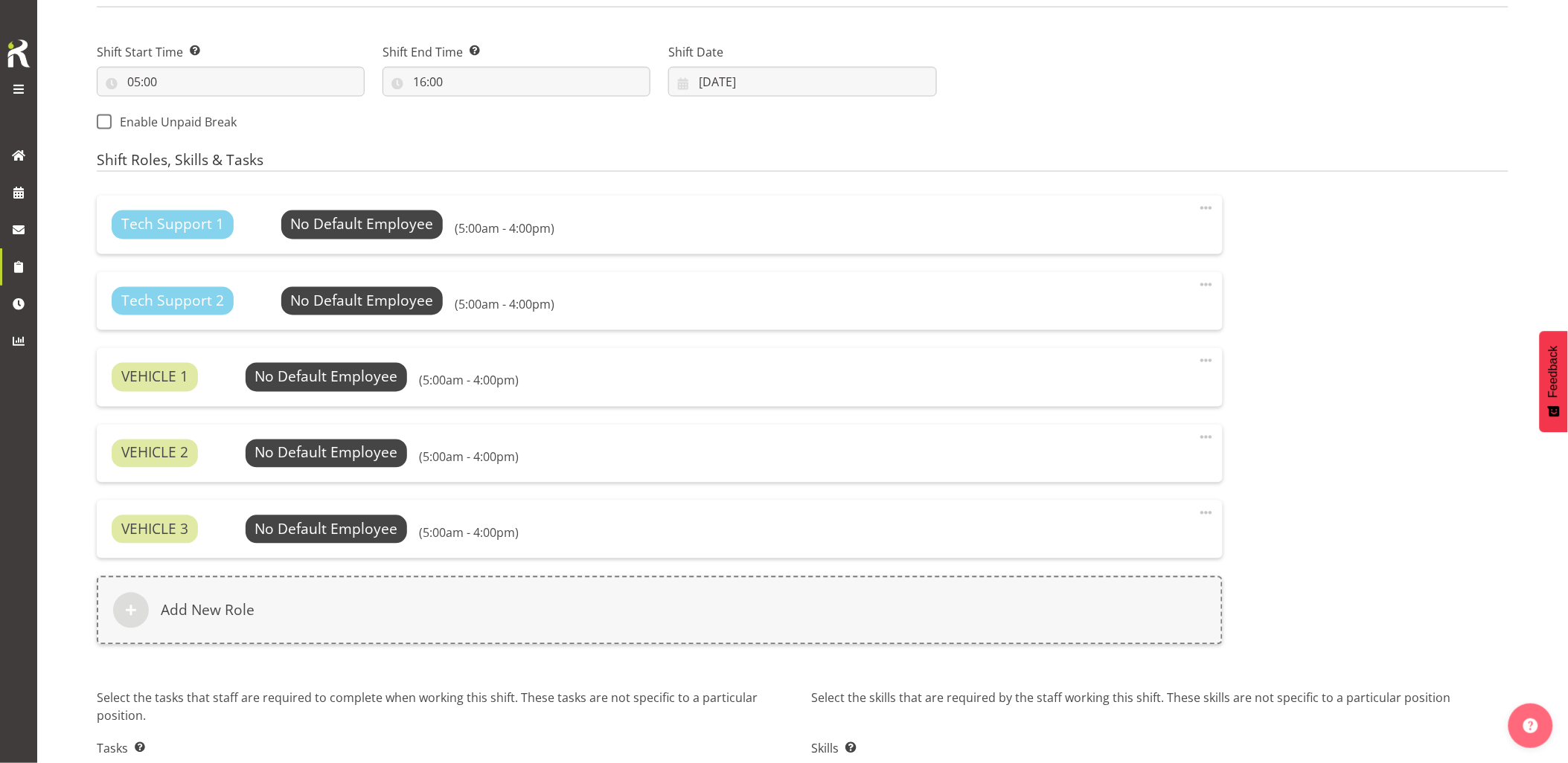
scroll to position [901, 0]
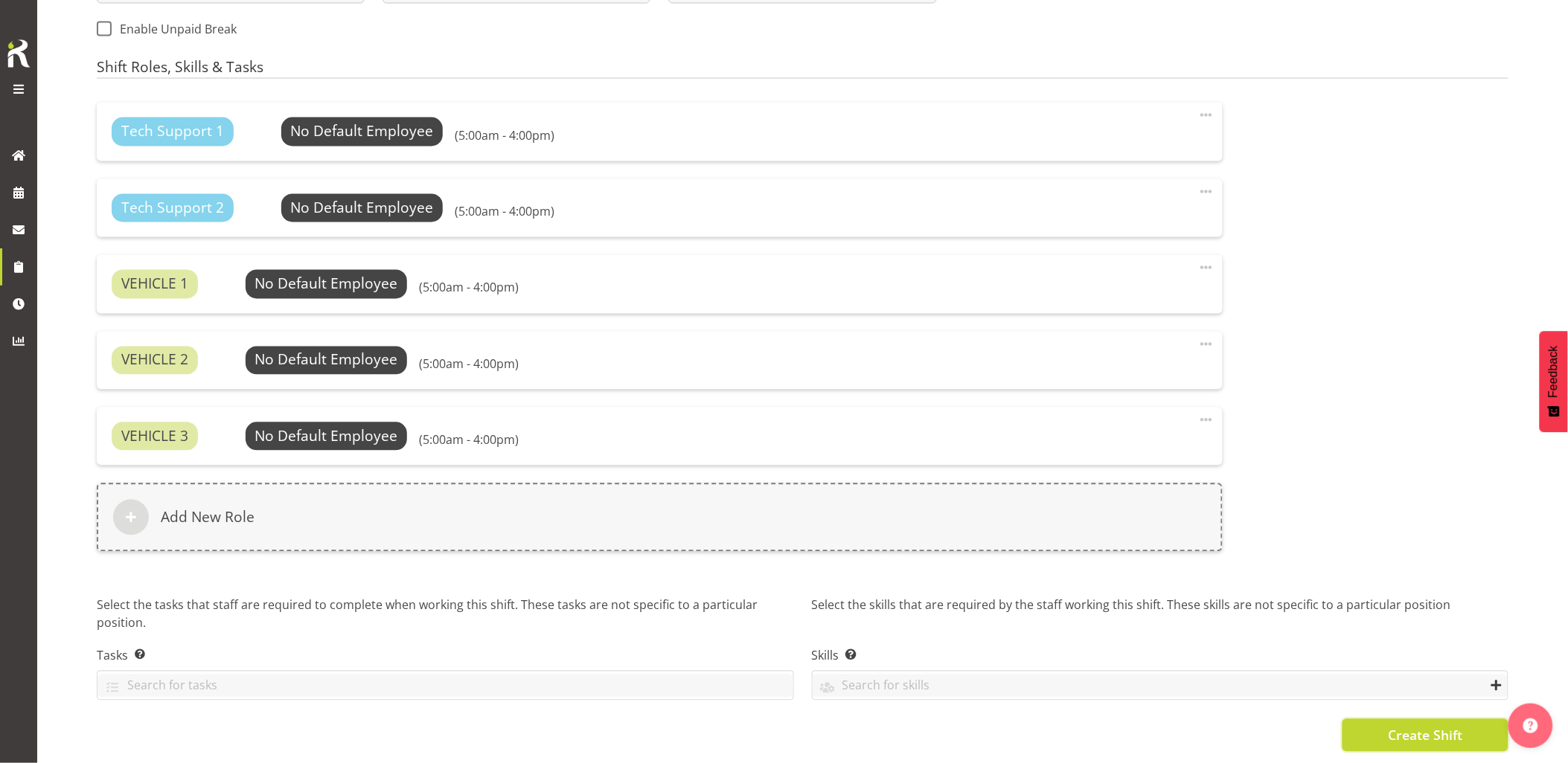
click at [1424, 726] on span "Create Shift" at bounding box center [1425, 735] width 74 height 19
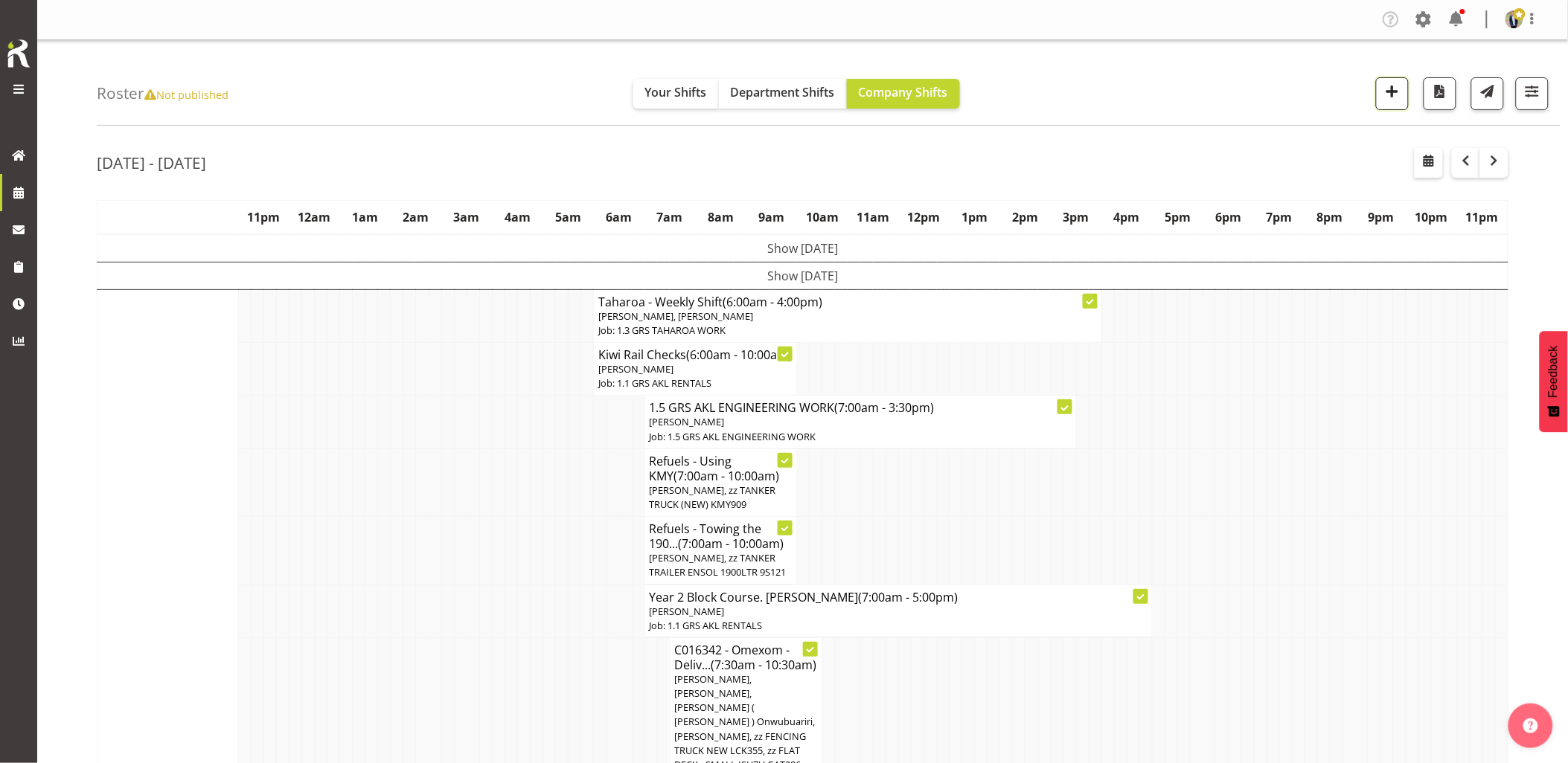
click at [1392, 85] on span "button" at bounding box center [1391, 91] width 19 height 19
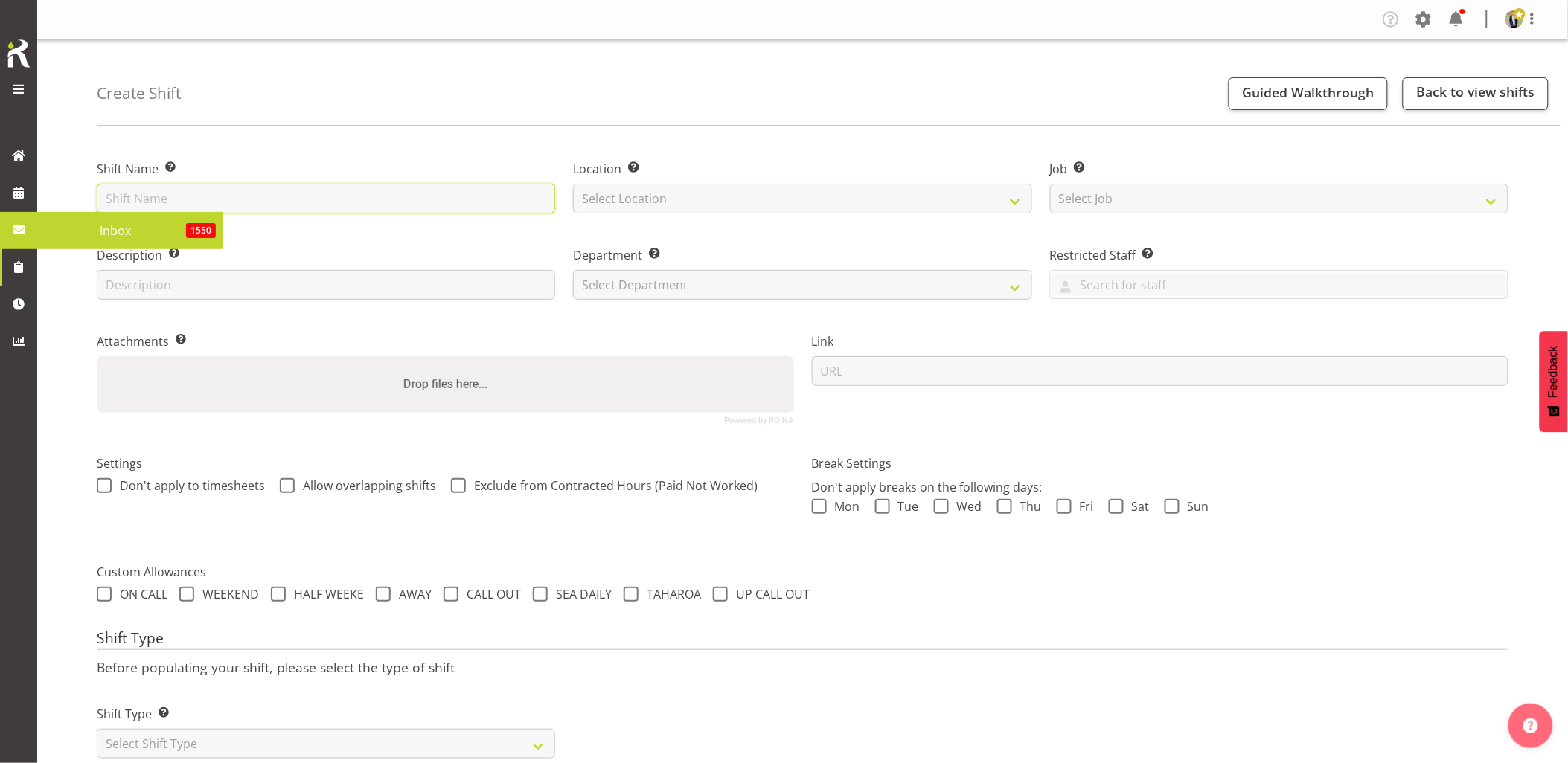
click at [152, 198] on input "text" at bounding box center [326, 199] width 458 height 29
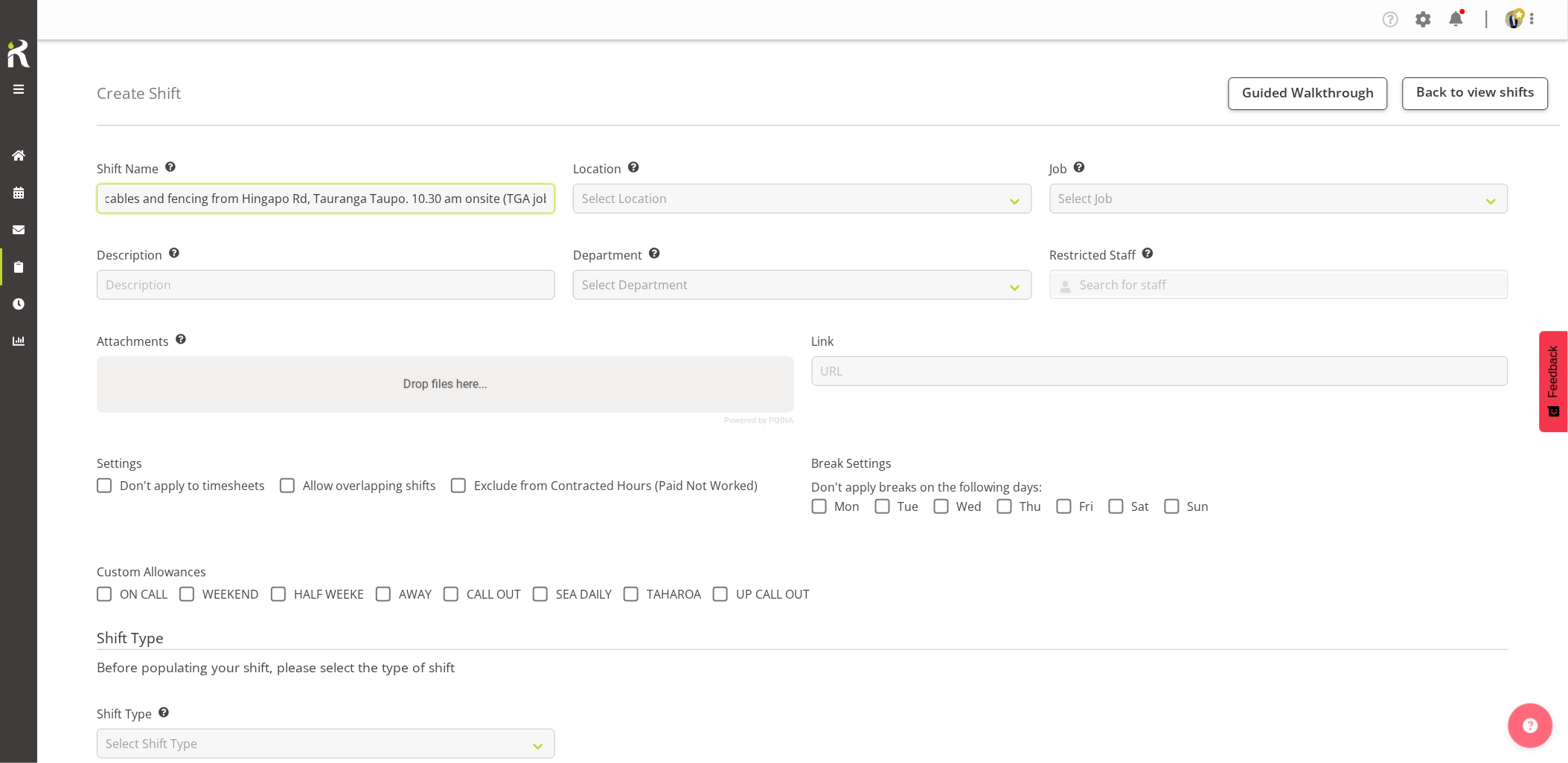
scroll to position [0, 209]
type input "C016300 - TLC - Collect the 1250kVA, cables and fencing from Hingapo Rd, Tauran…"
click at [672, 191] on select "Select Location [GEOGRAPHIC_DATA] [GEOGRAPHIC_DATA] GRS [GEOGRAPHIC_DATA] [GEOG…" at bounding box center [802, 199] width 458 height 29
select select "28"
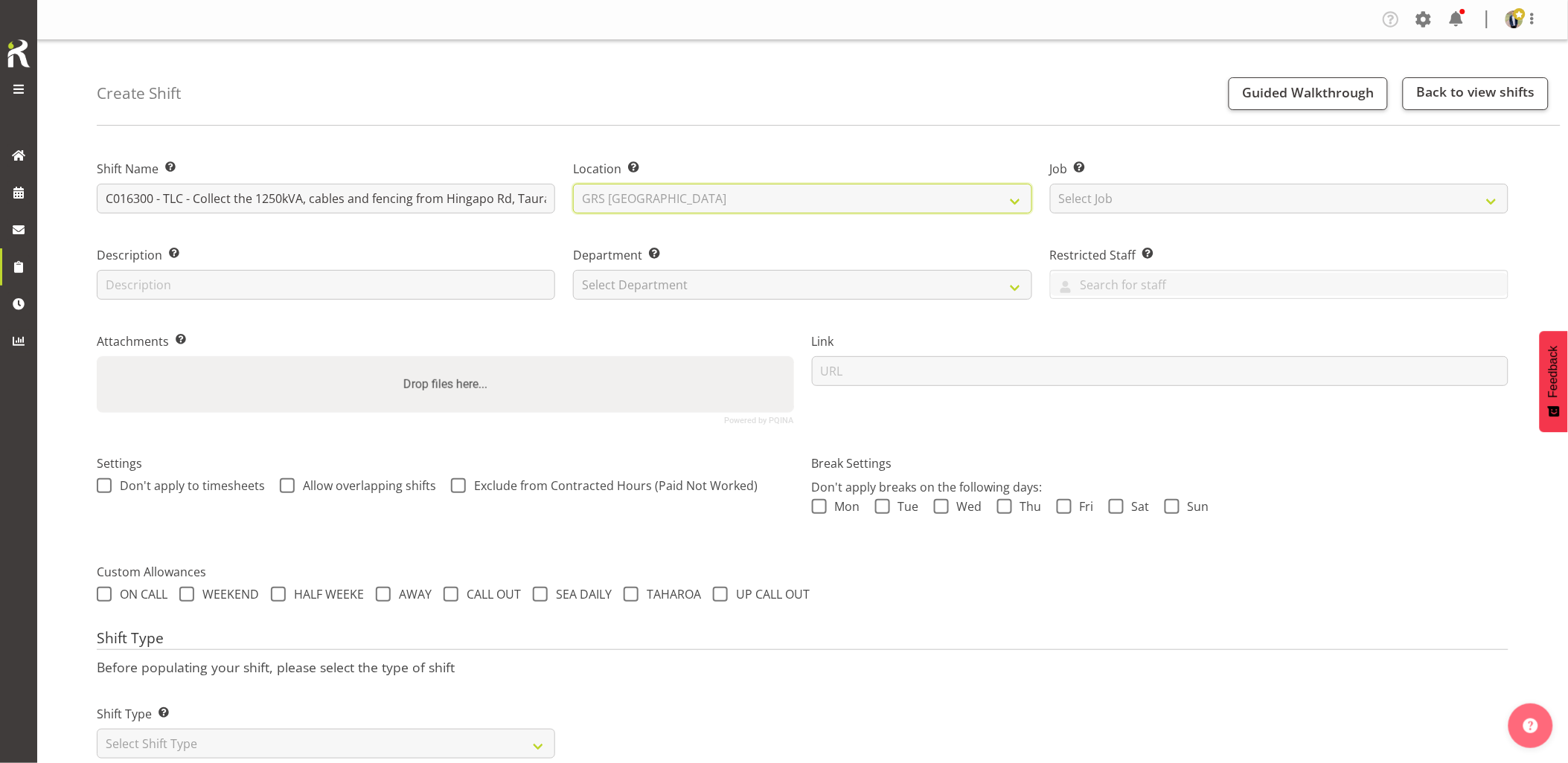
click at [573, 184] on select "Select Location GRS Auckland GRS Hastings GRS Tauranga" at bounding box center [802, 199] width 458 height 29
click at [1132, 190] on select "Select Job Create new job 1.1 GRS AKL RENTALS 1.1 GRS AKL RENTALS AC 1.1 GRS AK…" at bounding box center [1279, 199] width 458 height 29
select select "7504"
click at [1050, 184] on select "Select Job Create new job 1.1 GRS AKL RENTALS 1.1 GRS AKL RENTALS AC 1.1 GRS AK…" at bounding box center [1279, 199] width 458 height 29
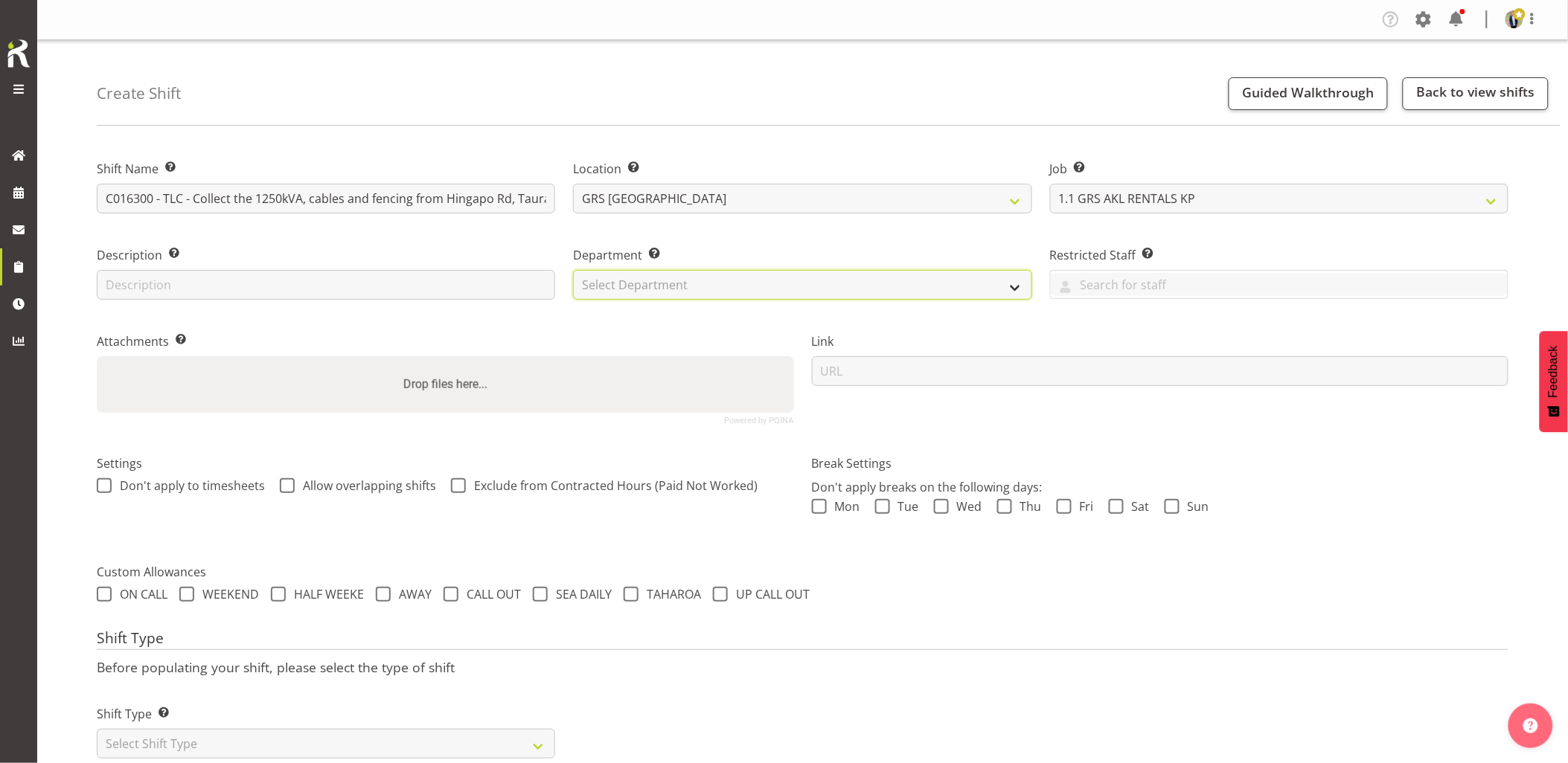
click at [733, 289] on select "Select Department GRS HIRE AKL GRS HIRE AKL GRS HIRE TGA GRS HIRE HST GRS SALES…" at bounding box center [802, 285] width 458 height 29
select select "20"
click at [573, 270] on select "Select Department GRS HIRE AKL GRS HIRE AKL GRS HIRE TGA GRS HIRE HST GRS SALES…" at bounding box center [802, 285] width 458 height 29
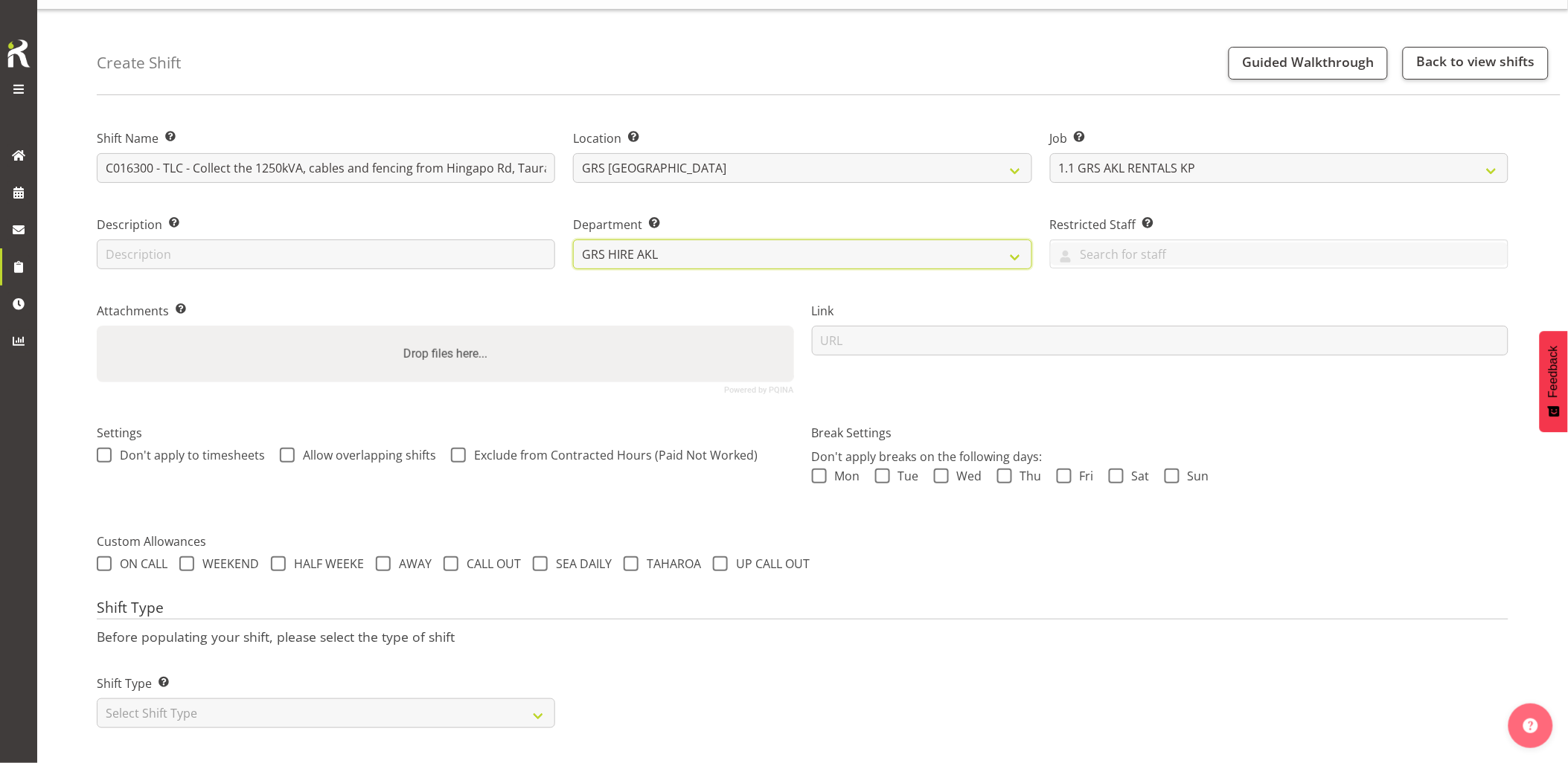
scroll to position [42, 0]
click at [269, 700] on select "Select Shift Type One Off Shift Recurring Shift Rotating Shift" at bounding box center [326, 713] width 458 height 29
select select "one_off"
click at [97, 699] on select "Select Shift Type One Off Shift Recurring Shift Rotating Shift" at bounding box center [326, 713] width 458 height 29
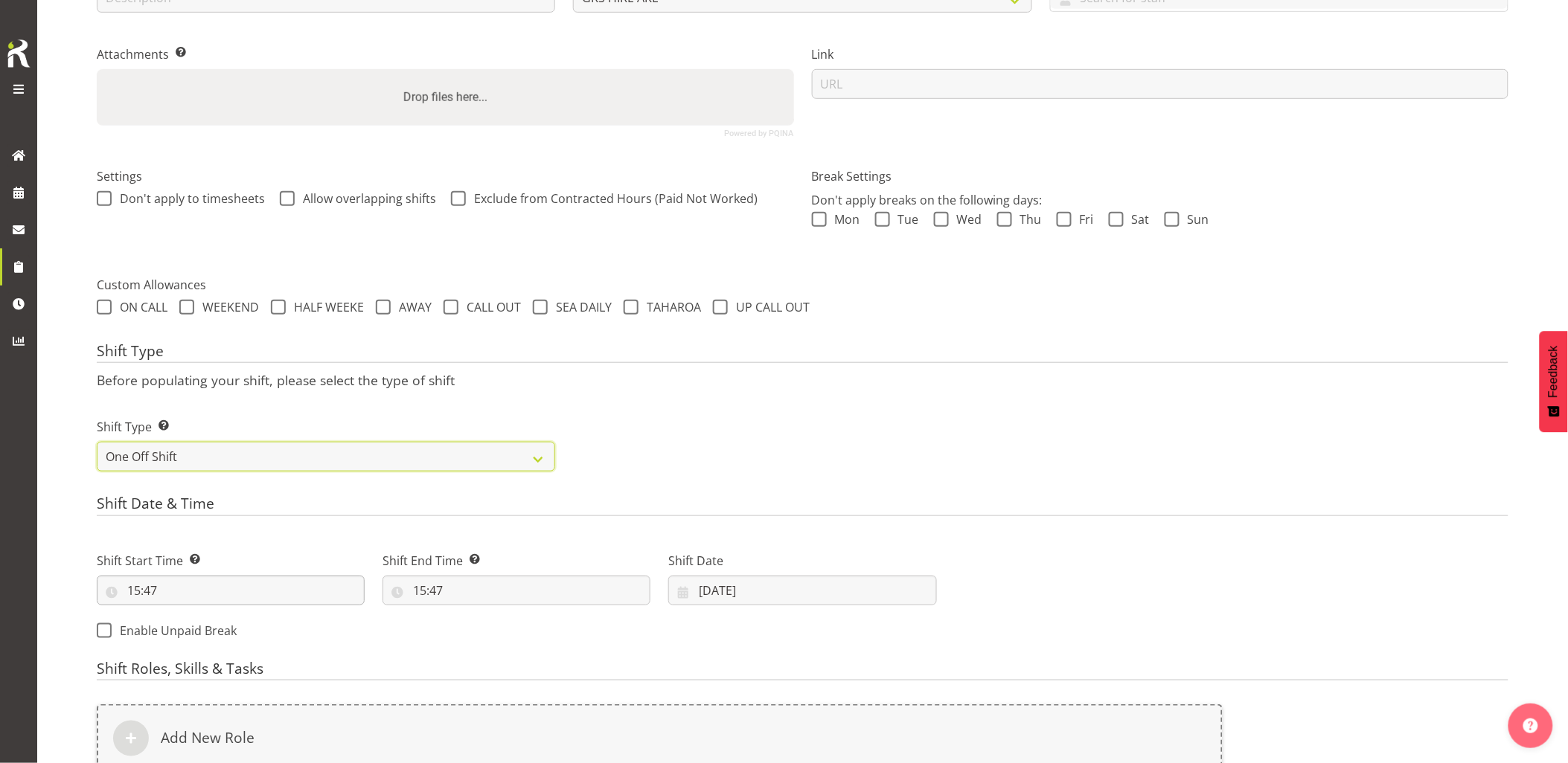
scroll to position [290, 0]
drag, startPoint x: 210, startPoint y: 580, endPoint x: 209, endPoint y: 598, distance: 18.0
click at [210, 581] on input "15:47" at bounding box center [230, 586] width 268 height 29
click at [197, 627] on select "00 01 02 03 04 05 06 07 08 09 10 11 12 13 14 15 16 17 18 19 20 21 22 23" at bounding box center [198, 625] width 33 height 29
select select "5"
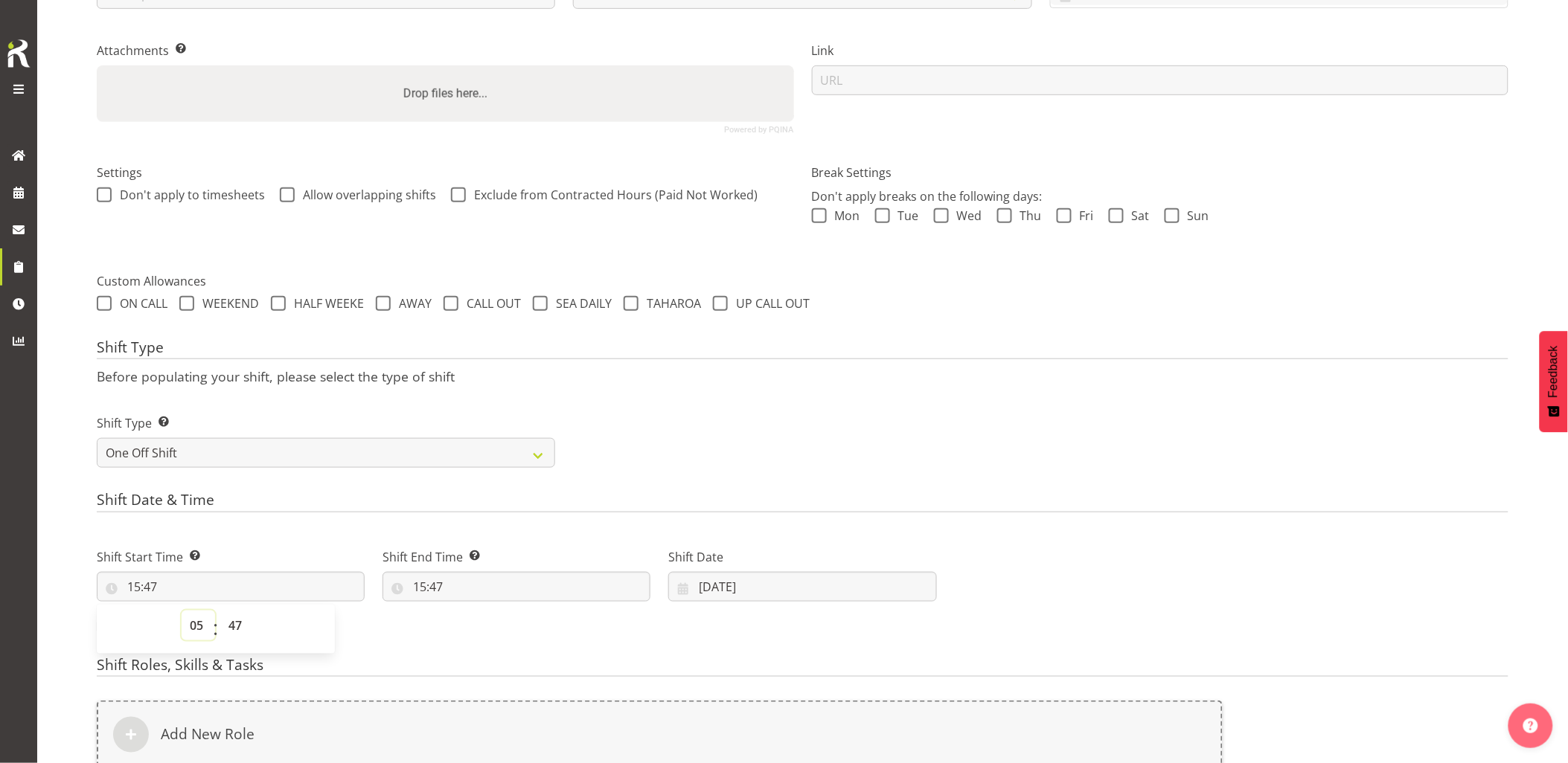
click at [181, 610] on select "00 01 02 03 04 05 06 07 08 09 10 11 12 13 14 15 16 17 18 19 20 21 22 23" at bounding box center [198, 625] width 33 height 29
type input "05:47"
click at [241, 625] on select "00 01 02 03 04 05 06 07 08 09 10 11 12 13 14 15 16 17 18 19 20 21 22 23 24 25 2…" at bounding box center [236, 625] width 33 height 29
select select "0"
click at [220, 610] on select "00 01 02 03 04 05 06 07 08 09 10 11 12 13 14 15 16 17 18 19 20 21 22 23 24 25 2…" at bounding box center [236, 625] width 33 height 29
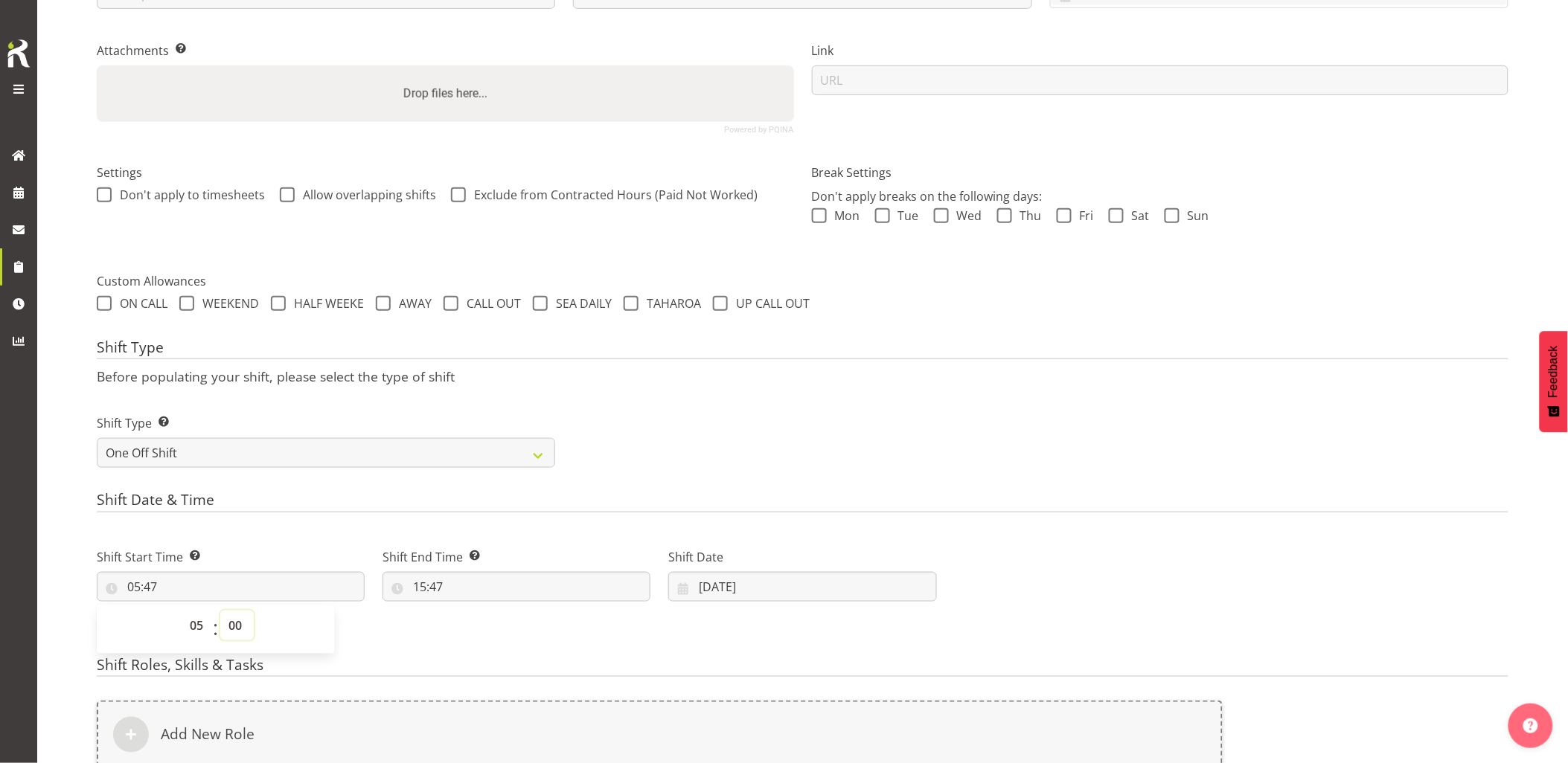
type input "05:00"
click at [520, 587] on input "15:47" at bounding box center [516, 586] width 268 height 29
click at [479, 627] on select "00 01 02 03 04 05 06 07 08 09 10 11 12 13 14 15 16 17 18 19 20 21 22 23" at bounding box center [484, 625] width 33 height 29
select select "16"
click at [467, 610] on select "00 01 02 03 04 05 06 07 08 09 10 11 12 13 14 15 16 17 18 19 20 21 22 23" at bounding box center [484, 625] width 33 height 29
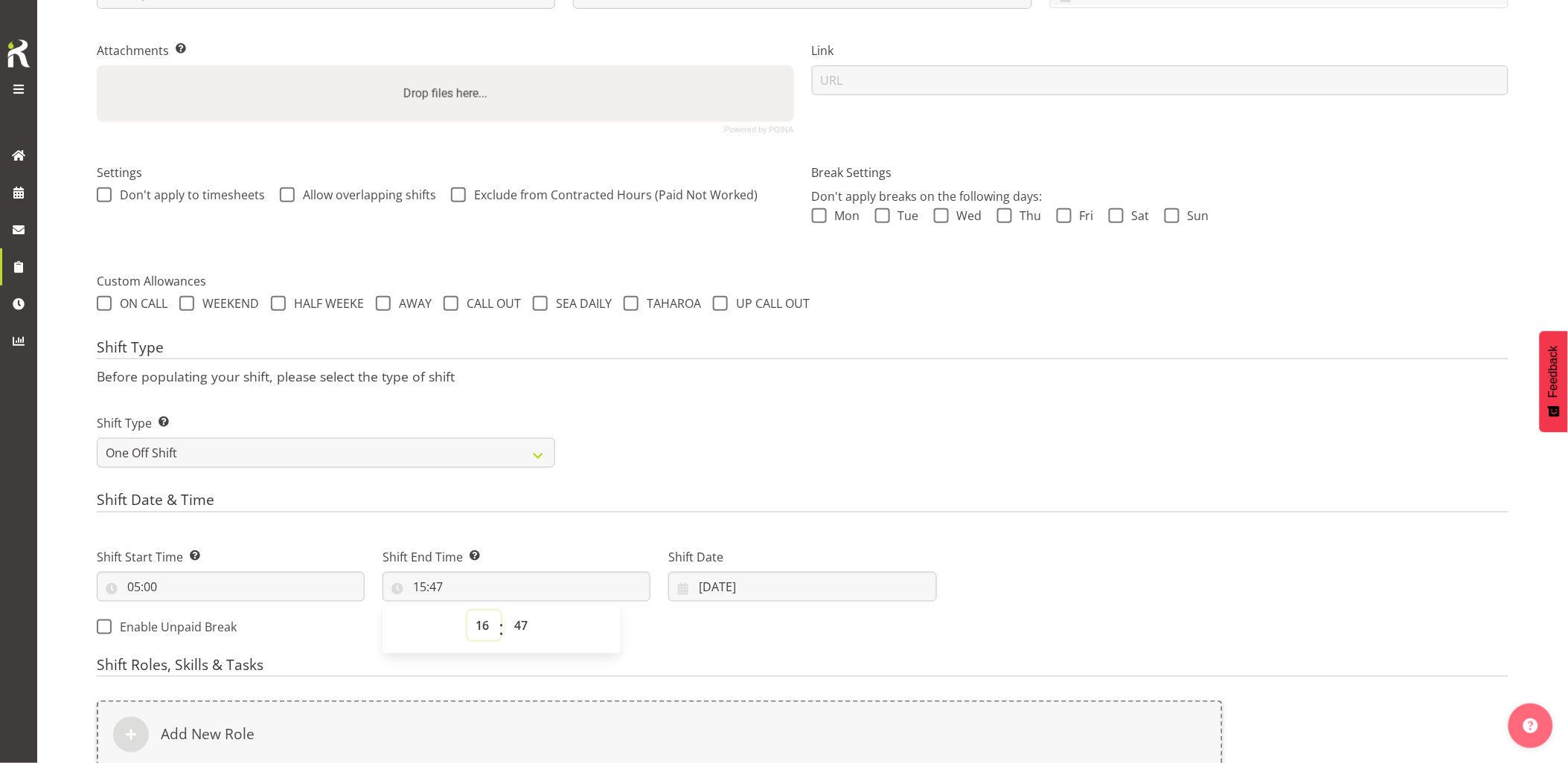
type input "16:47"
click at [520, 625] on select "00 01 02 03 04 05 06 07 08 09 10 11 12 13 14 15 16 17 18 19 20 21 22 23 24 25 2…" at bounding box center [522, 625] width 33 height 29
select select "0"
click at [506, 610] on select "00 01 02 03 04 05 06 07 08 09 10 11 12 13 14 15 16 17 18 19 20 21 22 23 24 25 2…" at bounding box center [522, 625] width 33 height 29
type input "16:00"
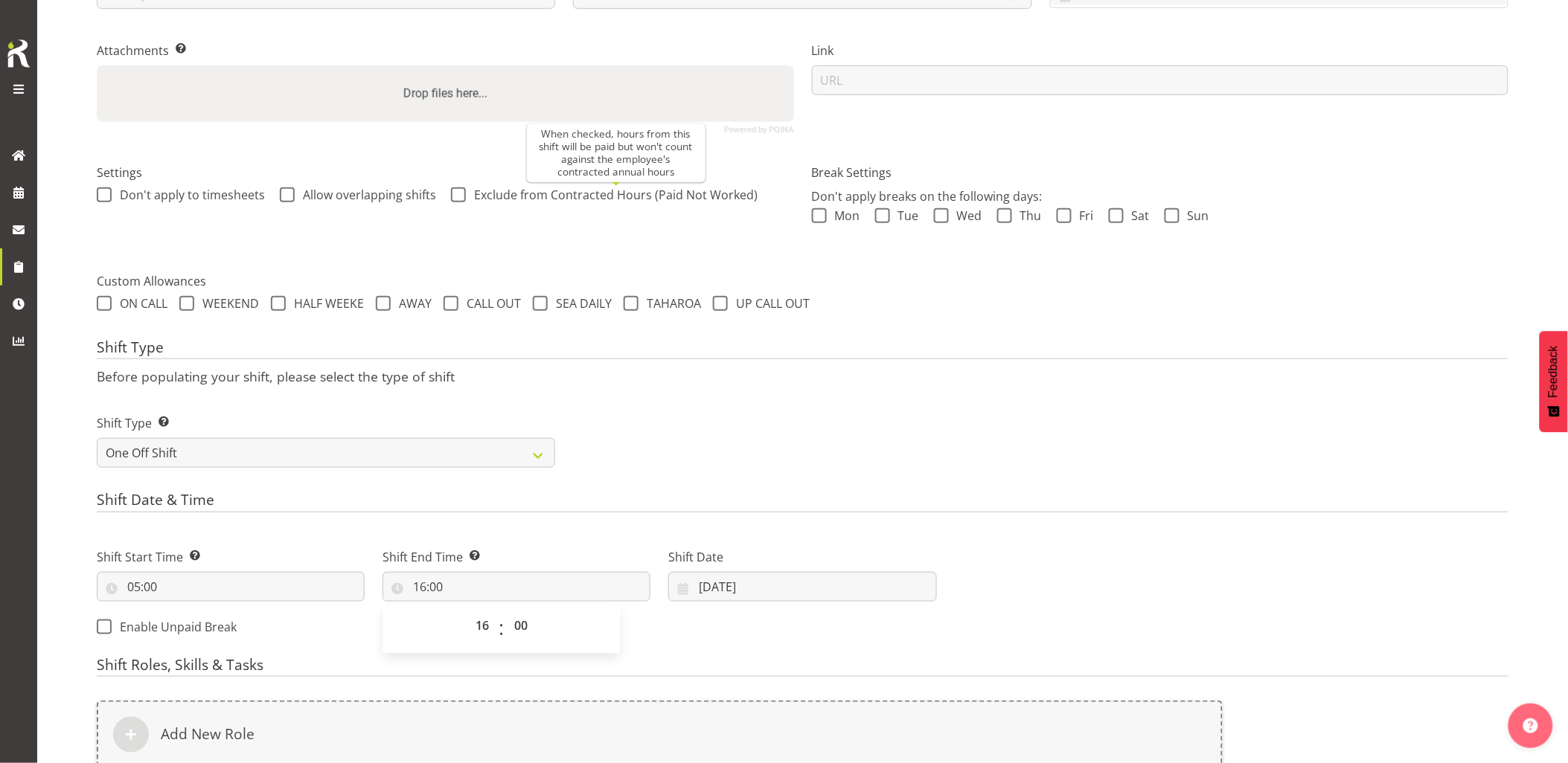
click at [791, 406] on div "Shift Type Shift Types: One Off – Select this if you would like a single shift …" at bounding box center [802, 435] width 1429 height 84
click at [770, 582] on input "08/10/2025" at bounding box center [802, 586] width 268 height 29
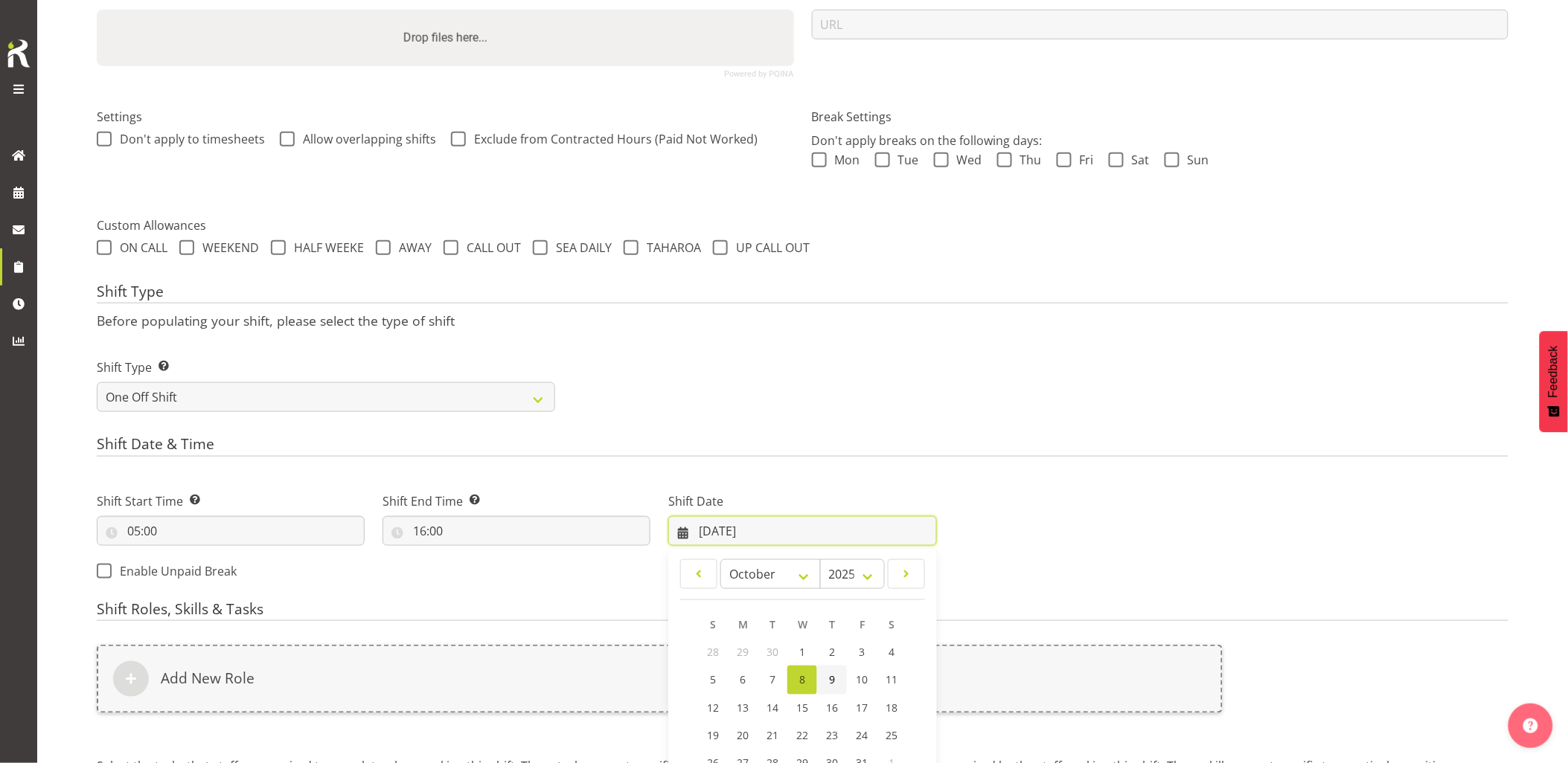
scroll to position [373, 0]
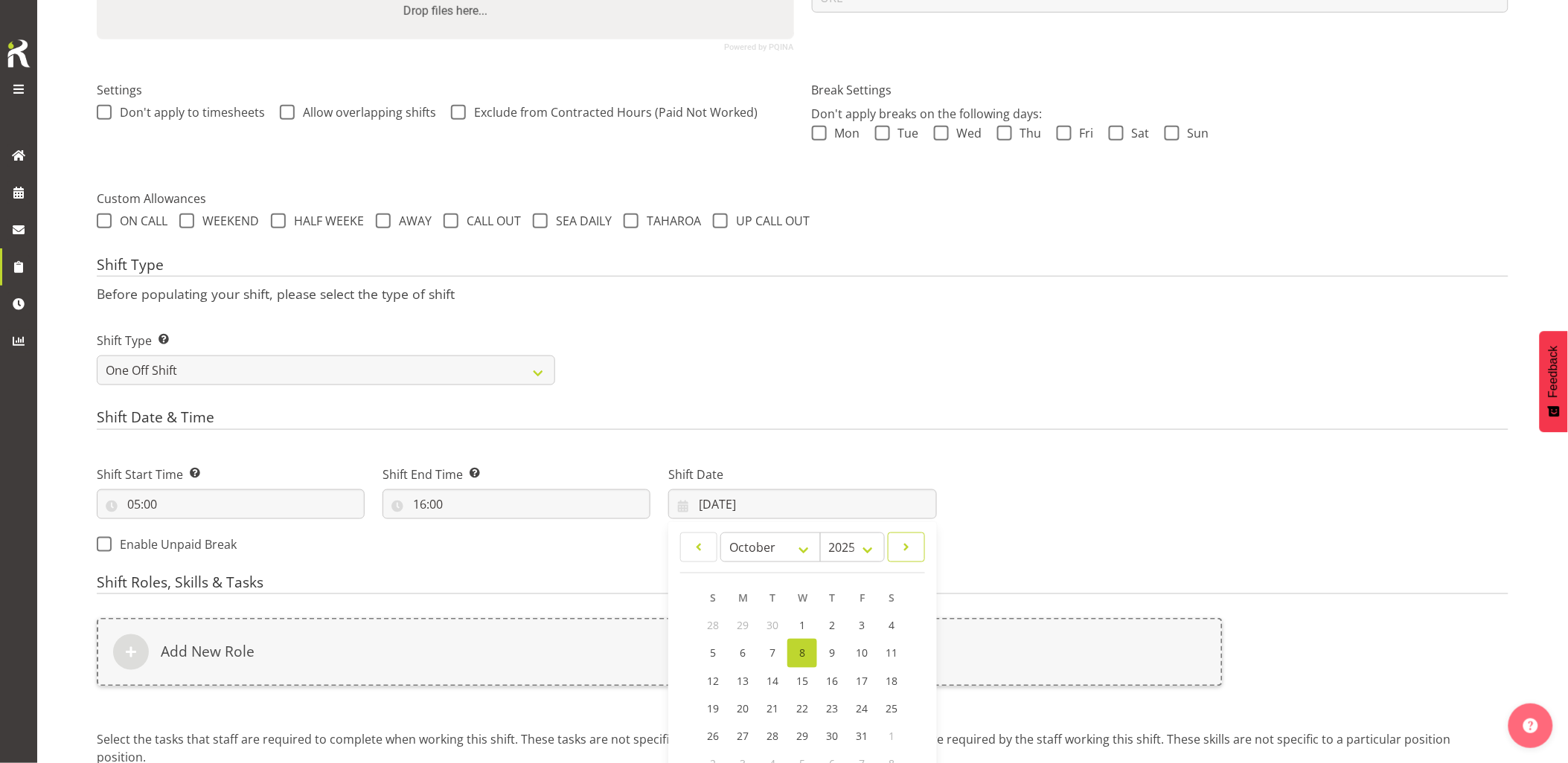
click at [902, 551] on span at bounding box center [906, 547] width 17 height 17
select select "10"
click at [831, 647] on span "6" at bounding box center [831, 652] width 6 height 14
type input "06/11/2025"
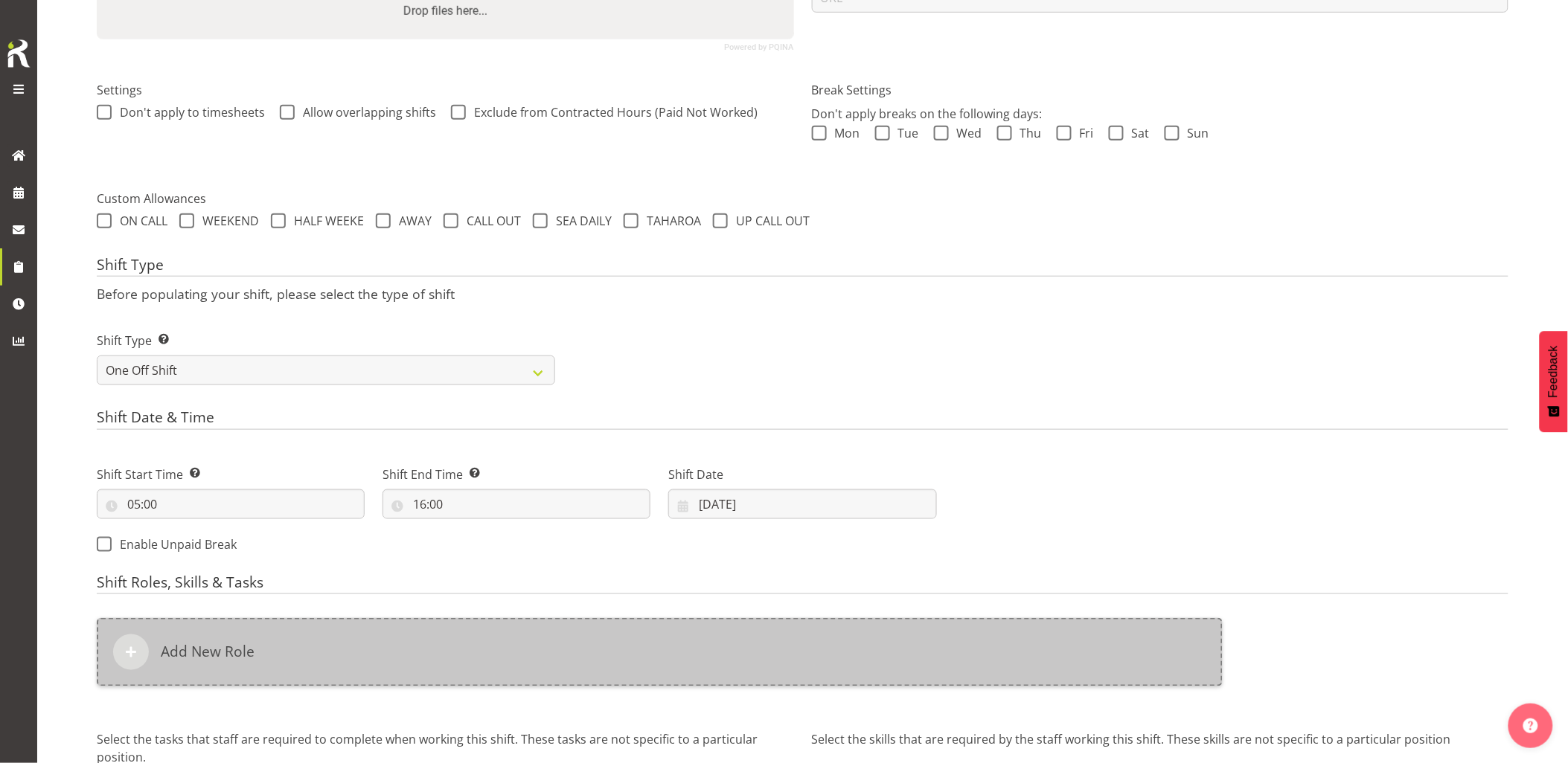
click at [705, 668] on div "Add New Role" at bounding box center [659, 652] width 1126 height 68
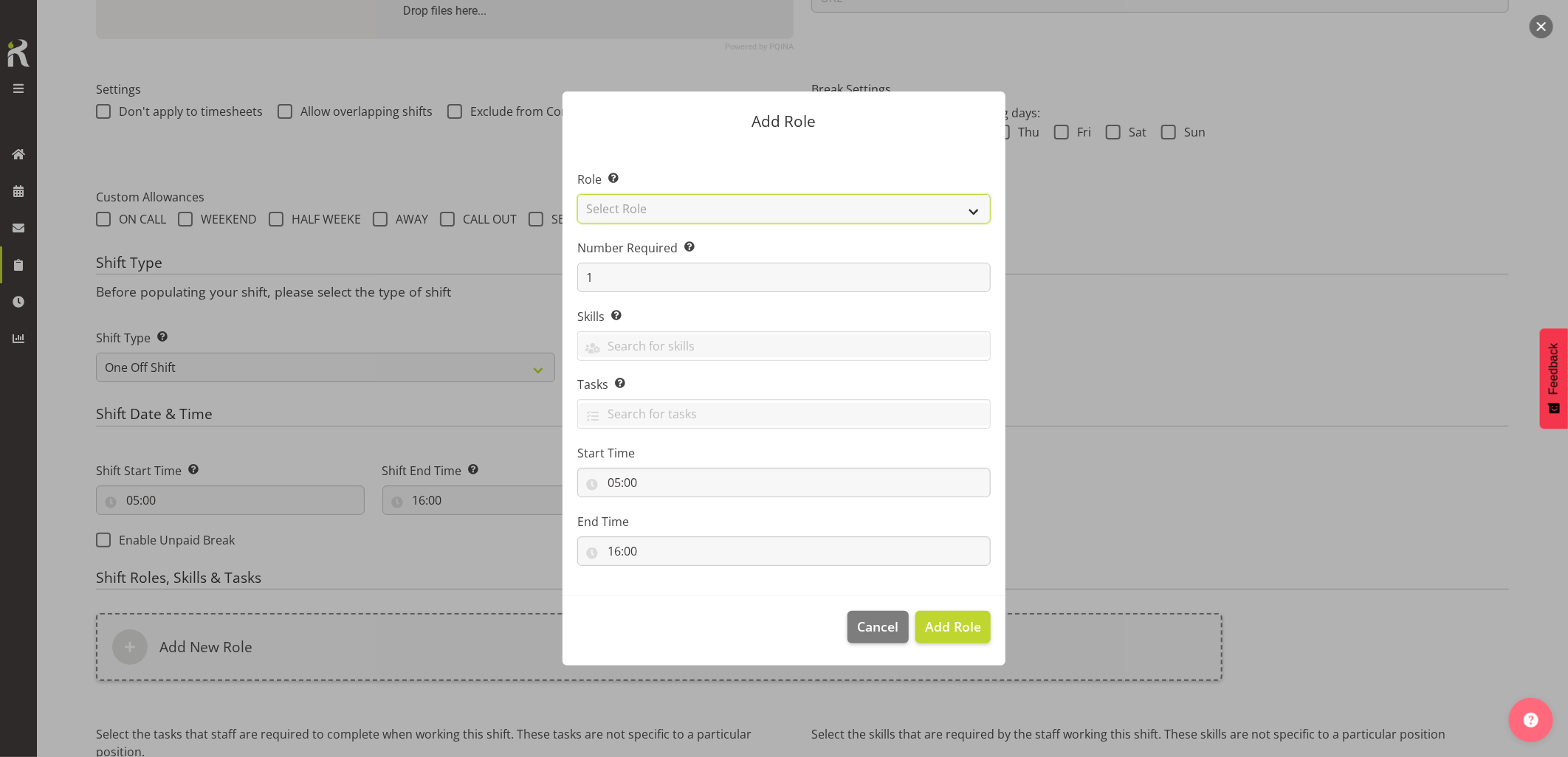
click at [630, 202] on select "Select Role Account Manager Electrician Engineering GM HSEQ manager MECH Mechan…" at bounding box center [784, 209] width 413 height 29
select select "20"
click at [577, 194] on select "Select Role Account Manager Electrician Engineering GM HSEQ manager MECH Mechan…" at bounding box center [784, 209] width 413 height 29
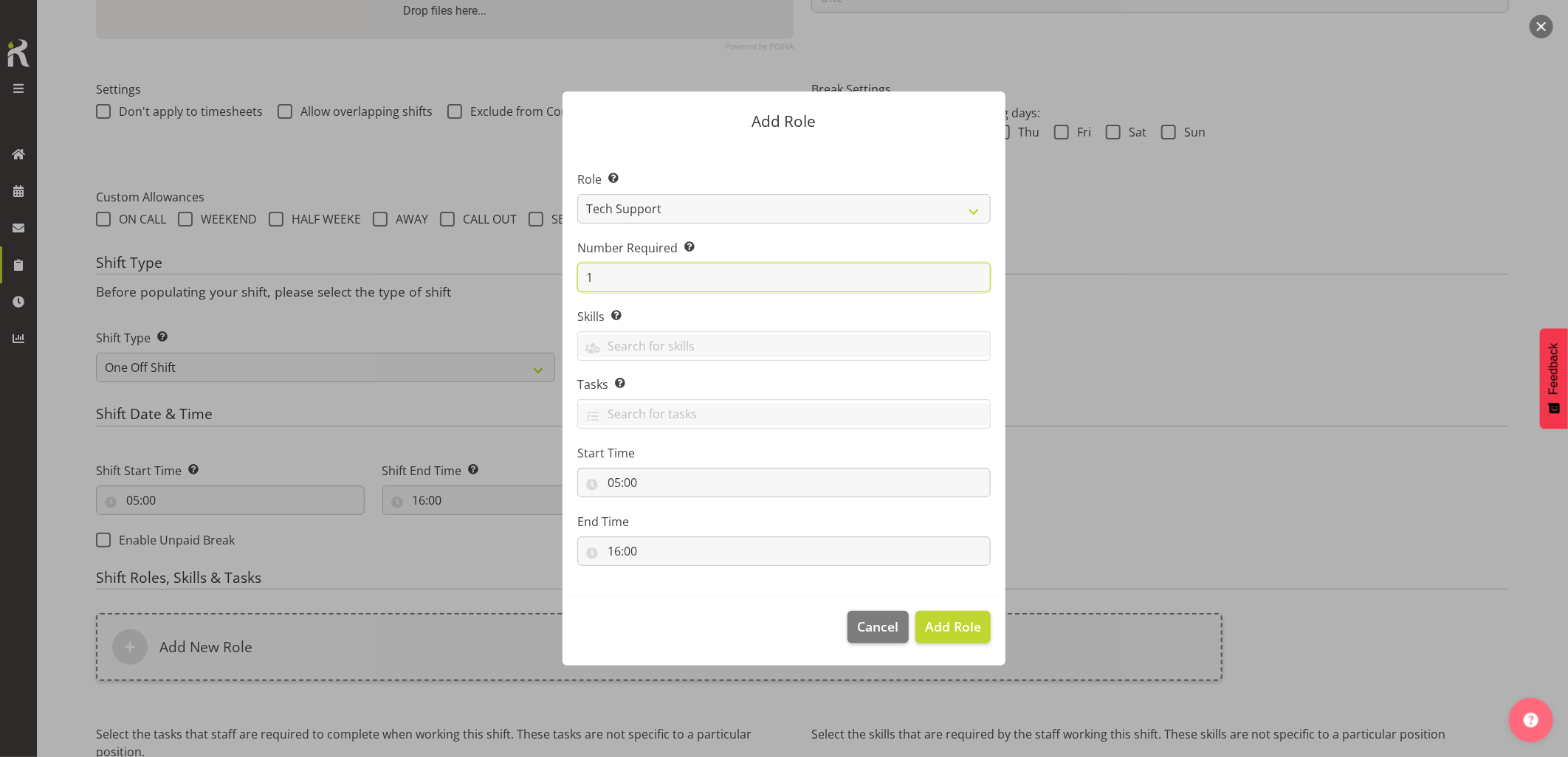
click at [544, 276] on form "Add Role Role Select the role you wish to add to the shift. Account Manager Ele…" at bounding box center [784, 378] width 709 height 648
type input "2"
click at [928, 628] on span "Add 2 Roles" at bounding box center [943, 626] width 74 height 17
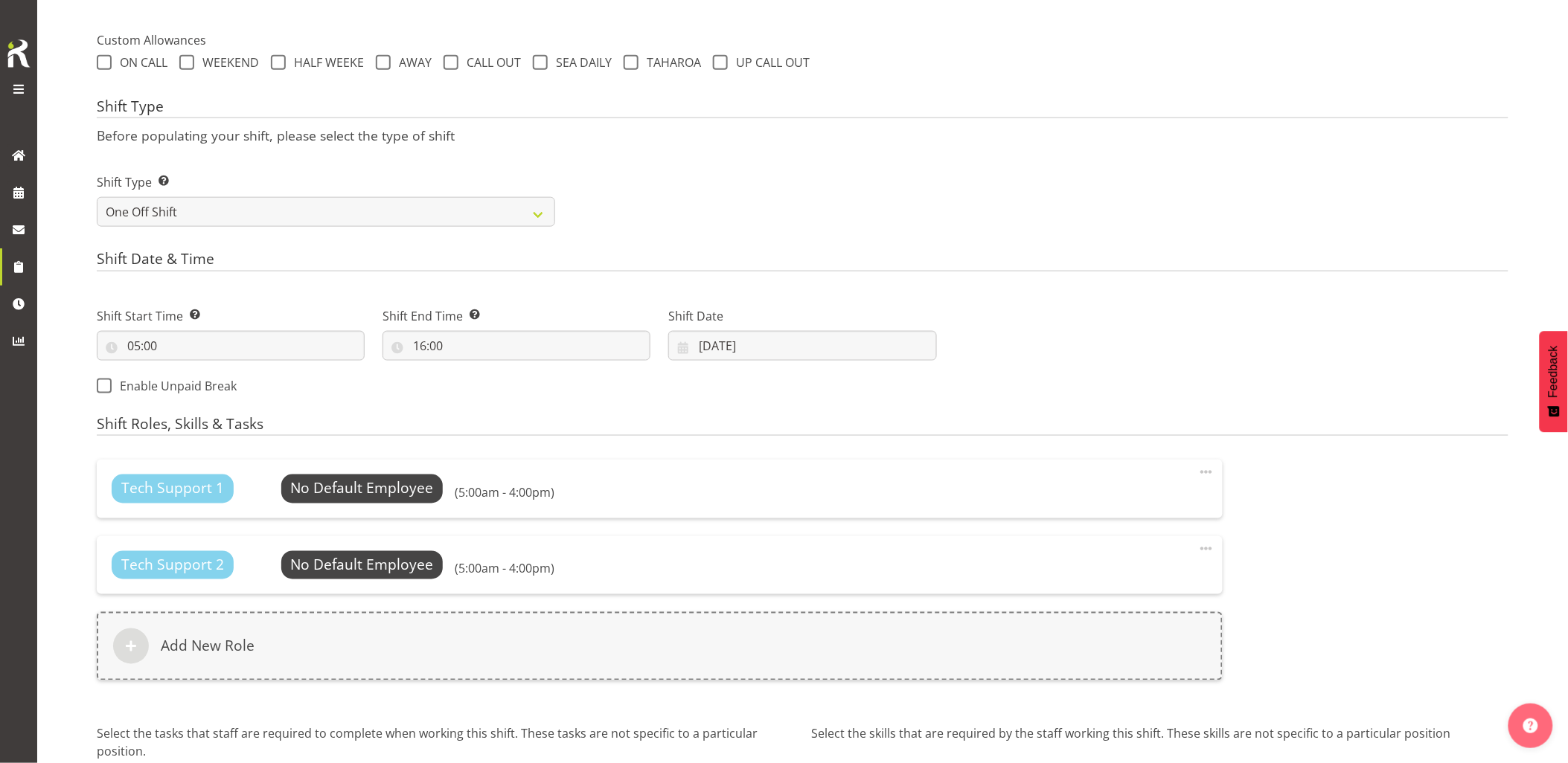
scroll to position [621, 0]
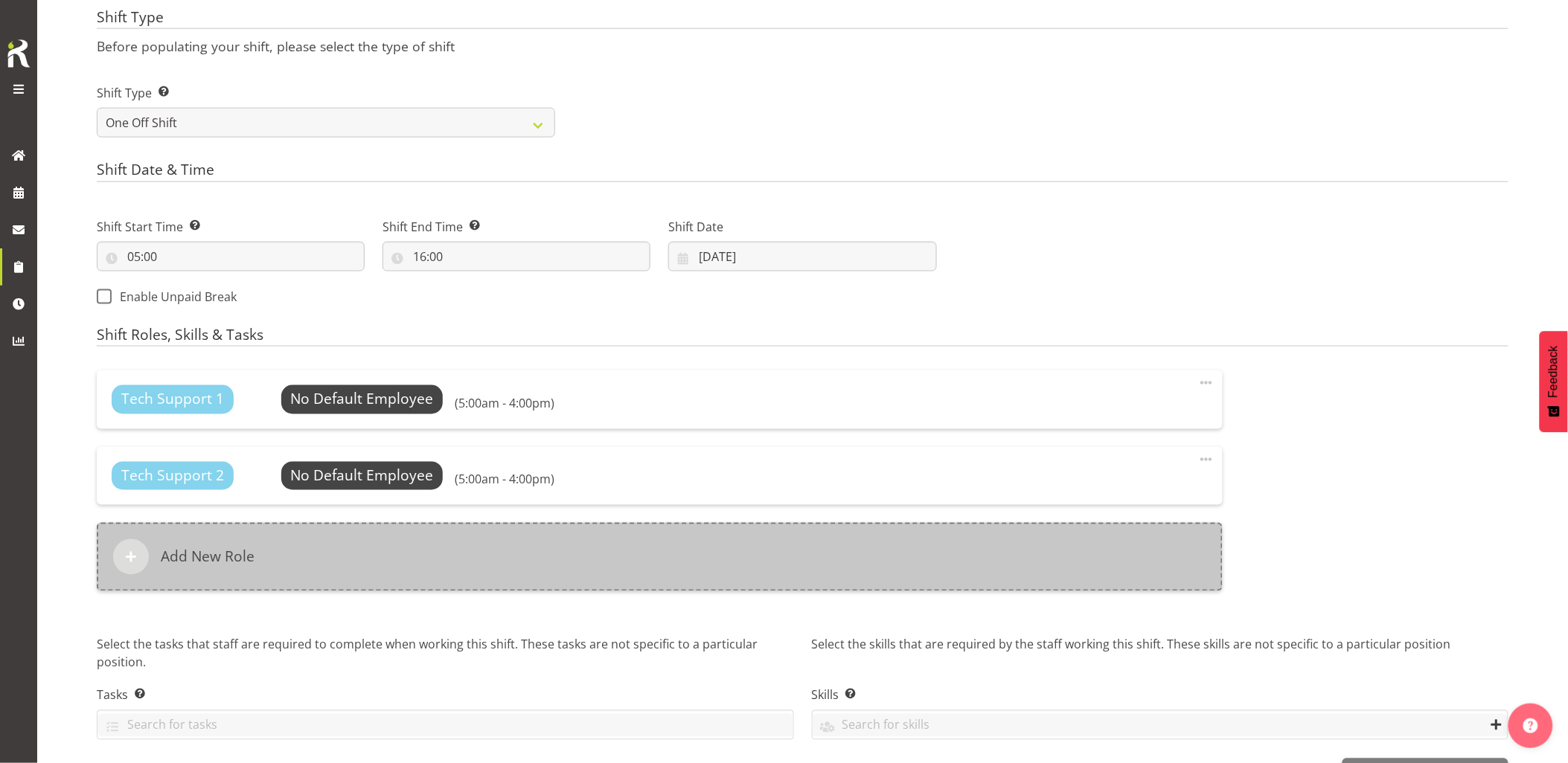
click at [618, 548] on div "Add New Role" at bounding box center [659, 557] width 1126 height 68
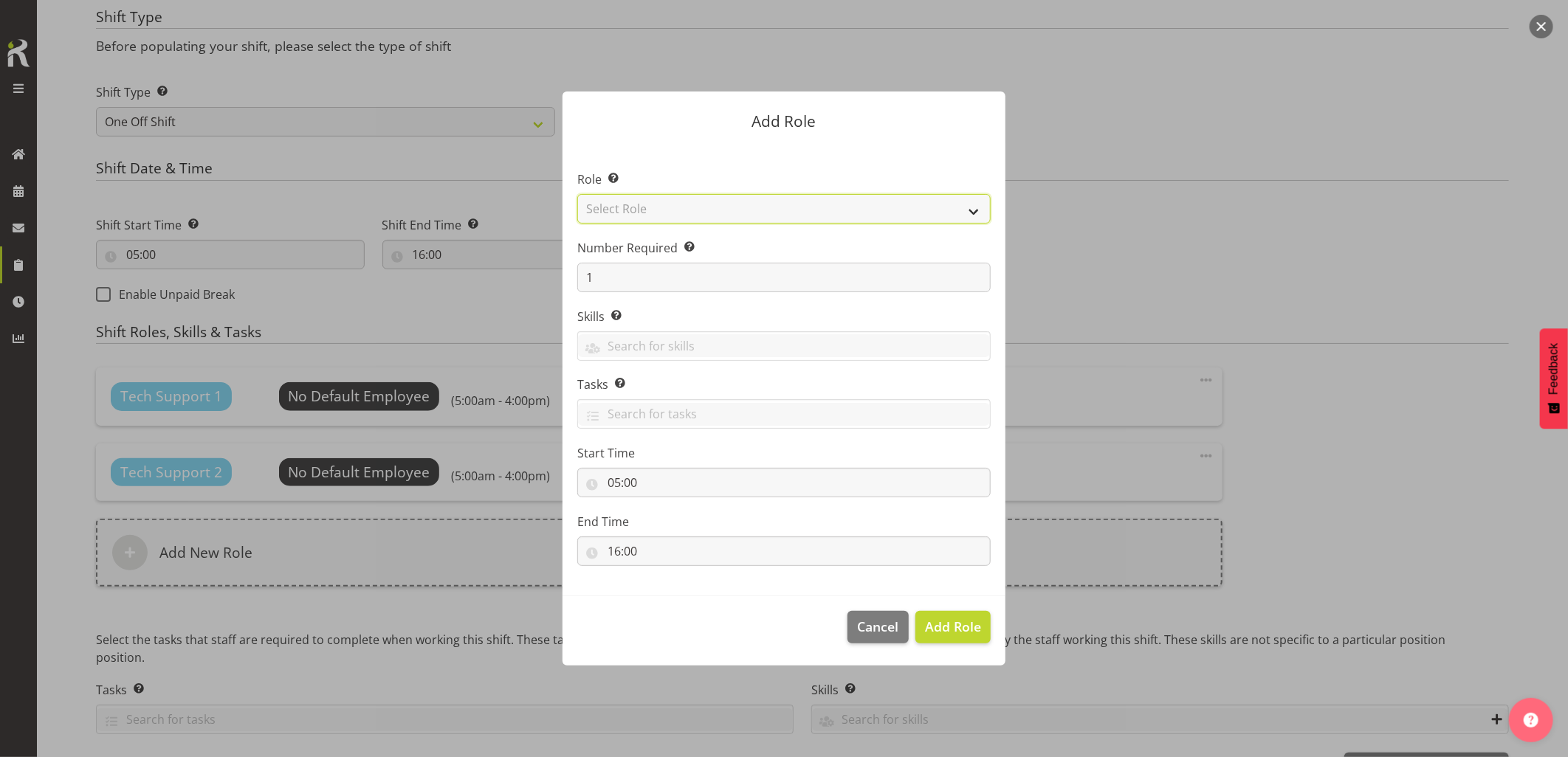
drag, startPoint x: 617, startPoint y: 207, endPoint x: 625, endPoint y: 220, distance: 15.3
click at [617, 207] on select "Select Role Account Manager Electrician Engineering GM HSEQ manager MECH Mechan…" at bounding box center [784, 209] width 413 height 29
select select "27"
click at [577, 194] on select "Select Role Account Manager Electrician Engineering GM HSEQ manager MECH Mechan…" at bounding box center [784, 209] width 413 height 29
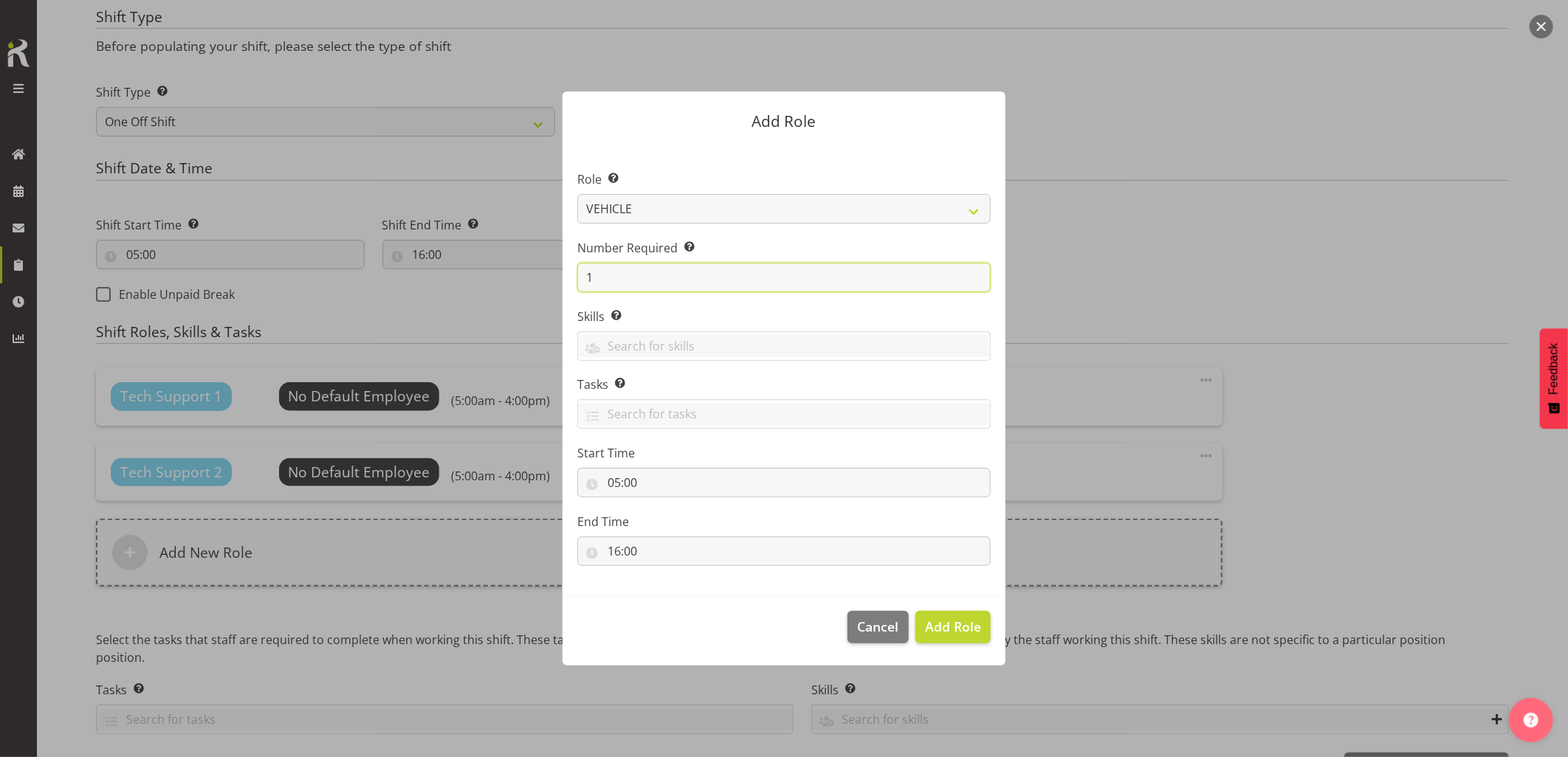
drag, startPoint x: 615, startPoint y: 276, endPoint x: 535, endPoint y: 271, distance: 80.2
click at [556, 274] on div "Add Role Role Select the role you wish to add to the shift. Account Manager Ele…" at bounding box center [784, 378] width 472 height 648
type input "3"
click at [957, 611] on button "Add 3 Roles" at bounding box center [944, 627] width 93 height 33
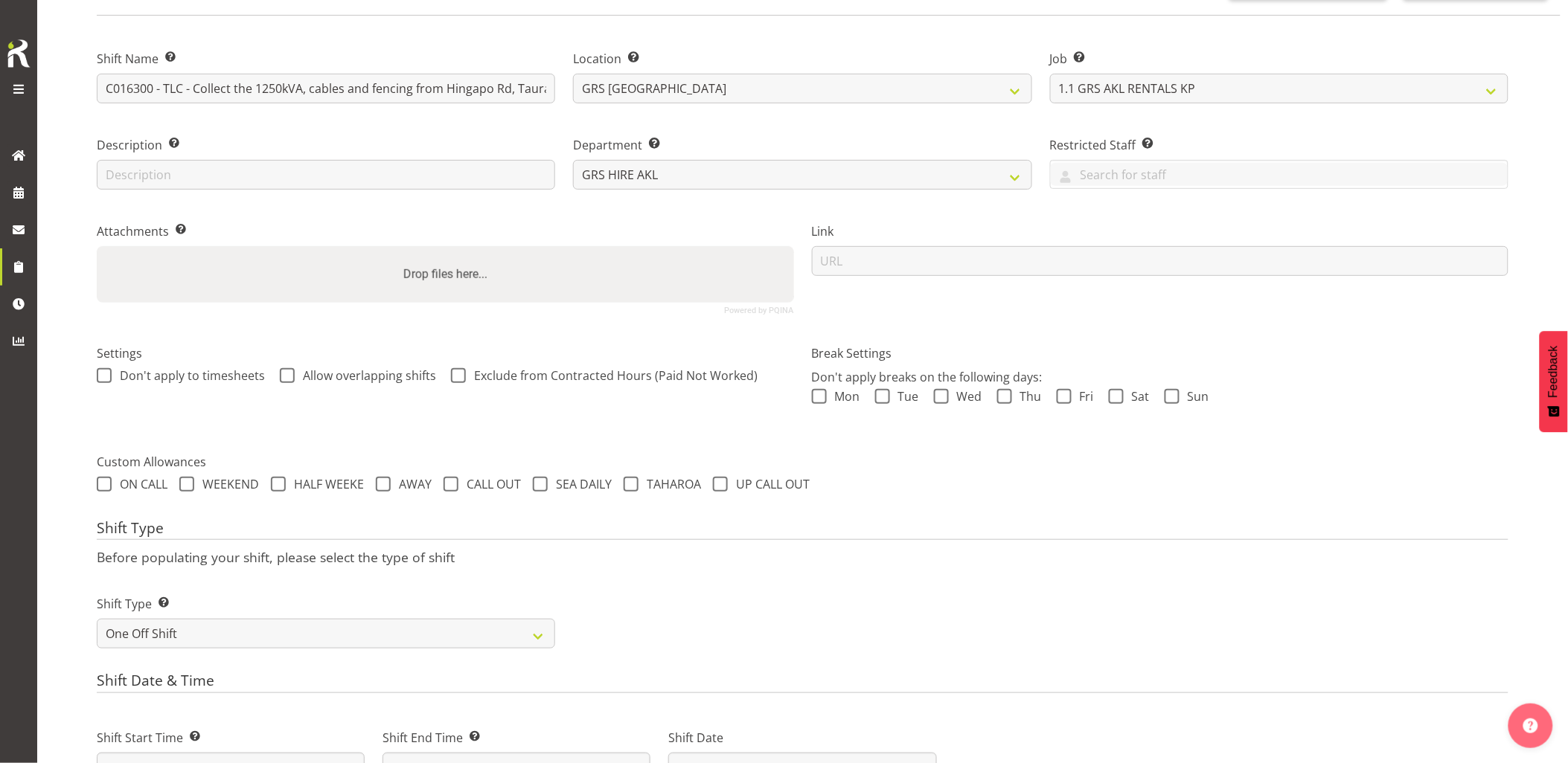
scroll to position [0, 0]
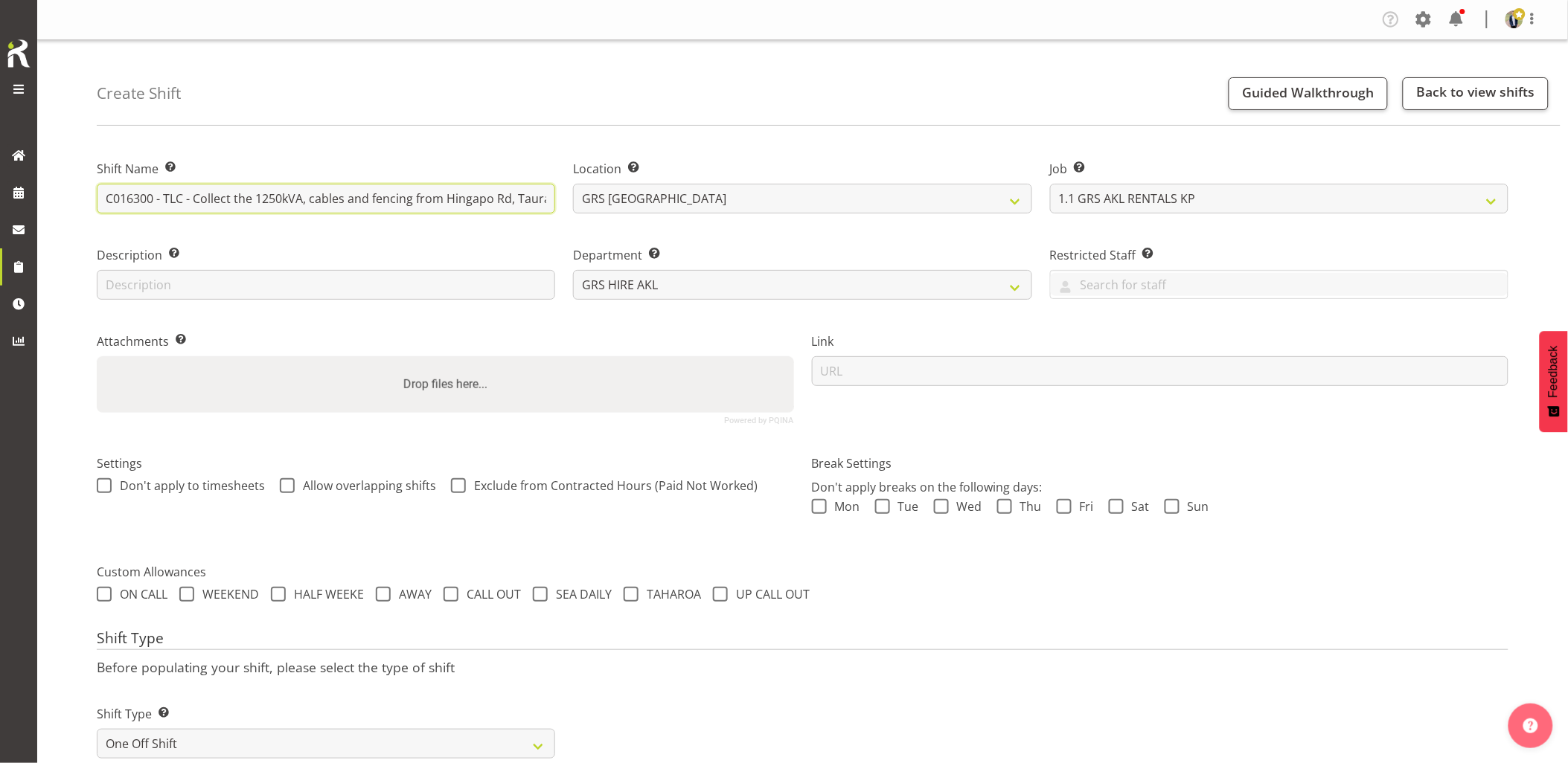
drag, startPoint x: 212, startPoint y: 196, endPoint x: 288, endPoint y: 195, distance: 76.0
click at [288, 195] on input "C016300 - TLC - Collect the 1250kVA, cables and fencing from Hingapo Rd, Tauran…" at bounding box center [326, 199] width 458 height 29
click at [162, 198] on input "C016300 - TLC - Collect the 1250kVA, cables and fencing from Hingapo Rd, Tauran…" at bounding box center [326, 199] width 458 height 29
drag, startPoint x: 187, startPoint y: 199, endPoint x: 55, endPoint y: 198, distance: 132.0
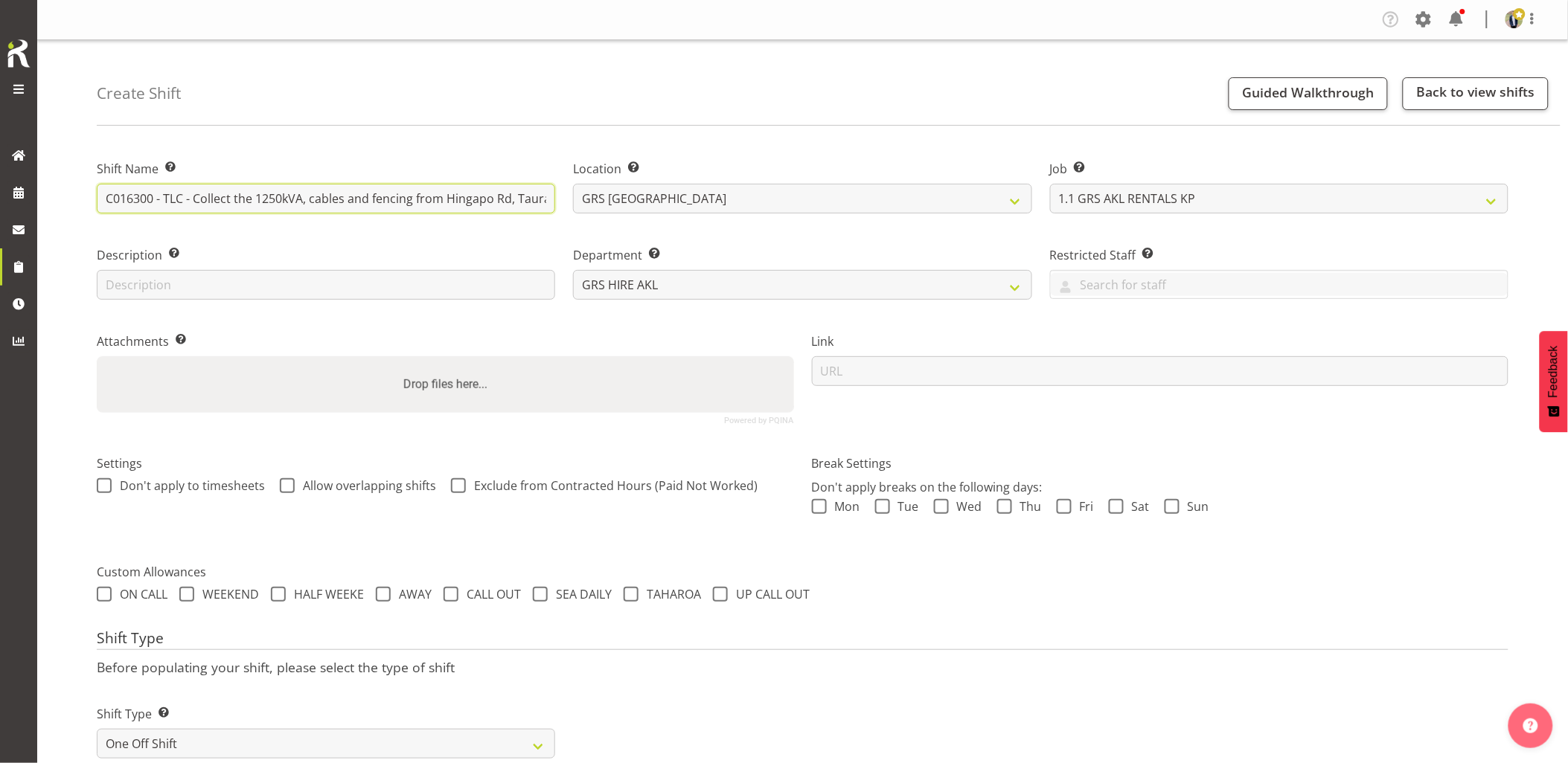
click at [314, 202] on input "C016300 - TLC - Collect the 1250kVA, cables and fencing from Hingapo Rd, Tauran…" at bounding box center [326, 199] width 458 height 29
drag, startPoint x: 311, startPoint y: 201, endPoint x: 1109, endPoint y: 220, distance: 798.2
click at [1101, 200] on div "Shift Name Enter a name for the shift (e.g. Day Shift). C016300 - TLC - Collect…" at bounding box center [802, 286] width 1429 height 294
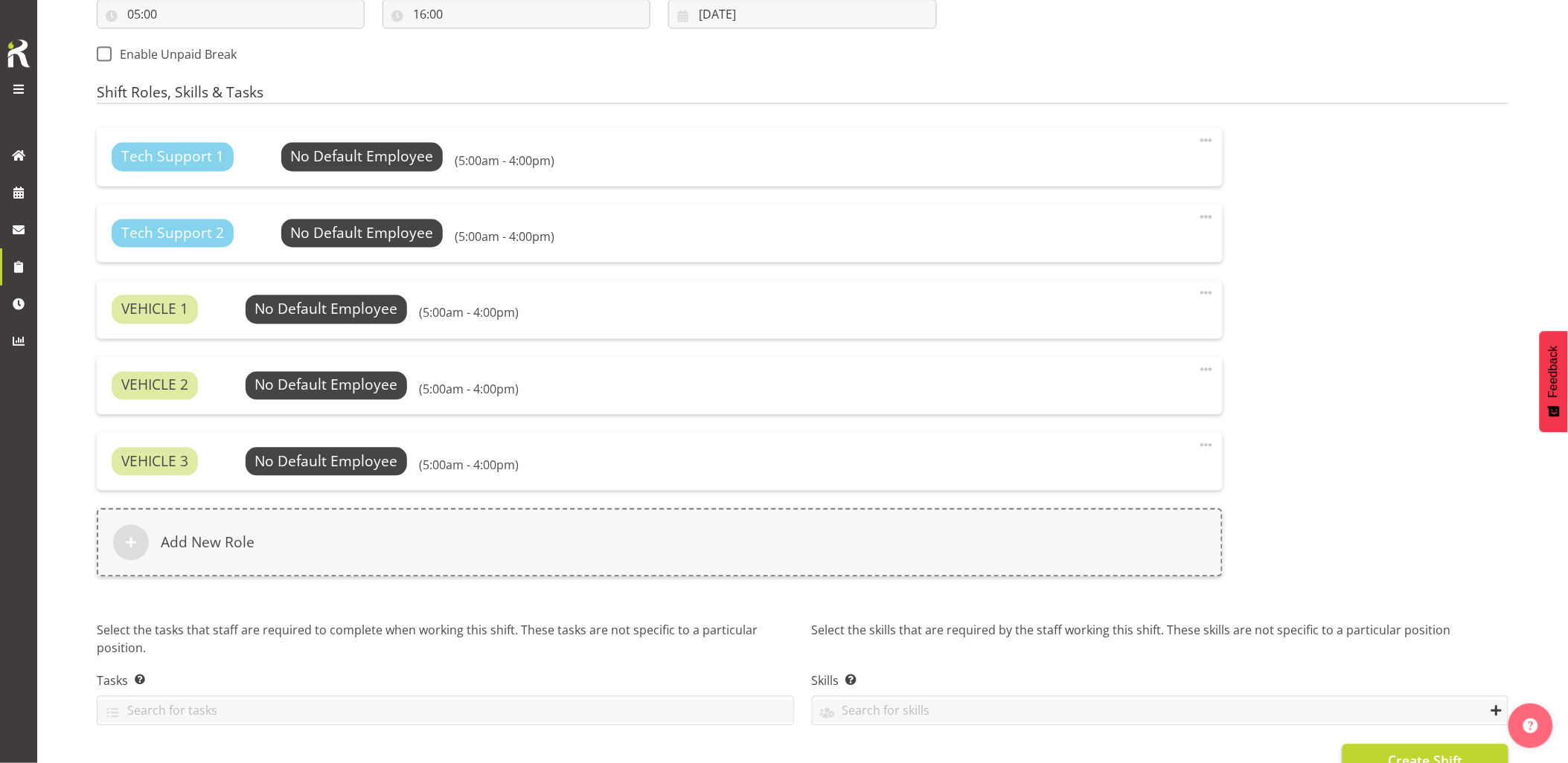
scroll to position [901, 0]
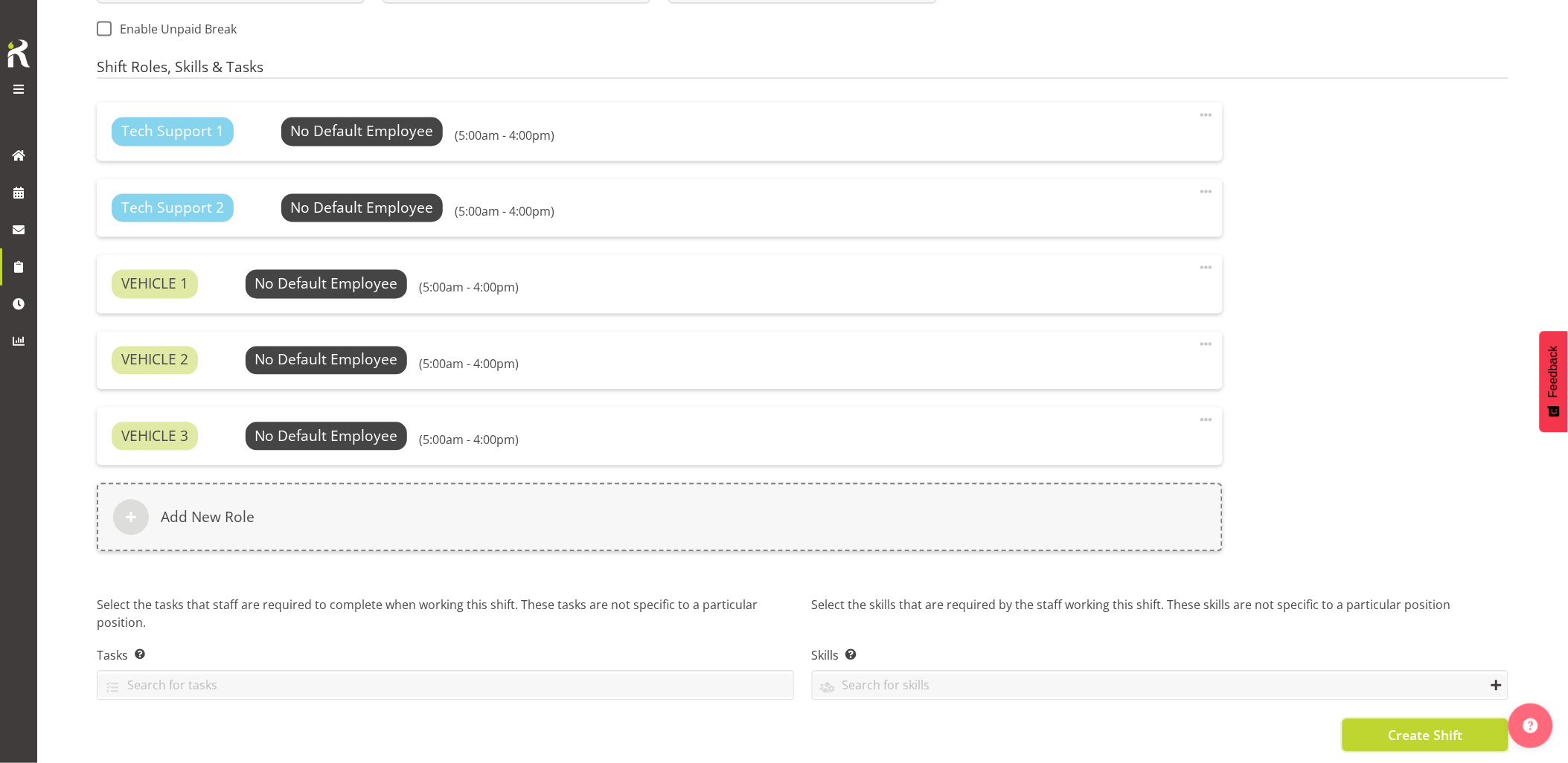
click at [1410, 732] on span "Create Shift" at bounding box center [1425, 735] width 74 height 19
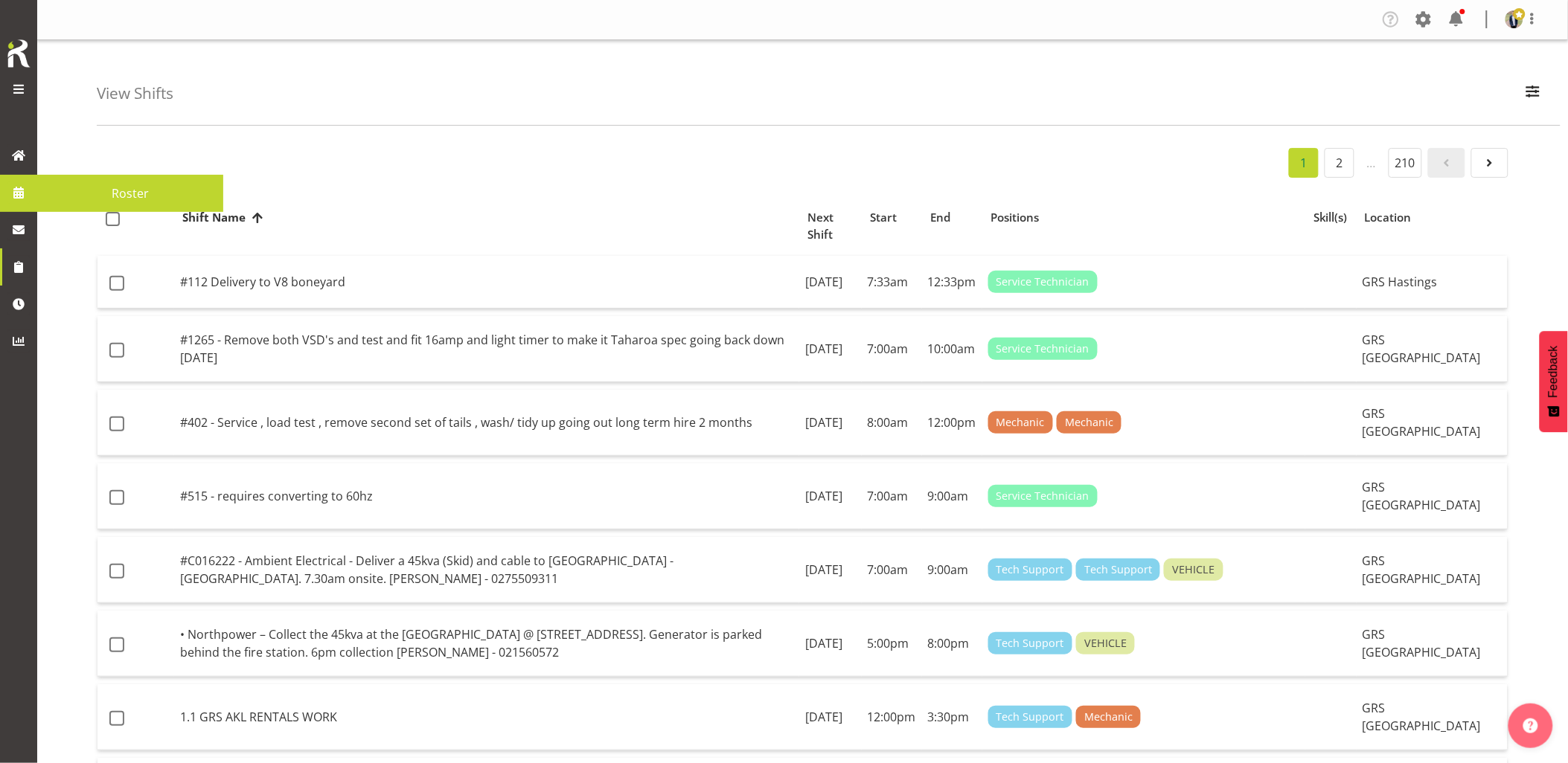
click at [21, 192] on span at bounding box center [18, 192] width 22 height 22
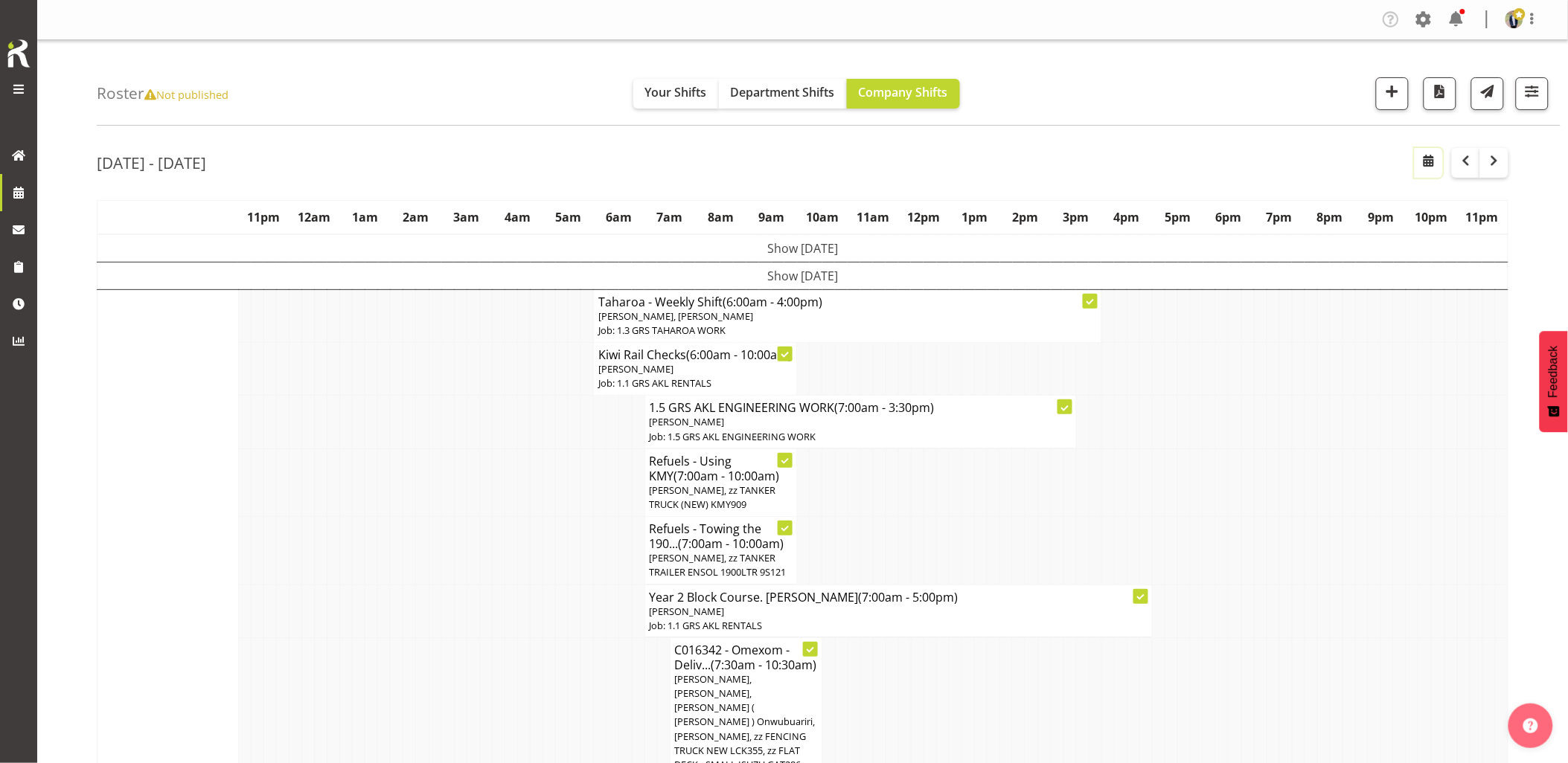
click at [1430, 166] on span "button" at bounding box center [1428, 160] width 17 height 17
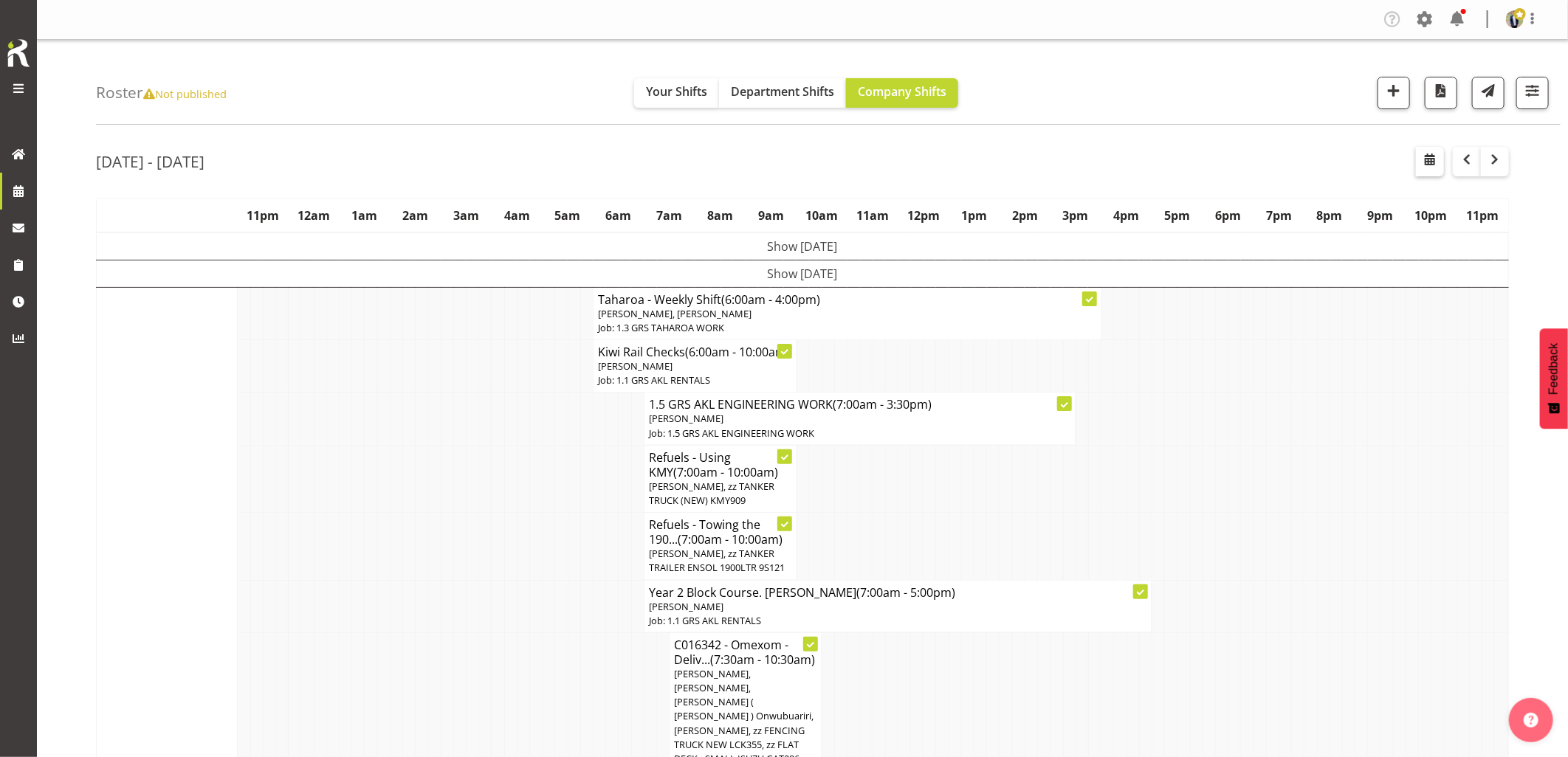
select select "9"
select select "2025"
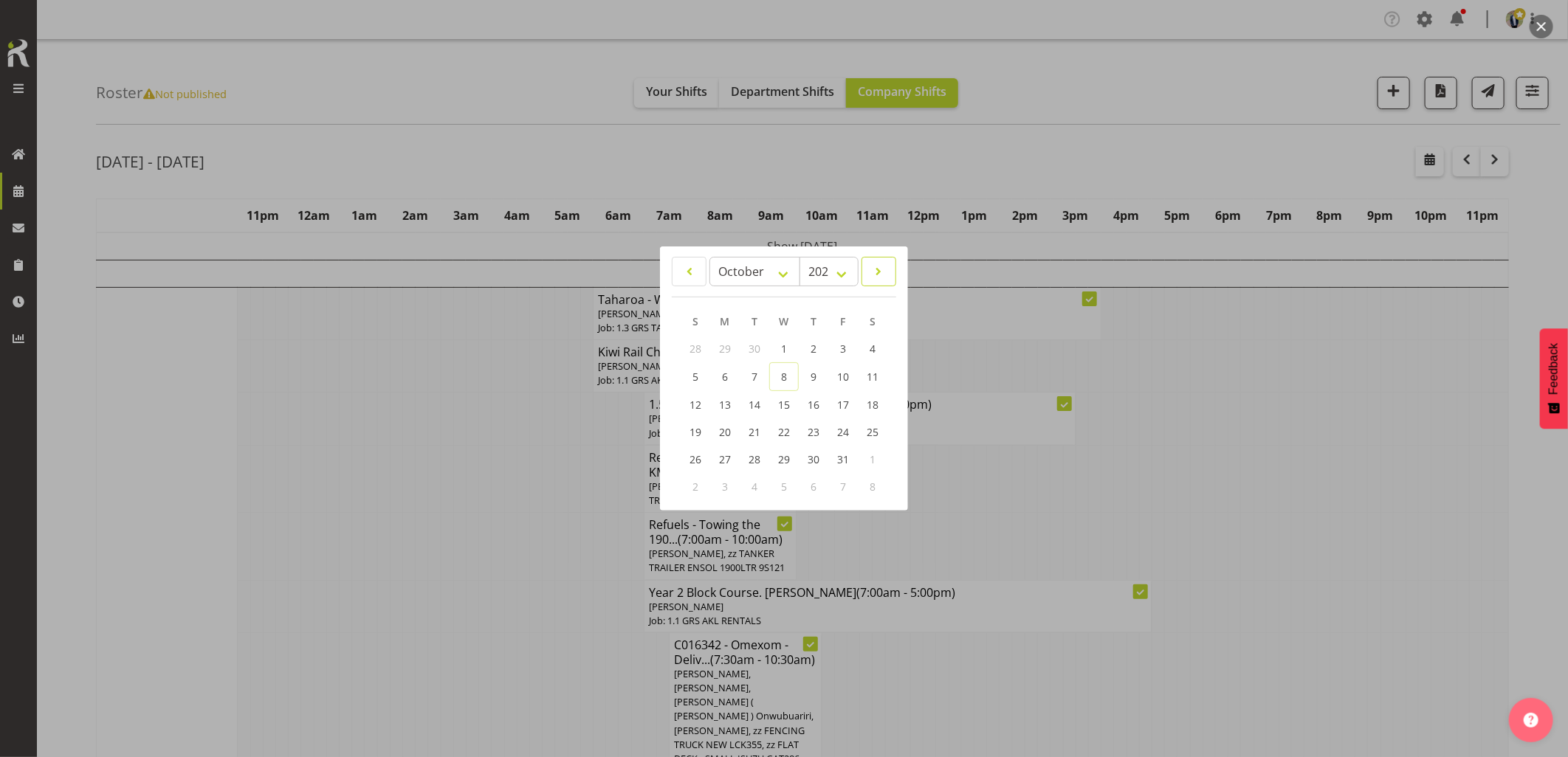
click at [881, 272] on span at bounding box center [878, 271] width 16 height 17
select select "10"
click at [759, 377] on link "4" at bounding box center [754, 377] width 29 height 27
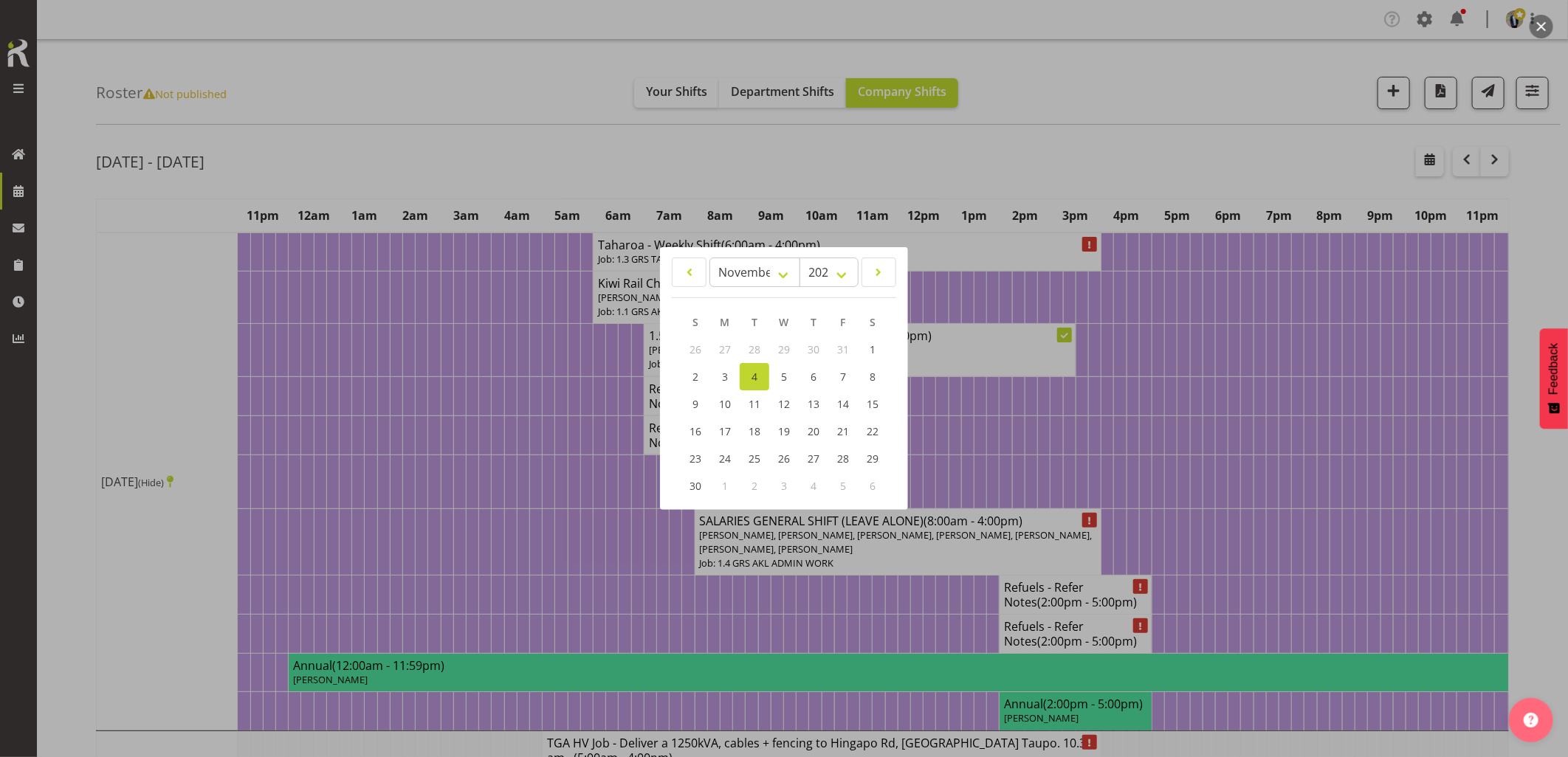
click at [301, 489] on div at bounding box center [784, 378] width 1568 height 757
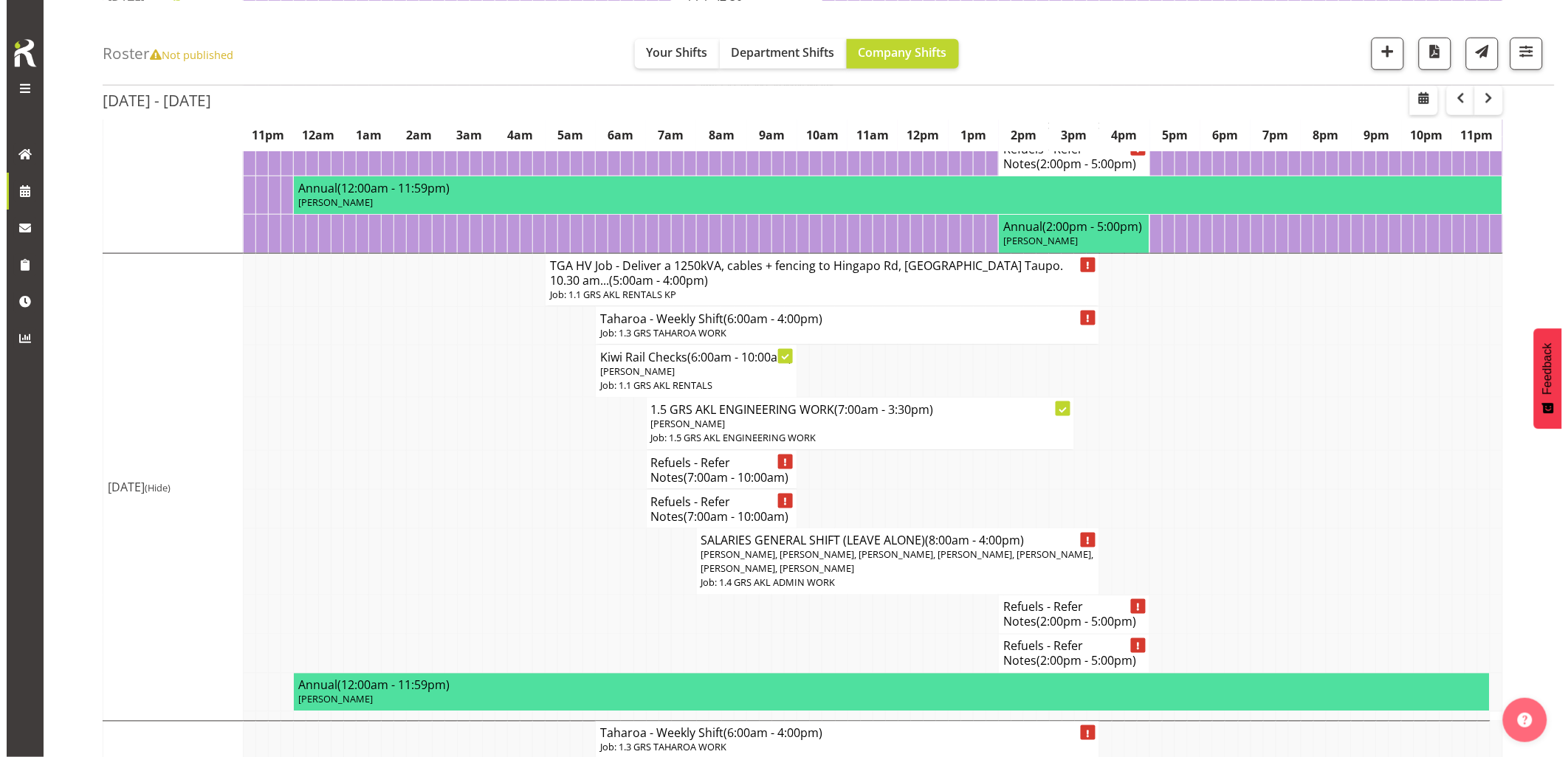
scroll to position [574, 0]
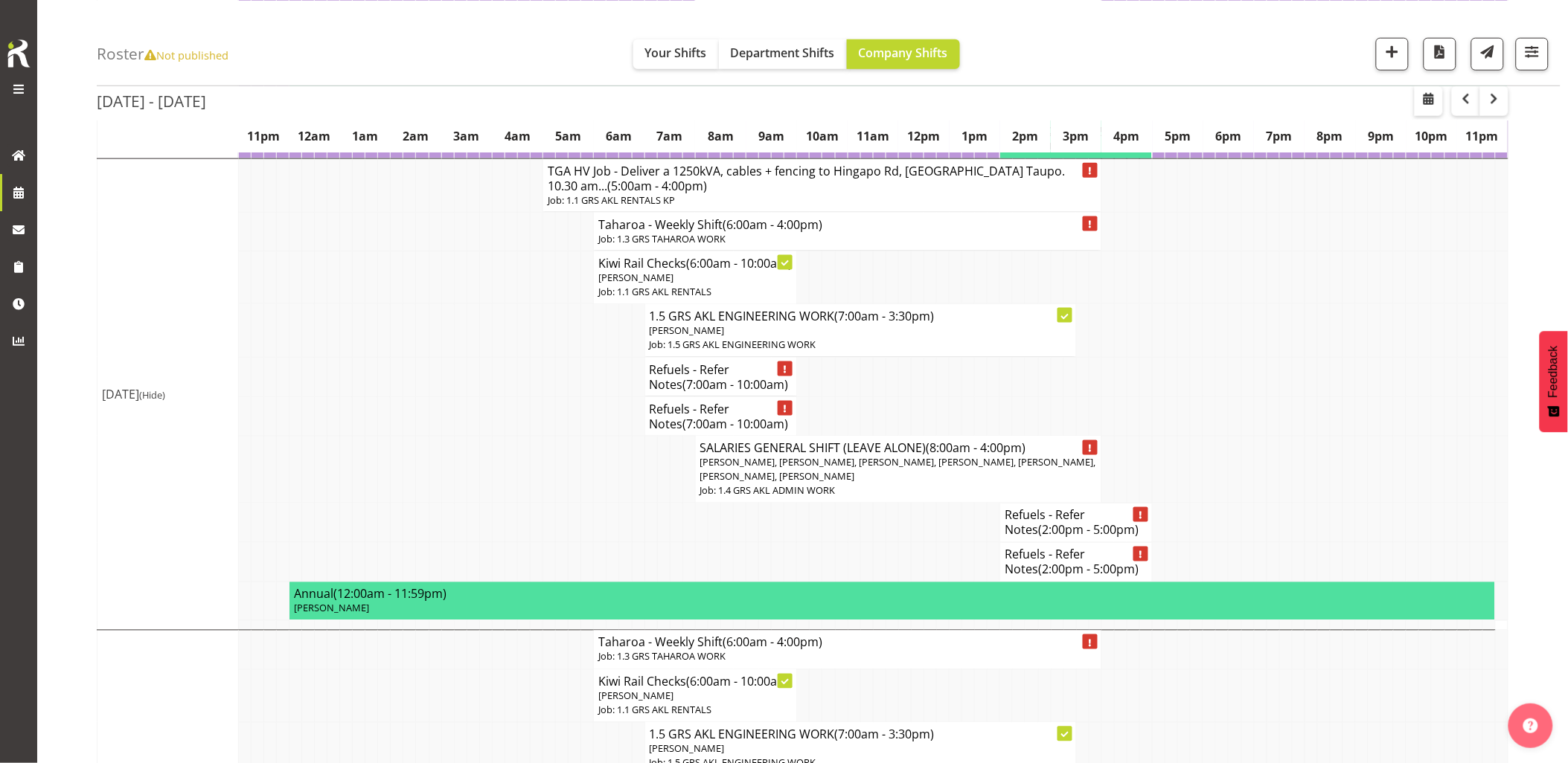
click at [505, 504] on td at bounding box center [511, 470] width 13 height 68
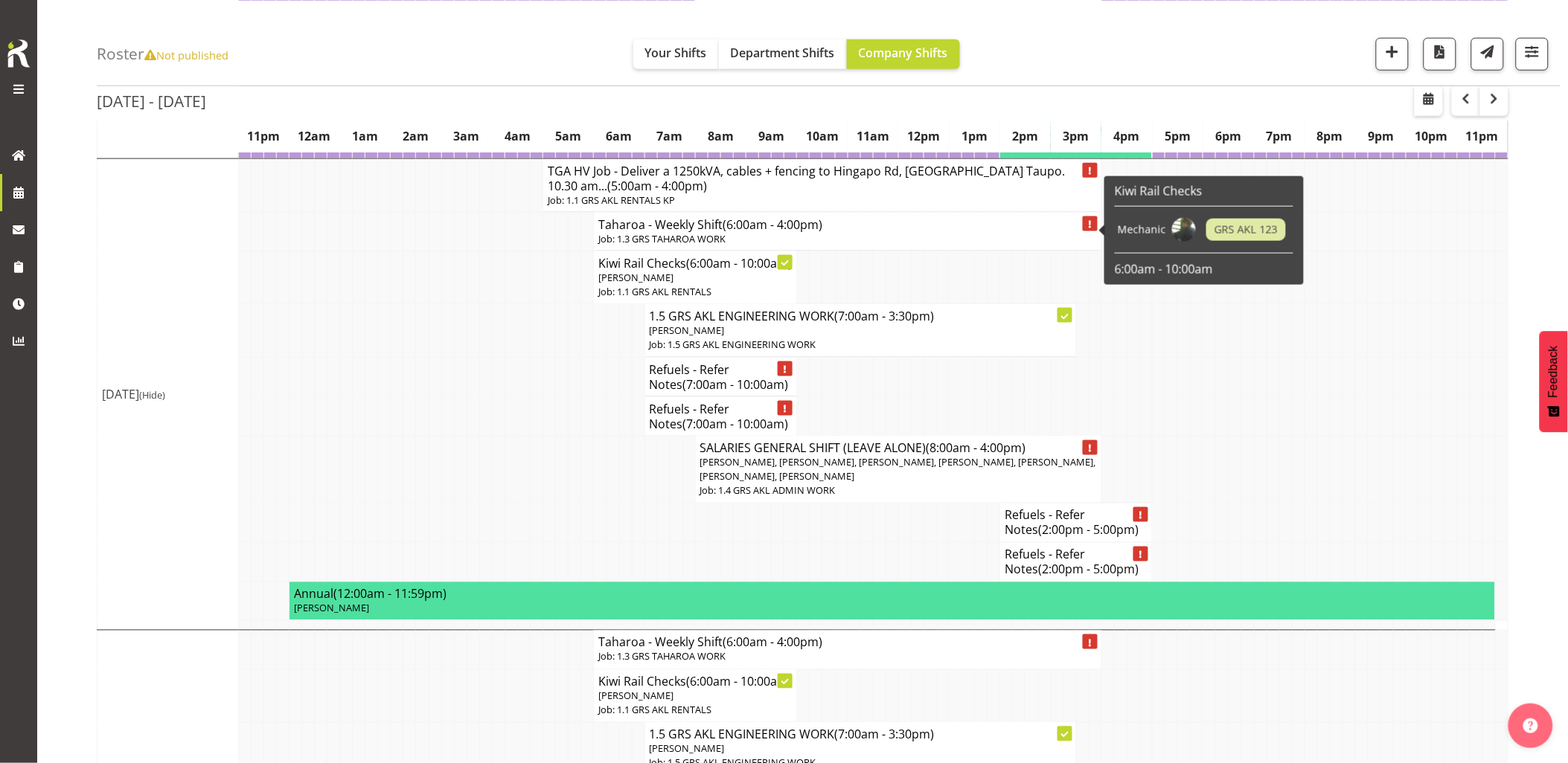
click at [653, 193] on h4 "TGA HV Job - Deliver a 1250kVA, cables + fencing to Hingapo Rd, [GEOGRAPHIC_DAT…" at bounding box center [822, 178] width 549 height 29
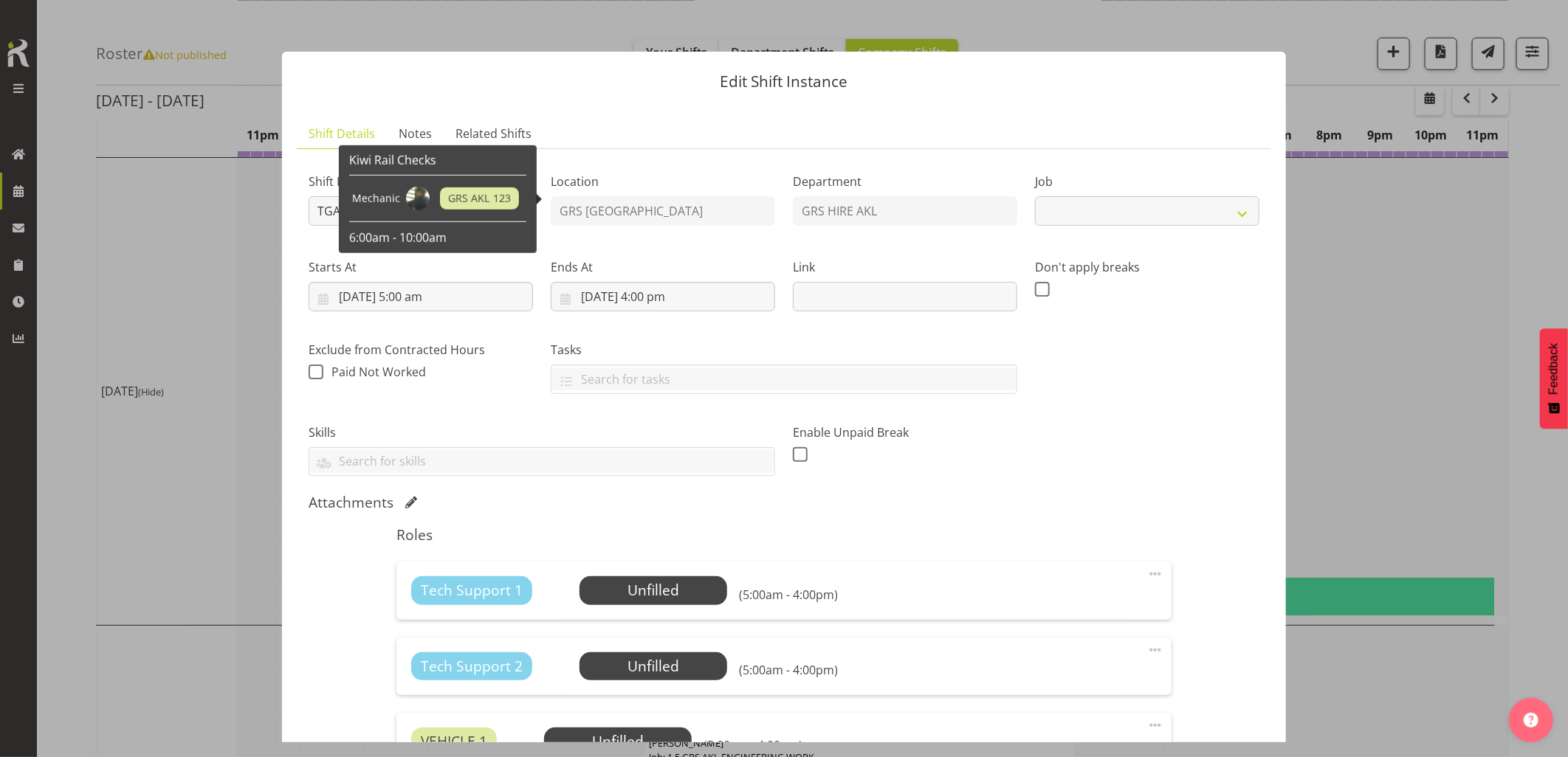
select select "7504"
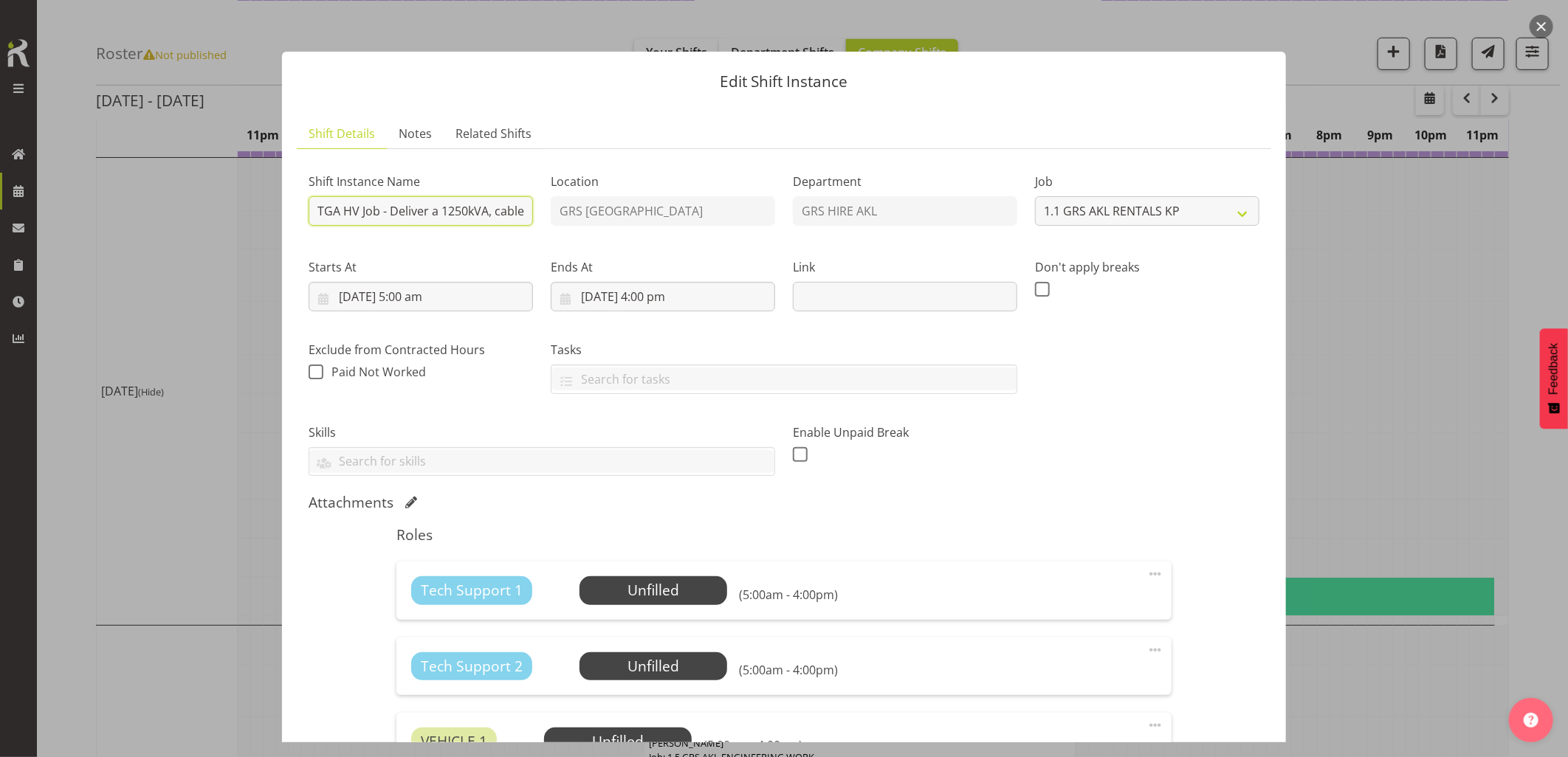
click at [318, 212] on input "TGA HV Job - Deliver a 1250kVA, cables + fencing to Hingapo Rd, [GEOGRAPHIC_DAT…" at bounding box center [421, 211] width 224 height 29
drag, startPoint x: 477, startPoint y: 209, endPoint x: 400, endPoint y: 214, distance: 77.2
click at [400, 214] on input "C016300 - TLC - TGA HV Job - Deliver a 1250kVA, cables + fencing to Hingapo Rd,…" at bounding box center [421, 211] width 224 height 29
click at [427, 218] on input "C016300 - TLC - Deliver a 1250kVA, cables + fencing to Hingapo Rd, Tauranga Tau…" at bounding box center [421, 211] width 224 height 29
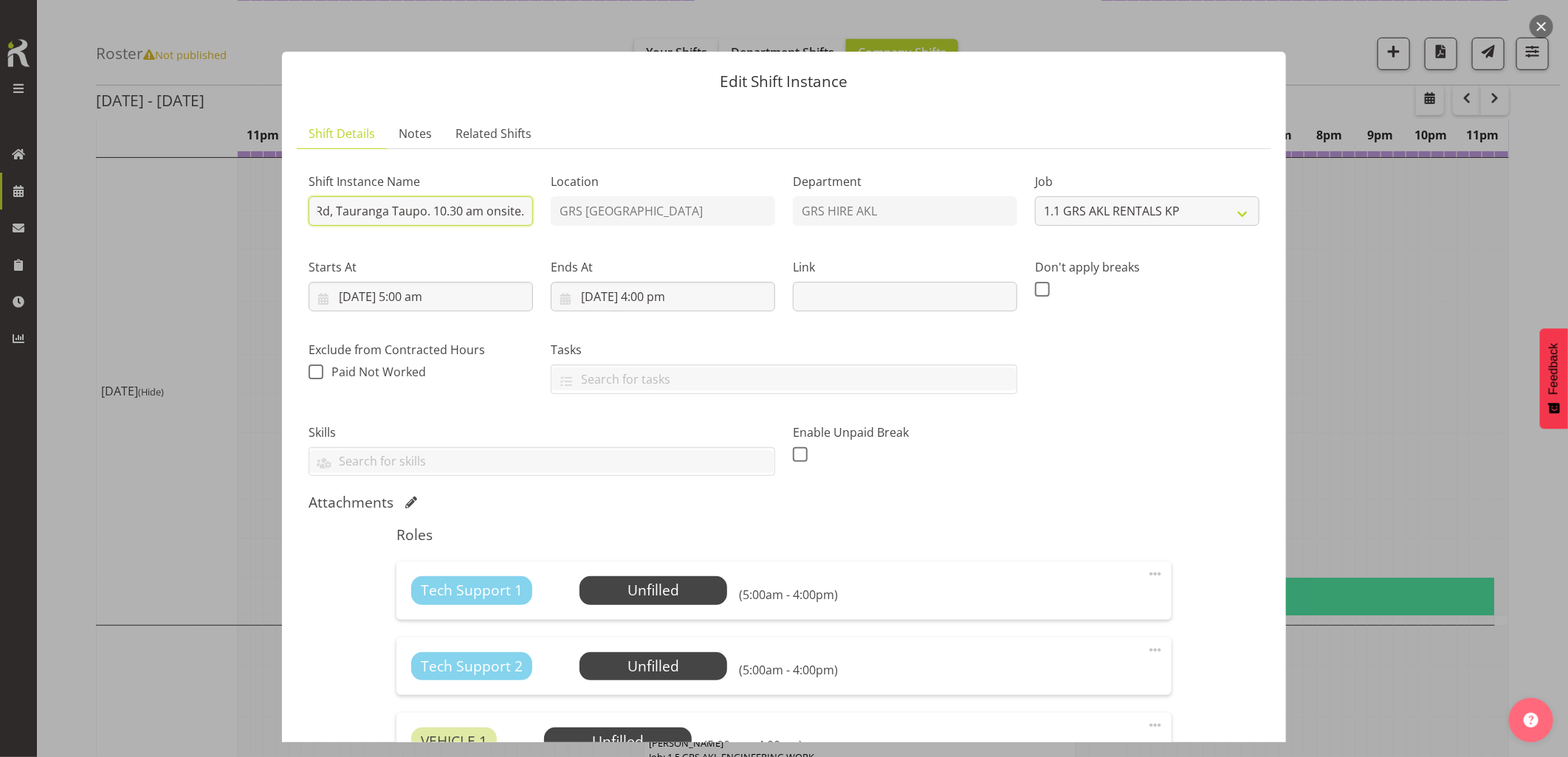
drag, startPoint x: 456, startPoint y: 213, endPoint x: 497, endPoint y: 210, distance: 41.1
click at [497, 210] on input "C016300 - TLC - Deliver a 1250kVA, cables + fencing to Hingapo Rd, Tauranga Tau…" at bounding box center [421, 211] width 224 height 29
click at [447, 210] on input "C016300 - TLC - Deliver a 1250kVA, cables + fencing to Hingapo Rd, Tauranga Tau…" at bounding box center [421, 211] width 224 height 29
drag, startPoint x: 441, startPoint y: 210, endPoint x: 516, endPoint y: 210, distance: 75.0
click at [516, 210] on input "C016300 - TLC - Deliver a 1250kVA, cables + fencing to Hingapo Rd, Tauranga Tau…" at bounding box center [421, 211] width 224 height 29
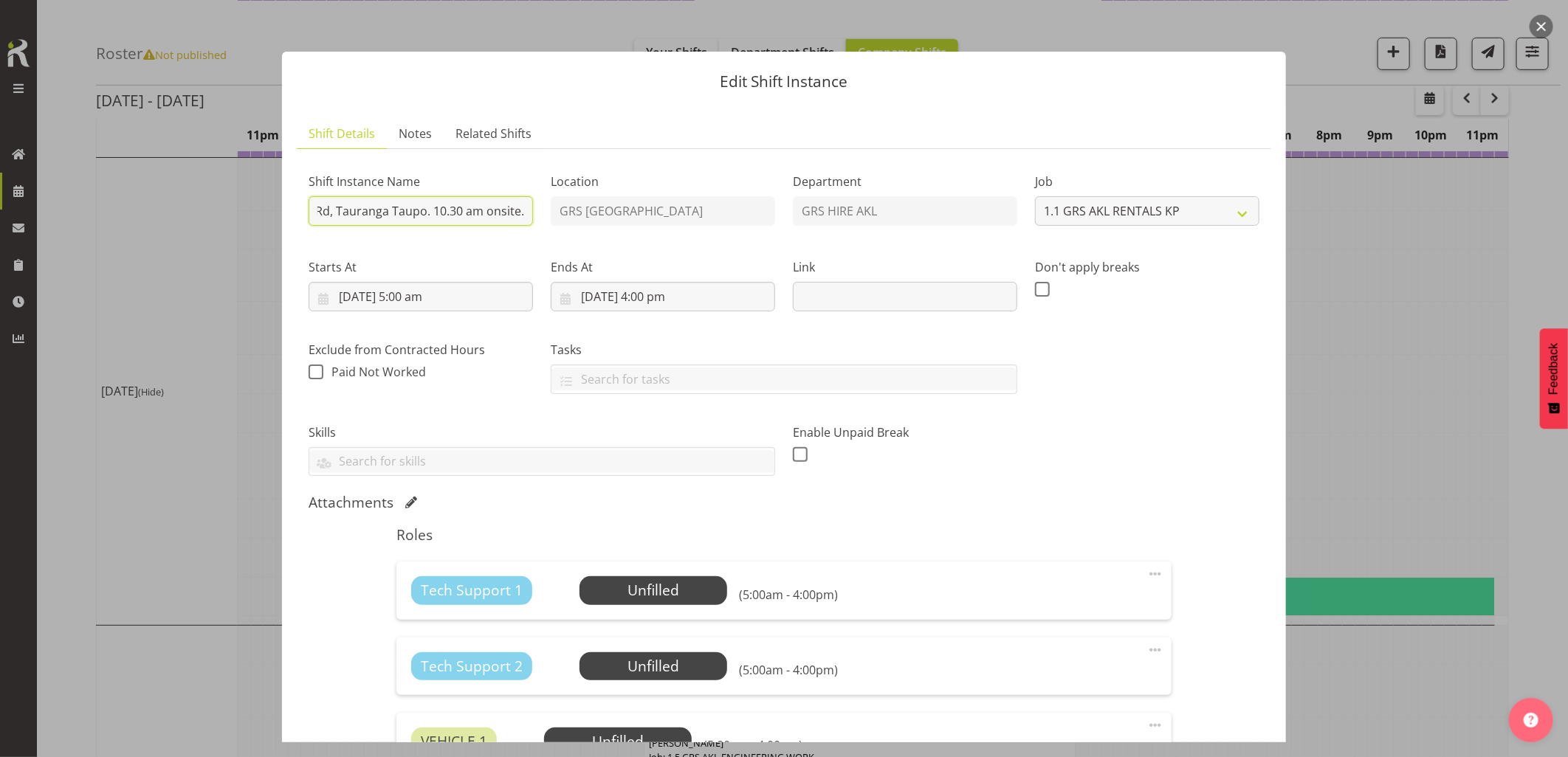
click at [520, 210] on input "C016300 - TLC - Deliver a 1250kVA, cables + fencing to Hingapo Rd, Tauranga Tau…" at bounding box center [421, 211] width 224 height 29
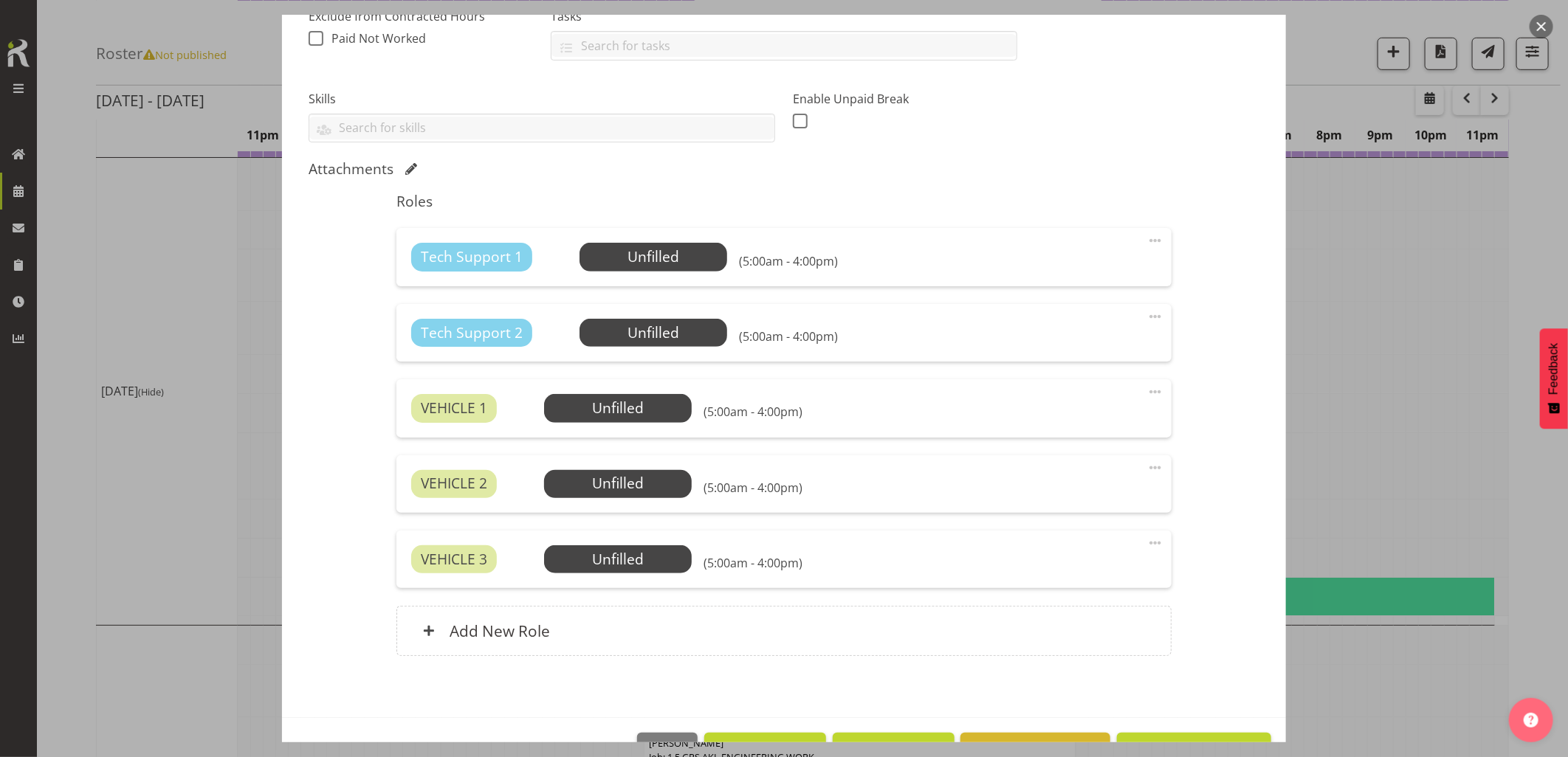
scroll to position [378, 0]
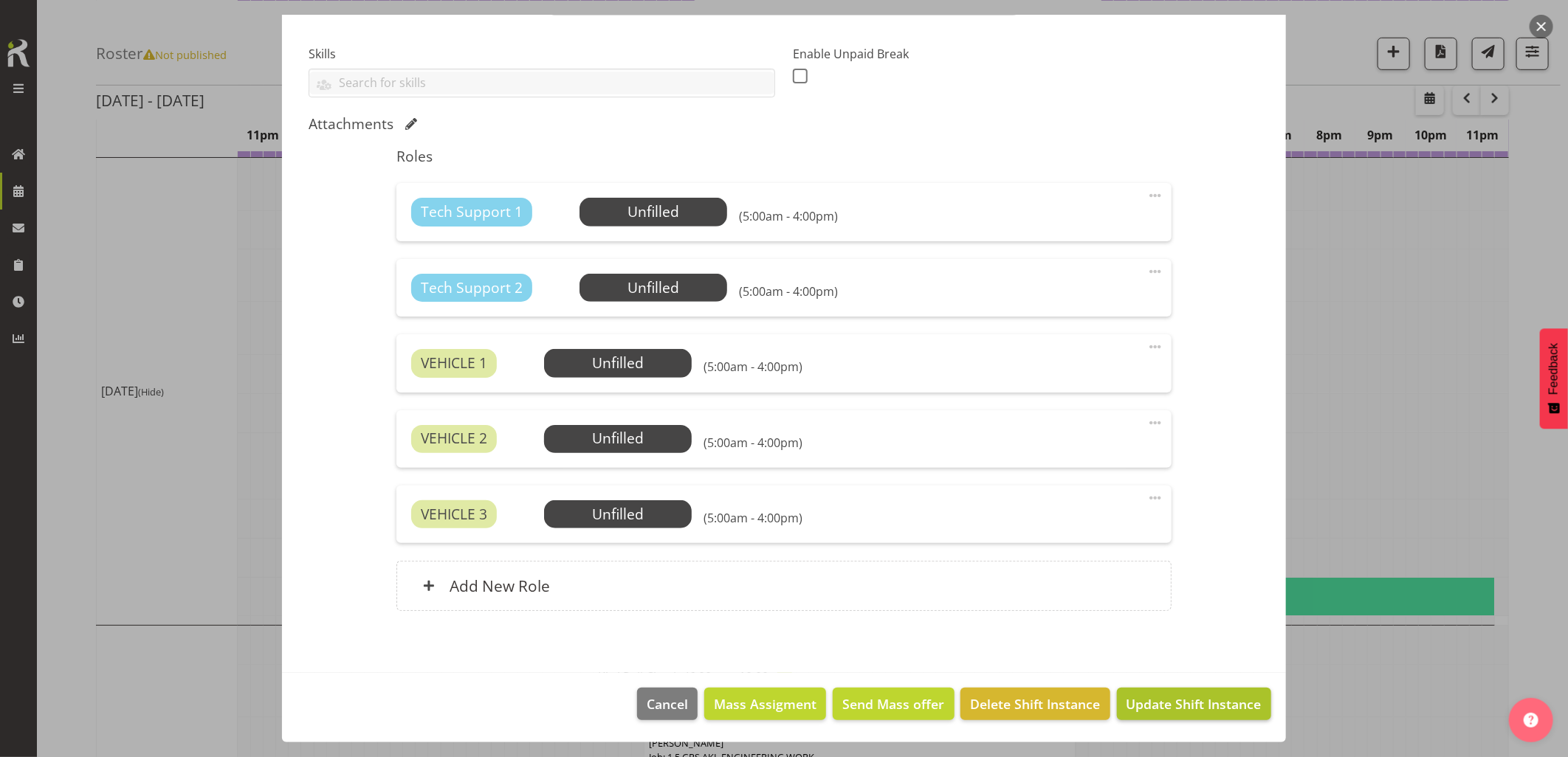
type input "C016300 - TLC - Deliver a 1250kVA, cables + fencing to Hingapo Rd, Tauranga Tau…"
click at [1207, 703] on span "Update Shift Instance" at bounding box center [1194, 703] width 135 height 19
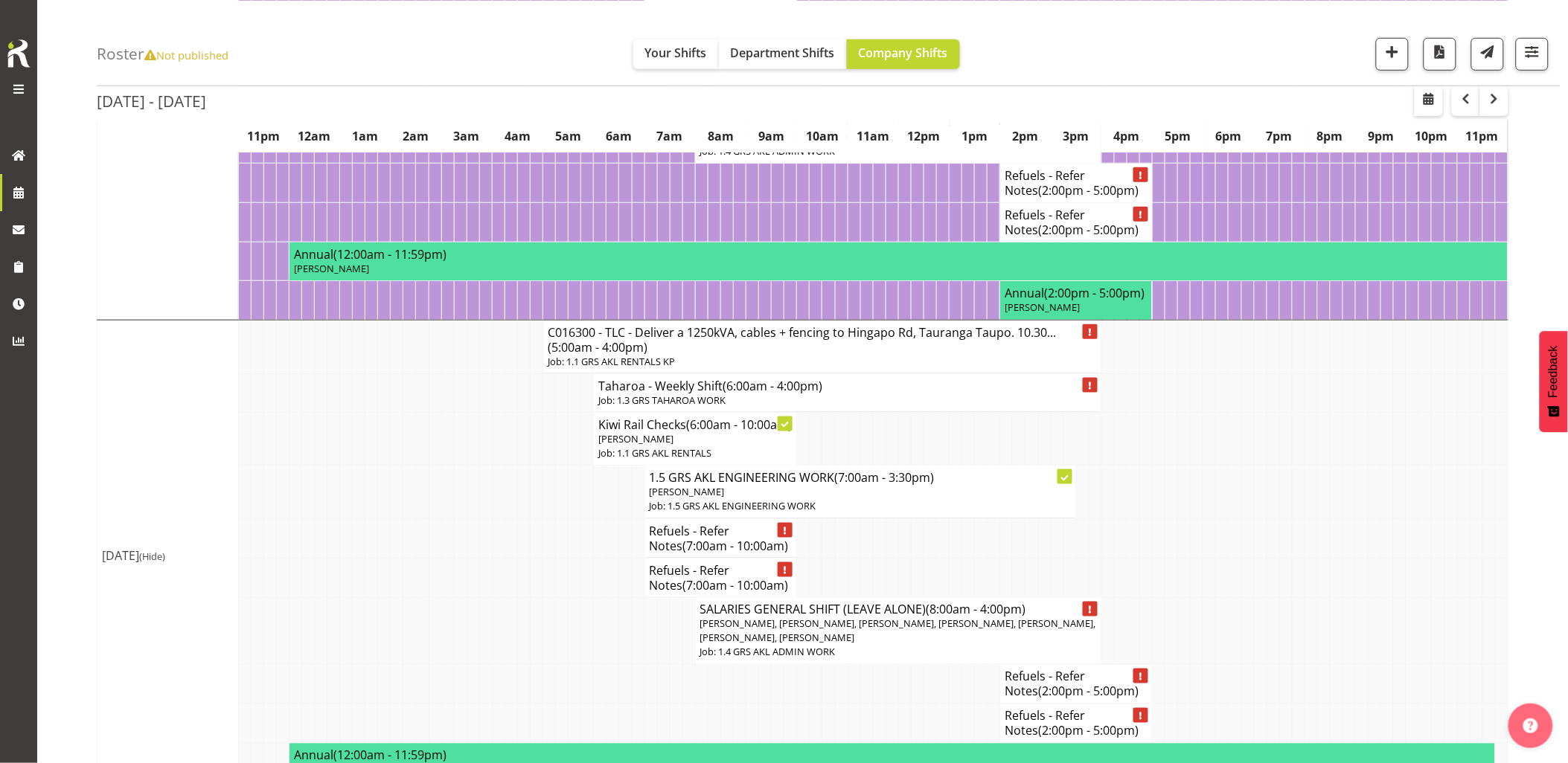
scroll to position [495, 0]
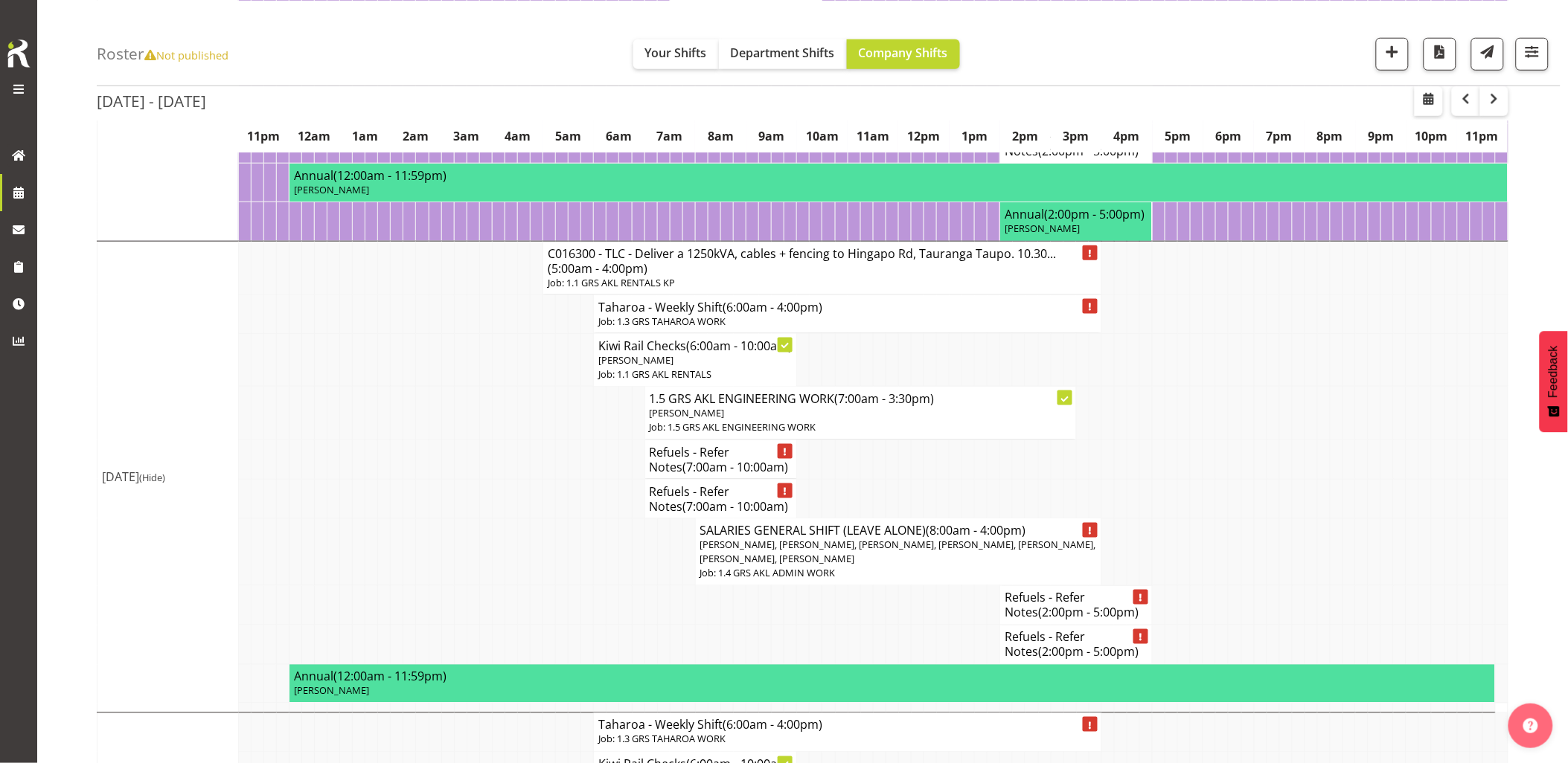
click at [448, 439] on td at bounding box center [448, 413] width 13 height 52
click at [457, 586] on td at bounding box center [461, 552] width 13 height 68
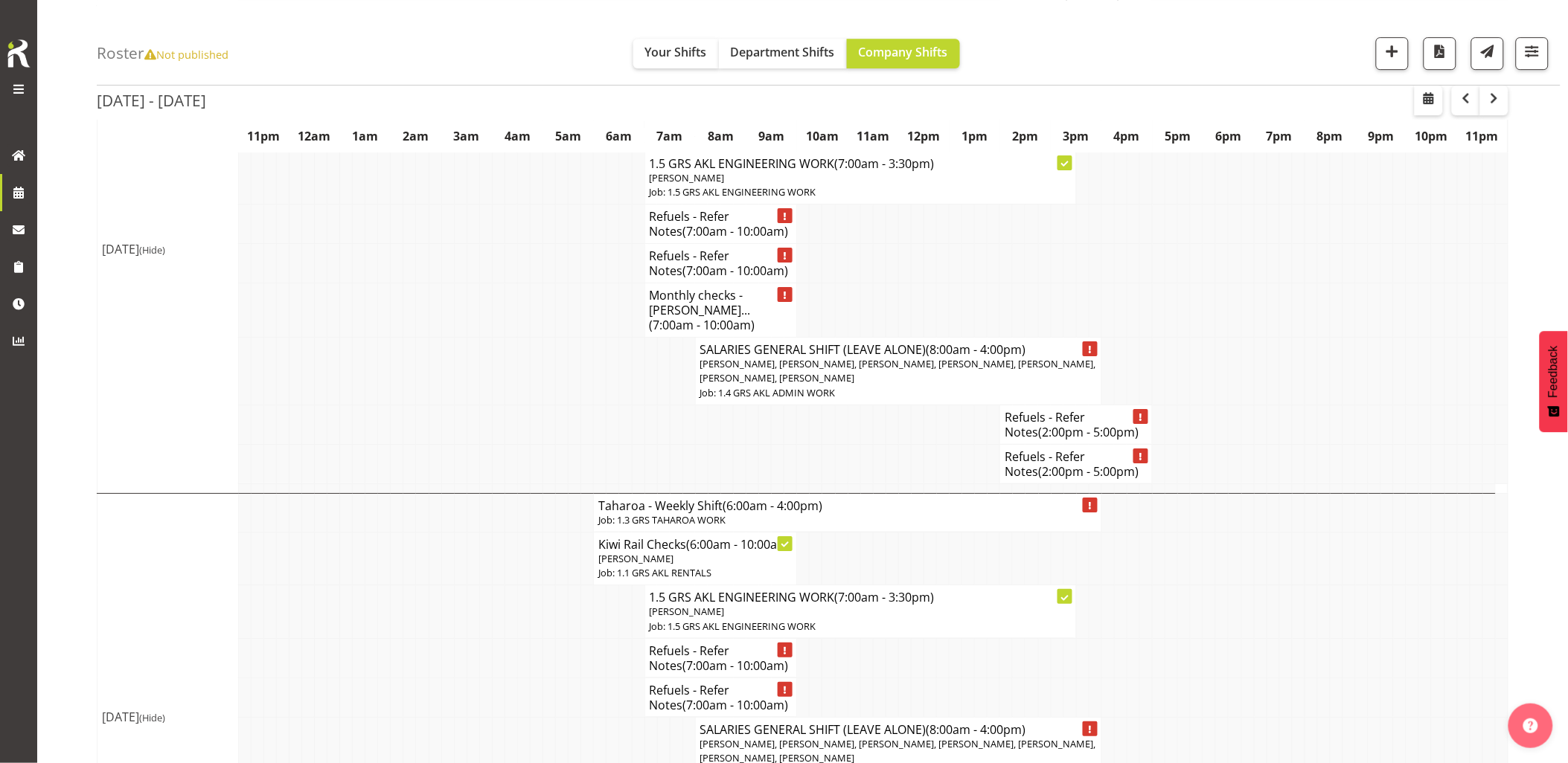
scroll to position [1570, 0]
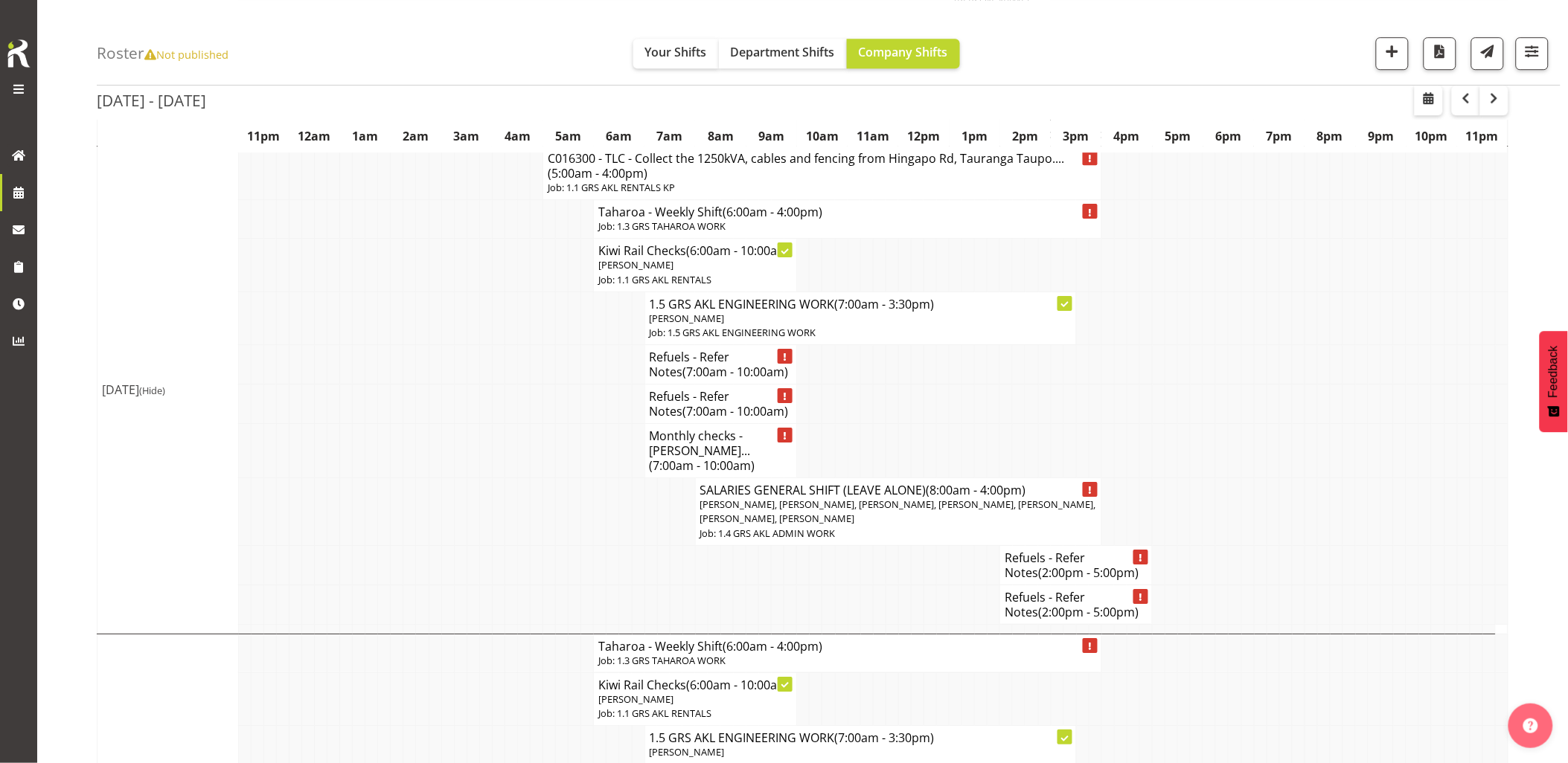
click at [391, 384] on td at bounding box center [397, 364] width 13 height 40
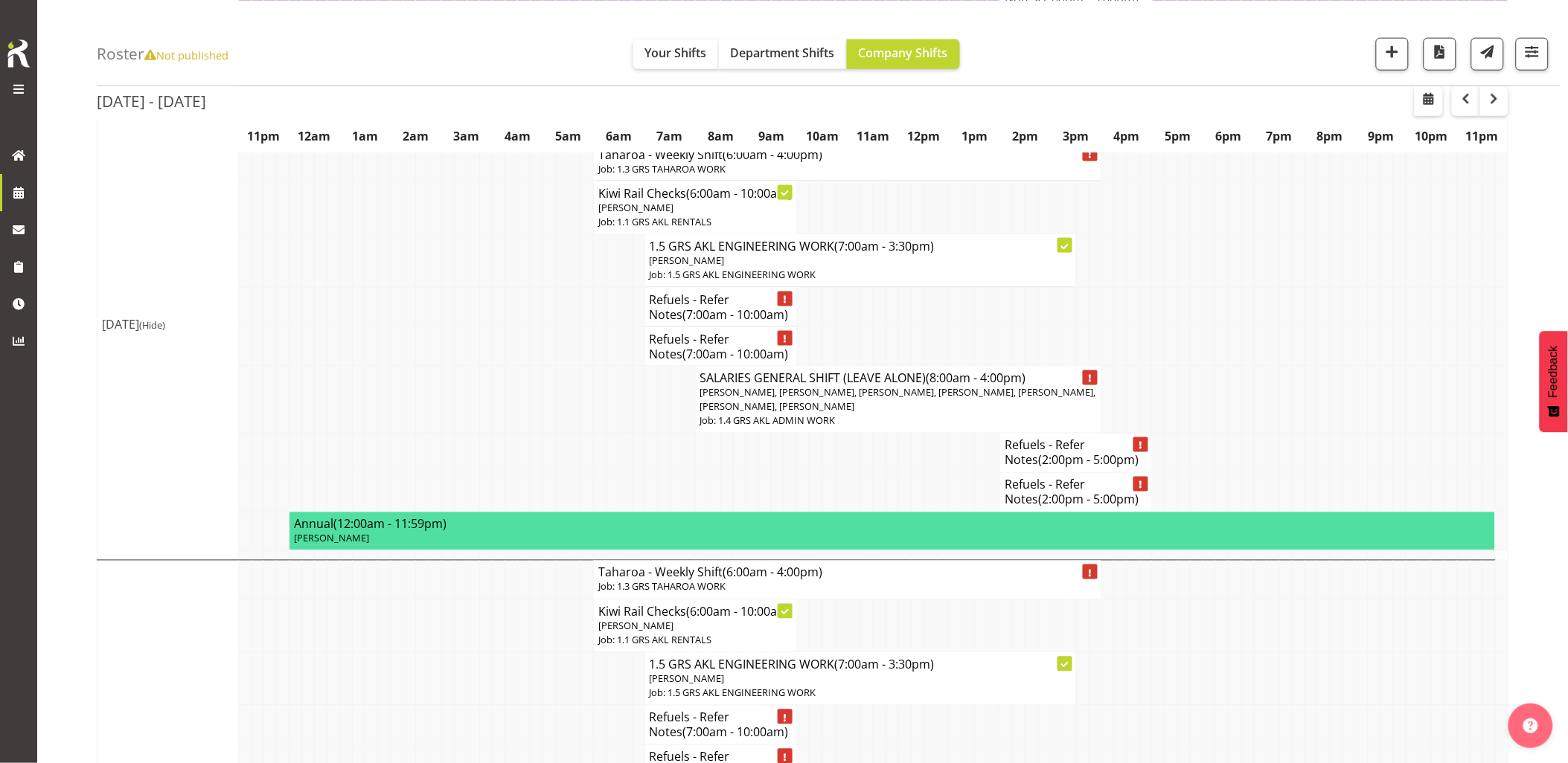
scroll to position [495, 0]
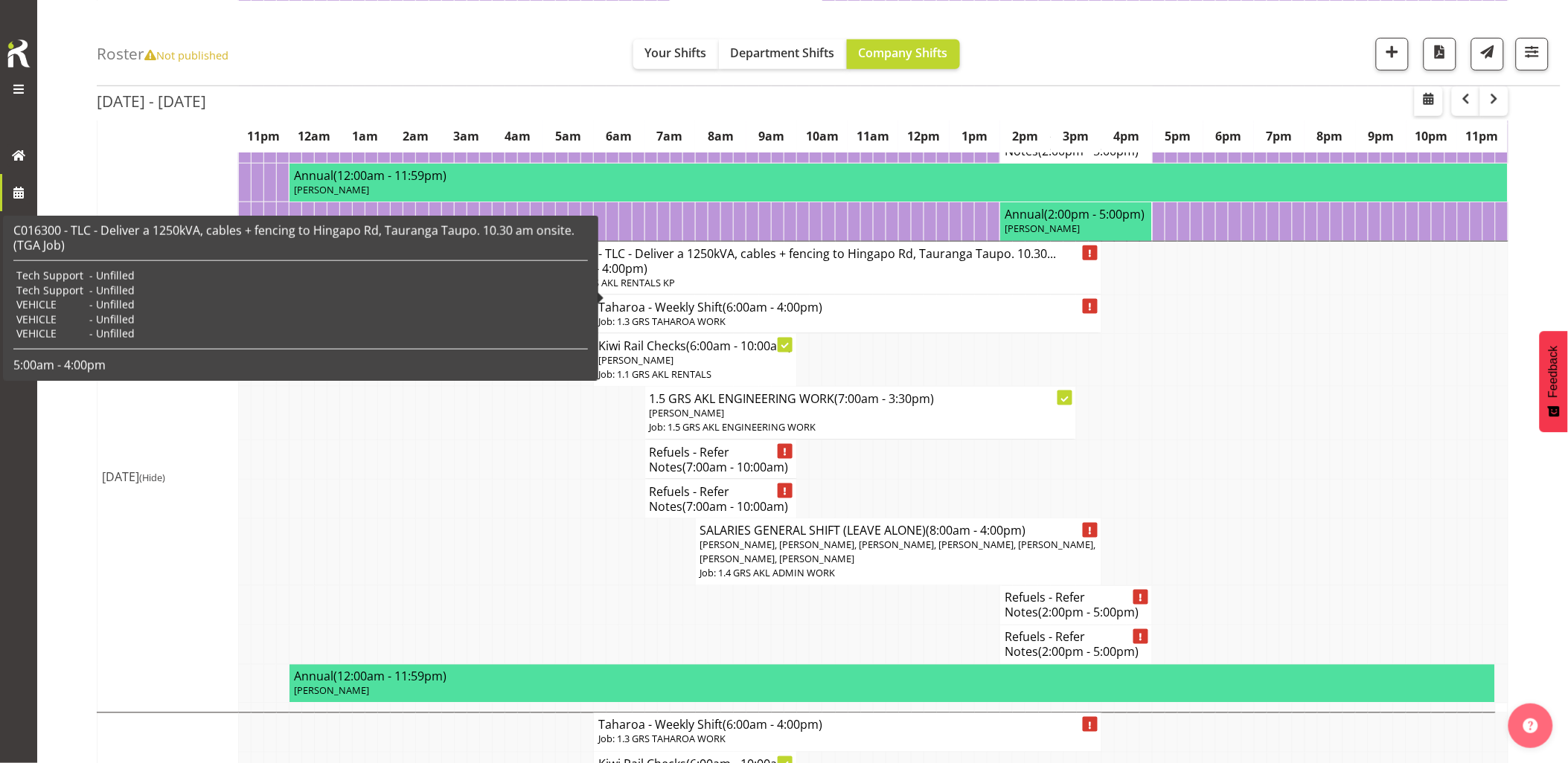
click at [578, 290] on div "C016300 - TLC - Deliver a 1250kVA, cables + fencing to Hingapo Rd, Tauranga Tau…" at bounding box center [301, 298] width 575 height 150
click at [695, 276] on h4 "C016300 - TLC - Deliver a 1250kVA, cables + fencing to Hingapo Rd, Tauranga Tau…" at bounding box center [822, 261] width 549 height 29
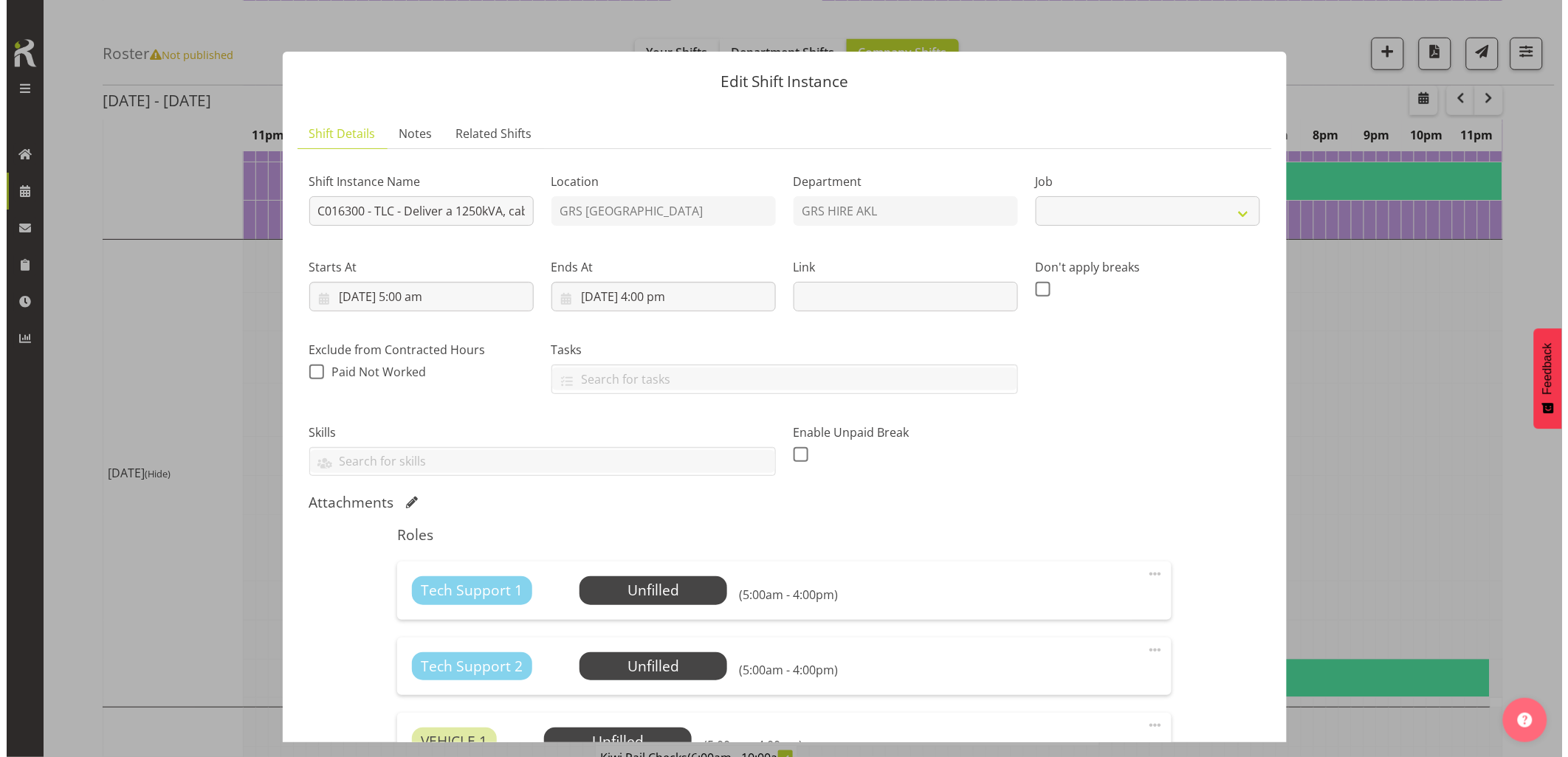
scroll to position [484, 0]
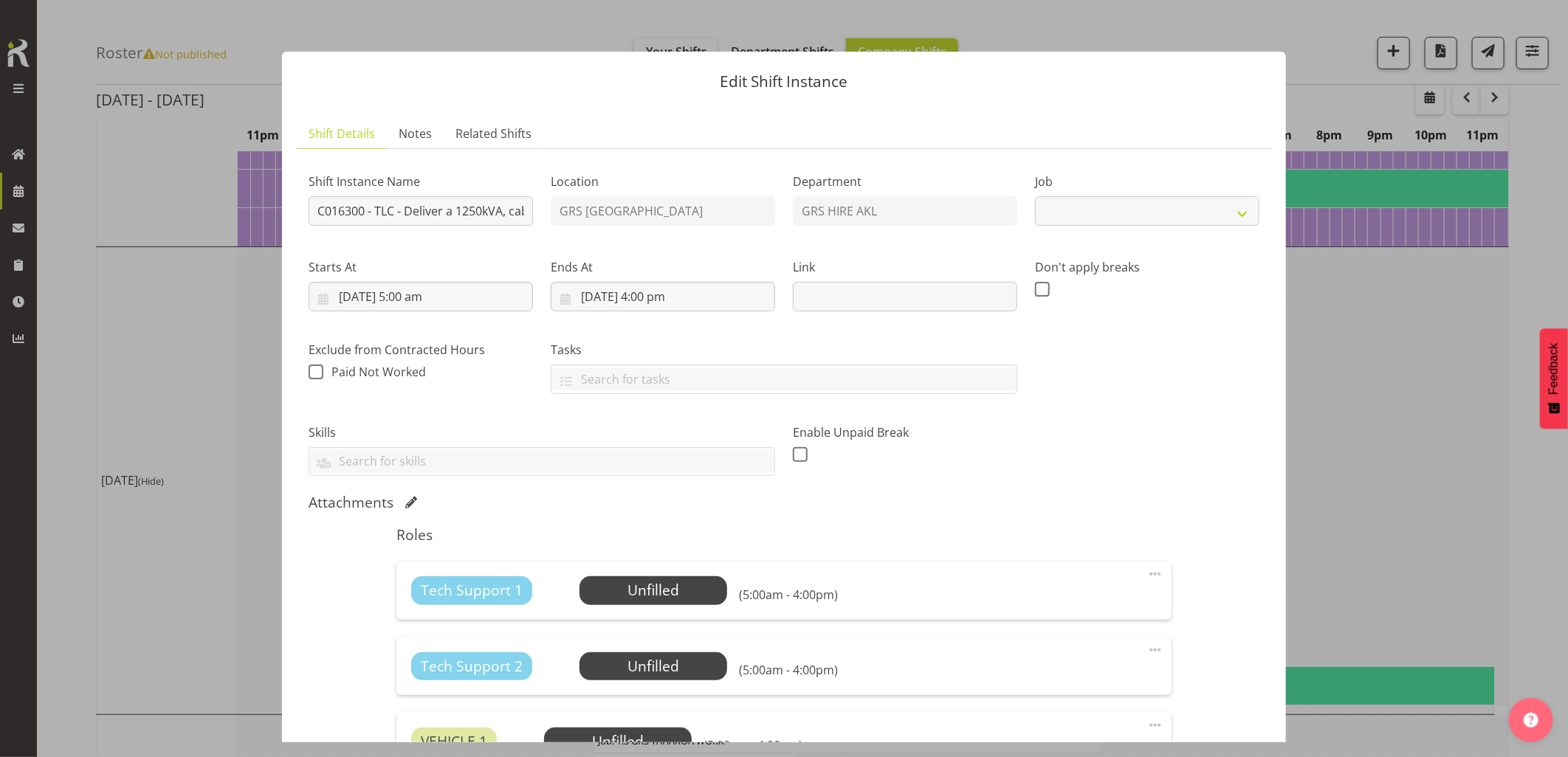
select select "7504"
drag, startPoint x: 403, startPoint y: 217, endPoint x: 1162, endPoint y: 299, distance: 763.4
click at [1159, 298] on div "Shift Instance Name C016300 - TLC - Deliver a 1250kVA, cables + fencing to Hing…" at bounding box center [784, 319] width 969 height 334
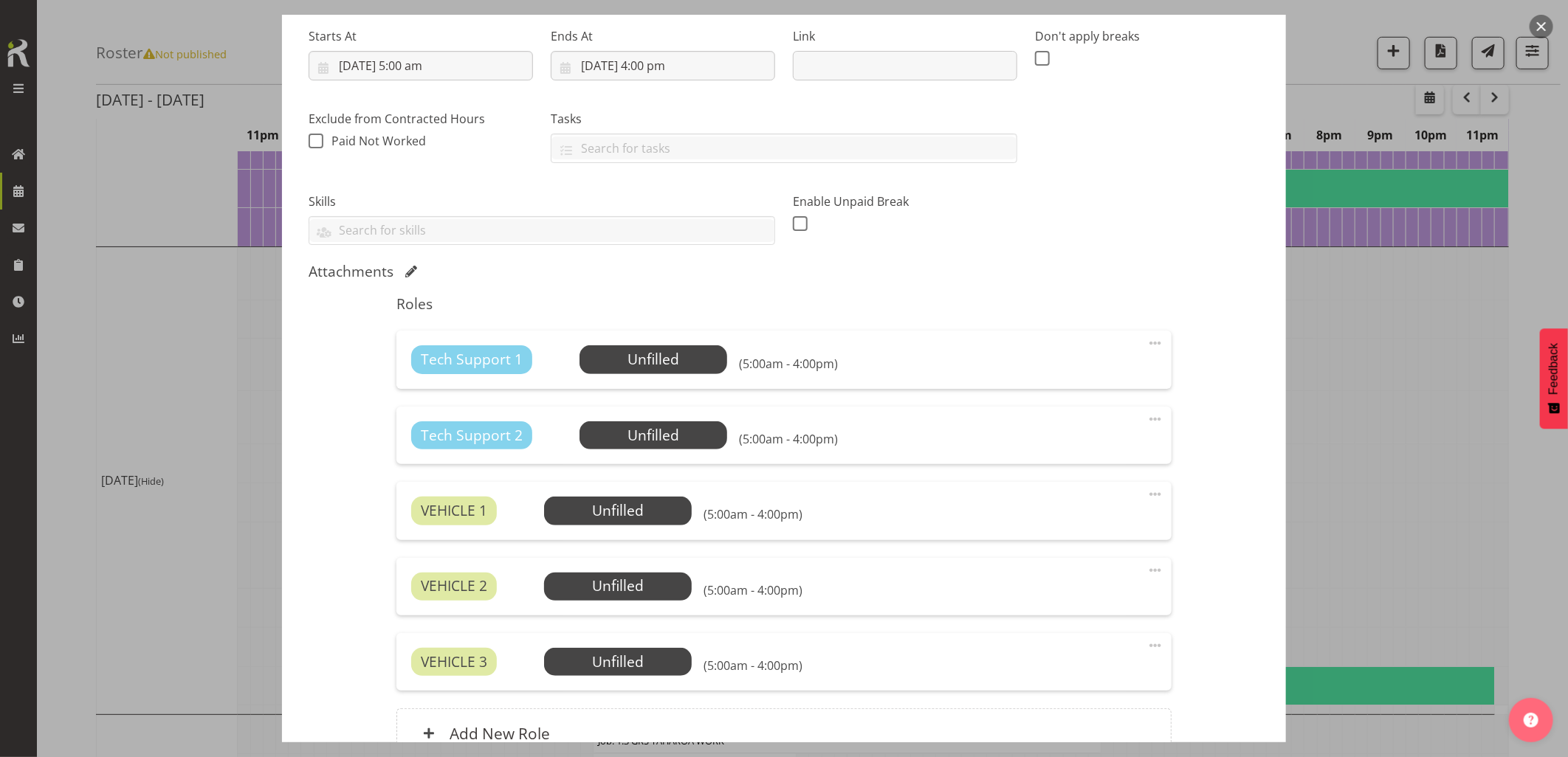
scroll to position [164, 0]
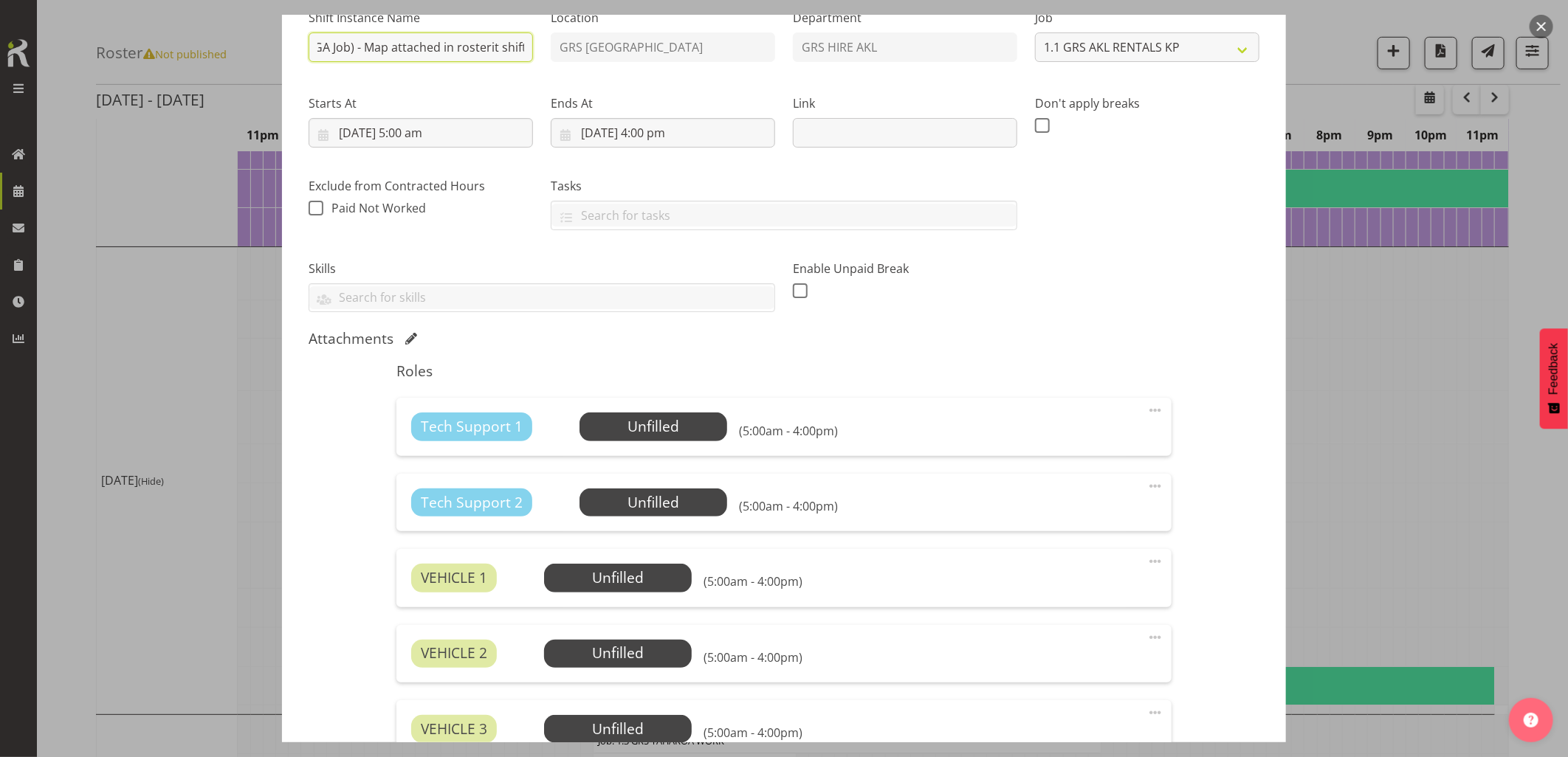
type input "C016300 - TLC - Deliver a 1250kVA, cables + fencing to Hingapo Rd, Tauranga Tau…"
click at [402, 335] on div "Attachments" at bounding box center [784, 338] width 950 height 17
click at [411, 338] on span at bounding box center [410, 338] width 12 height 12
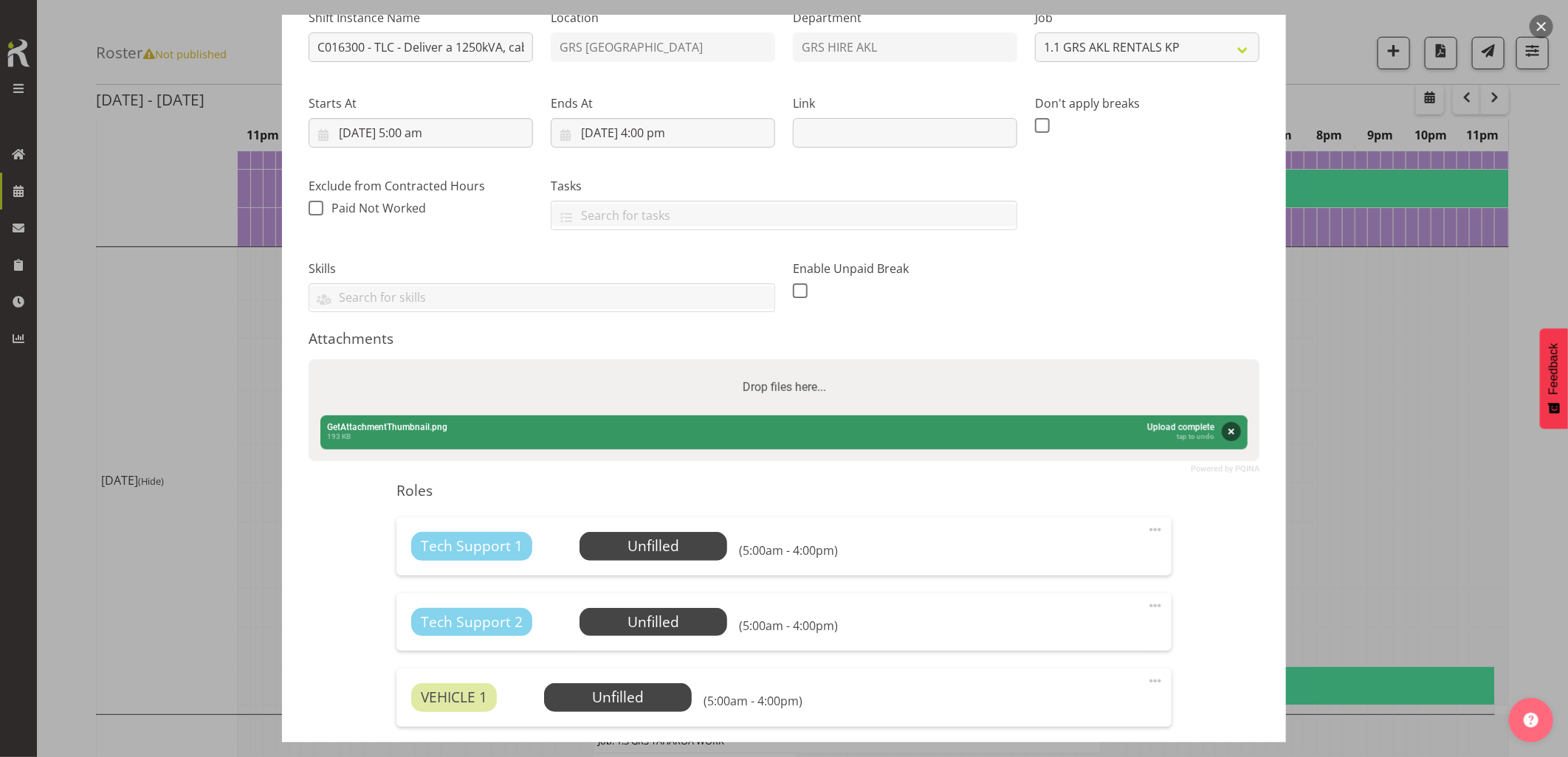
click at [354, 428] on div "Abort Retry Remove Upload Cancel Retry Remove GetAttachmentThumbnail.png 193 KB…" at bounding box center [784, 432] width 927 height 34
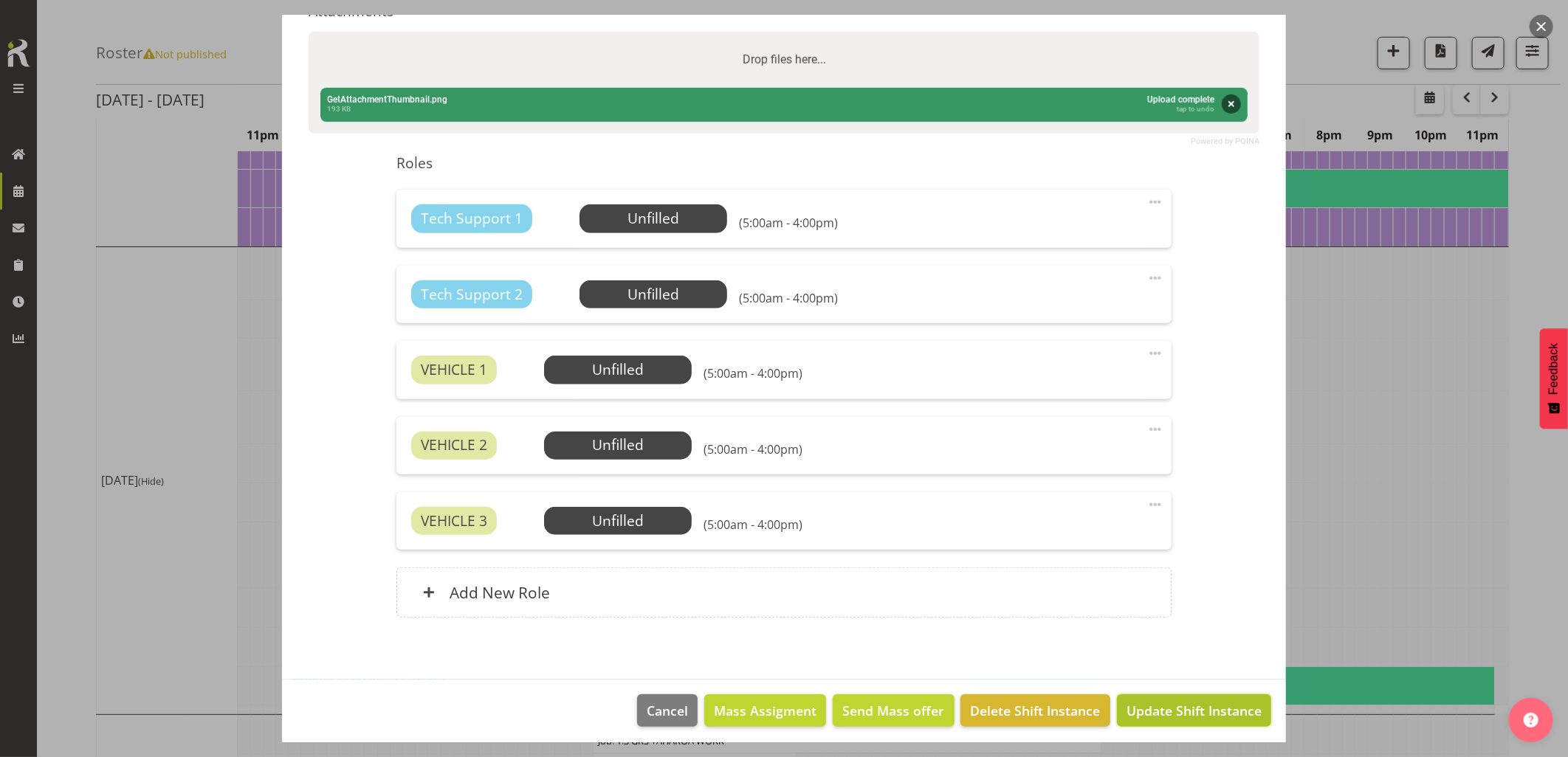
click at [1173, 713] on span "Update Shift Instance" at bounding box center [1194, 710] width 135 height 19
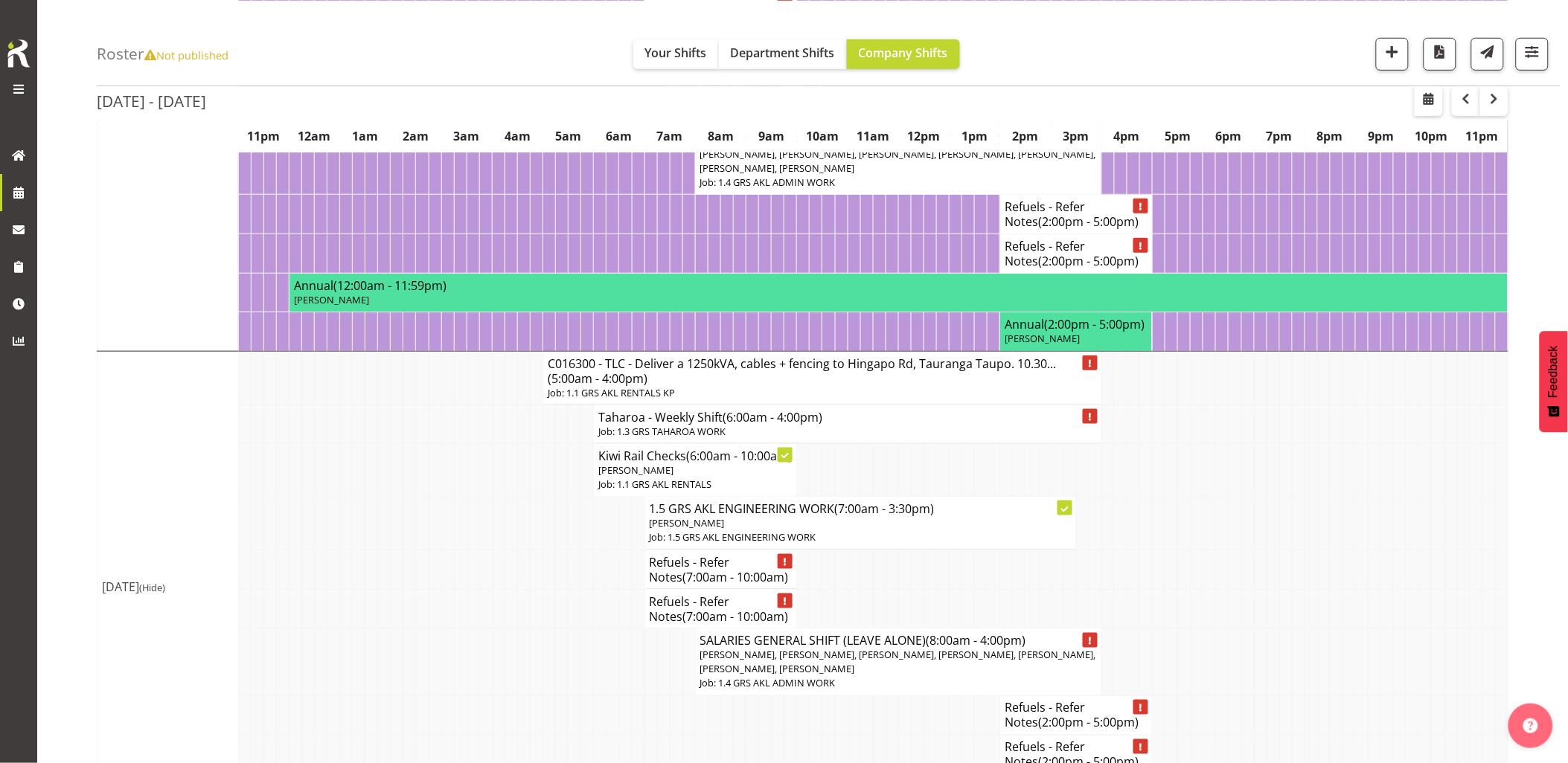
scroll to position [495, 0]
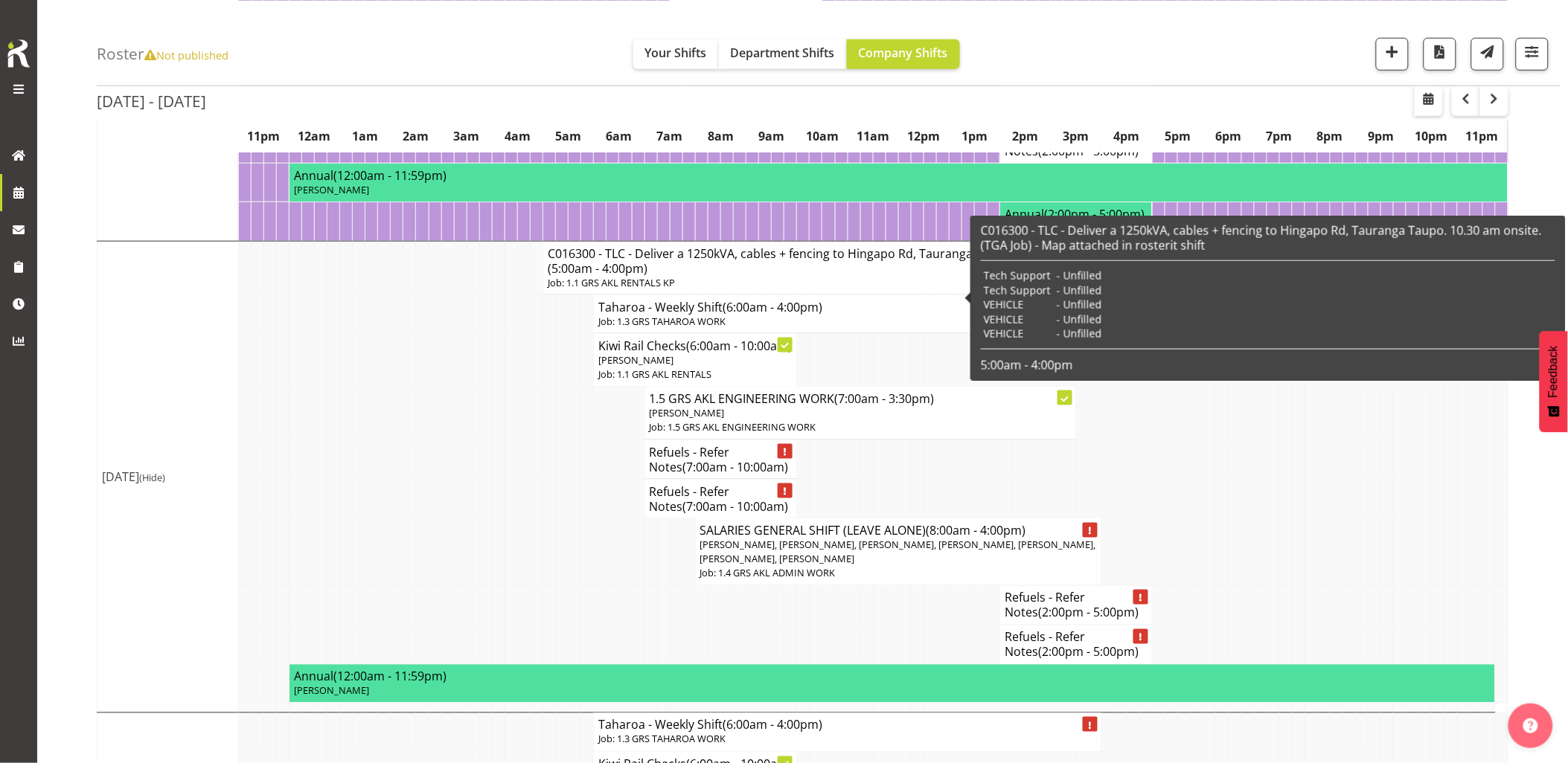
click at [567, 290] on p "Job: 1.1 GRS AKL RENTALS KP" at bounding box center [822, 282] width 549 height 14
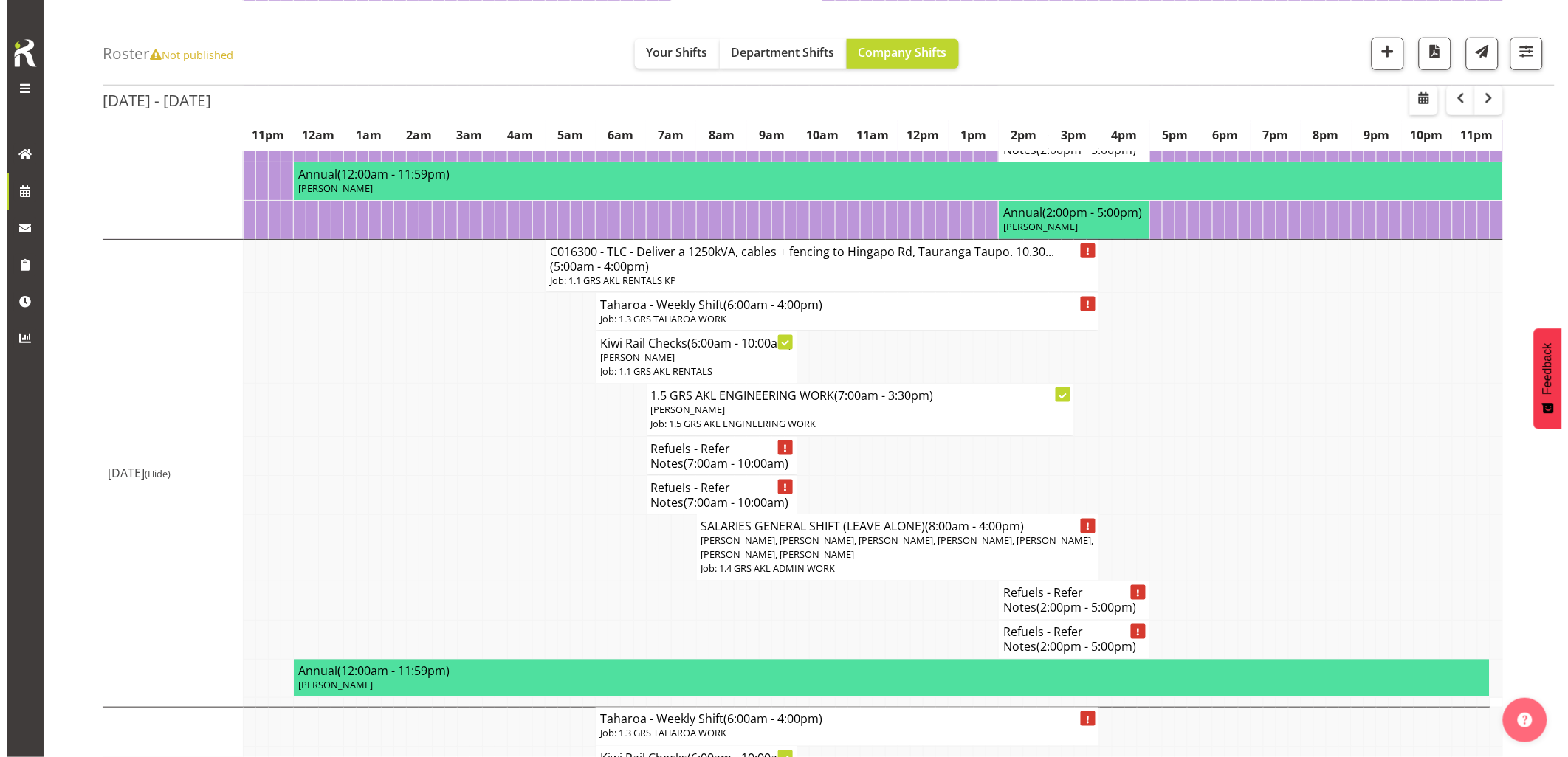
scroll to position [484, 0]
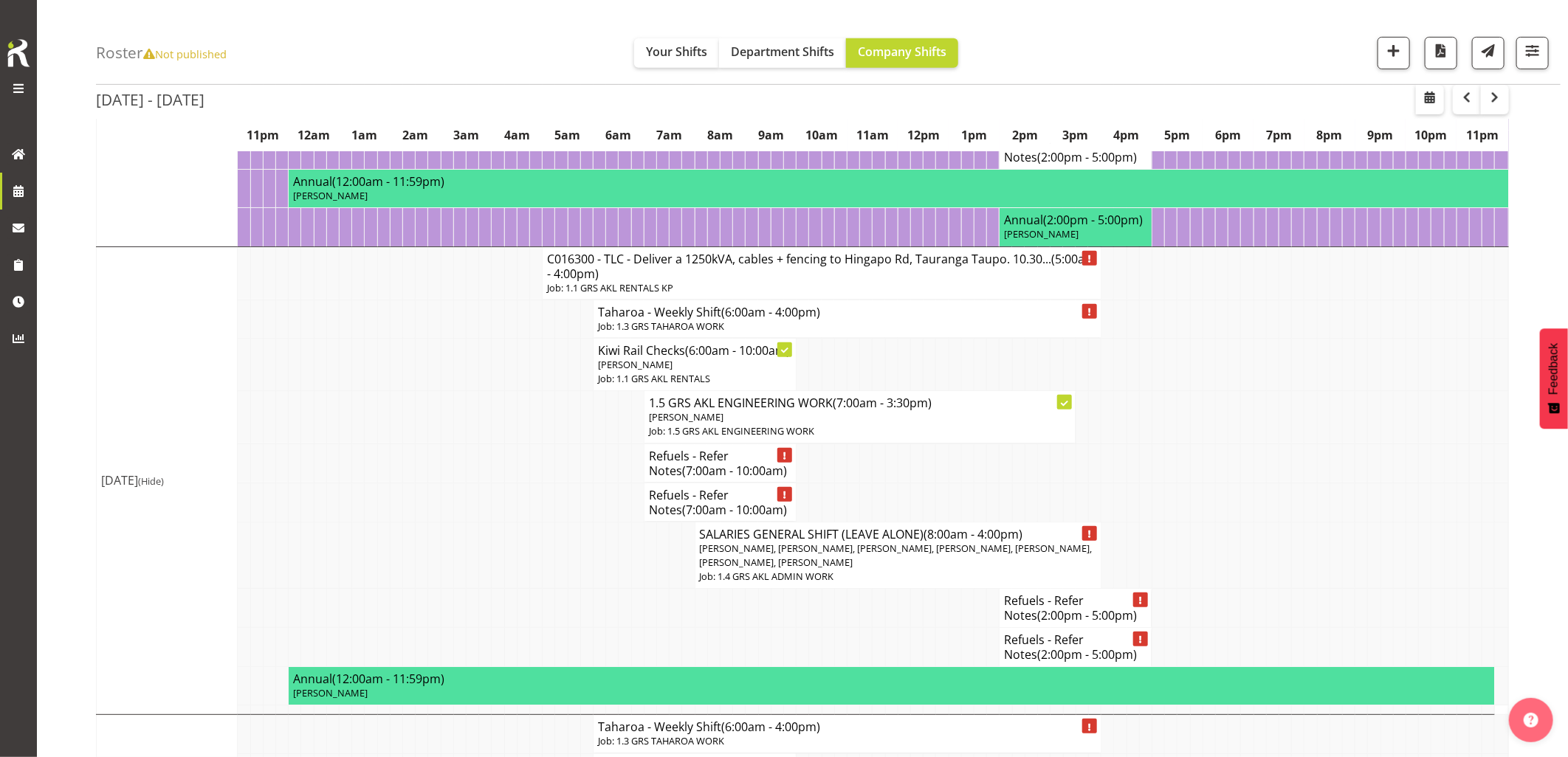
select select "7504"
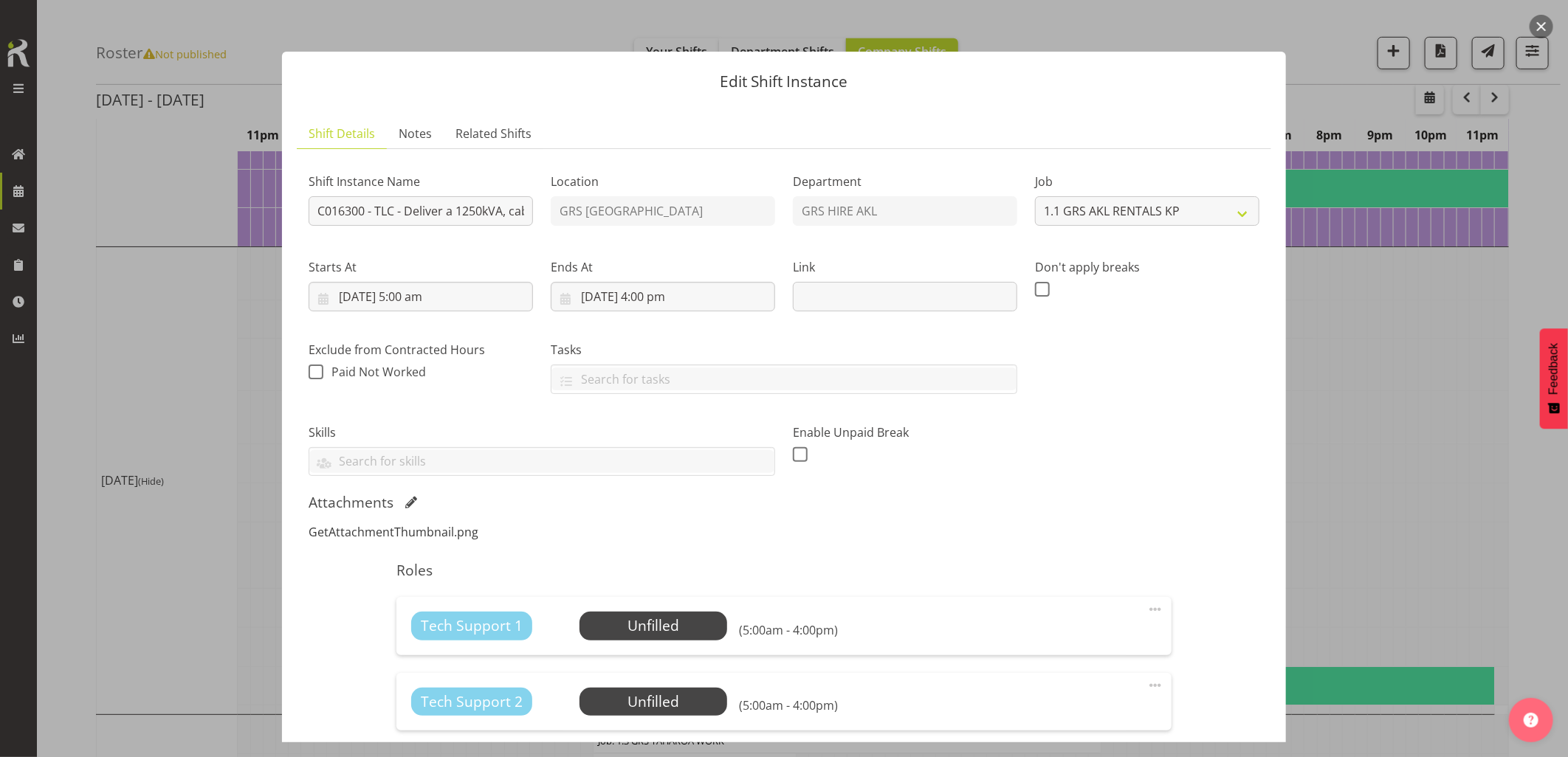
click at [369, 534] on link "GetAttachmentThumbnail.png" at bounding box center [393, 532] width 170 height 16
click at [408, 501] on span at bounding box center [410, 503] width 12 height 12
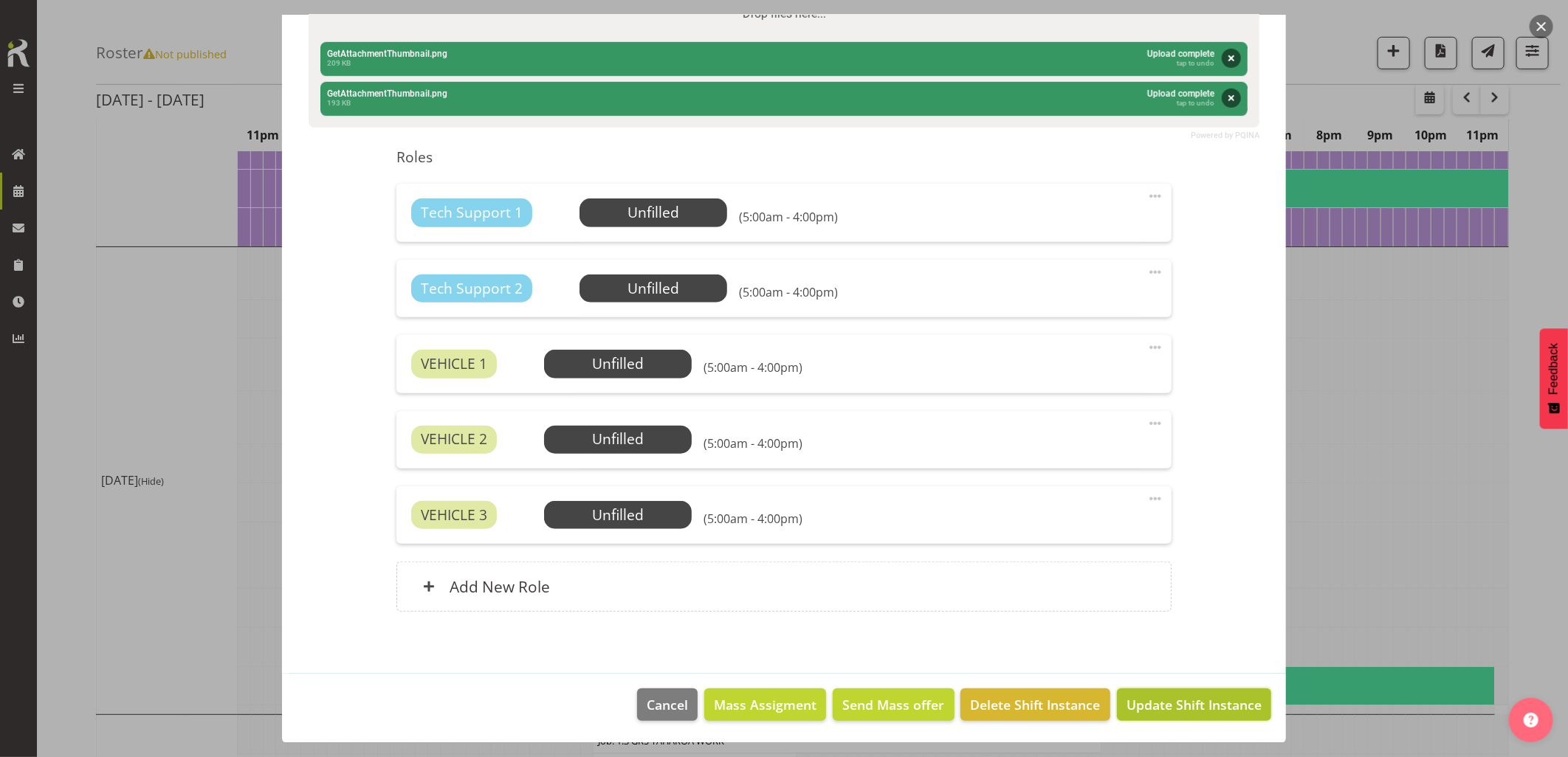
click at [1186, 694] on button "Update Shift Instance" at bounding box center [1193, 705] width 154 height 33
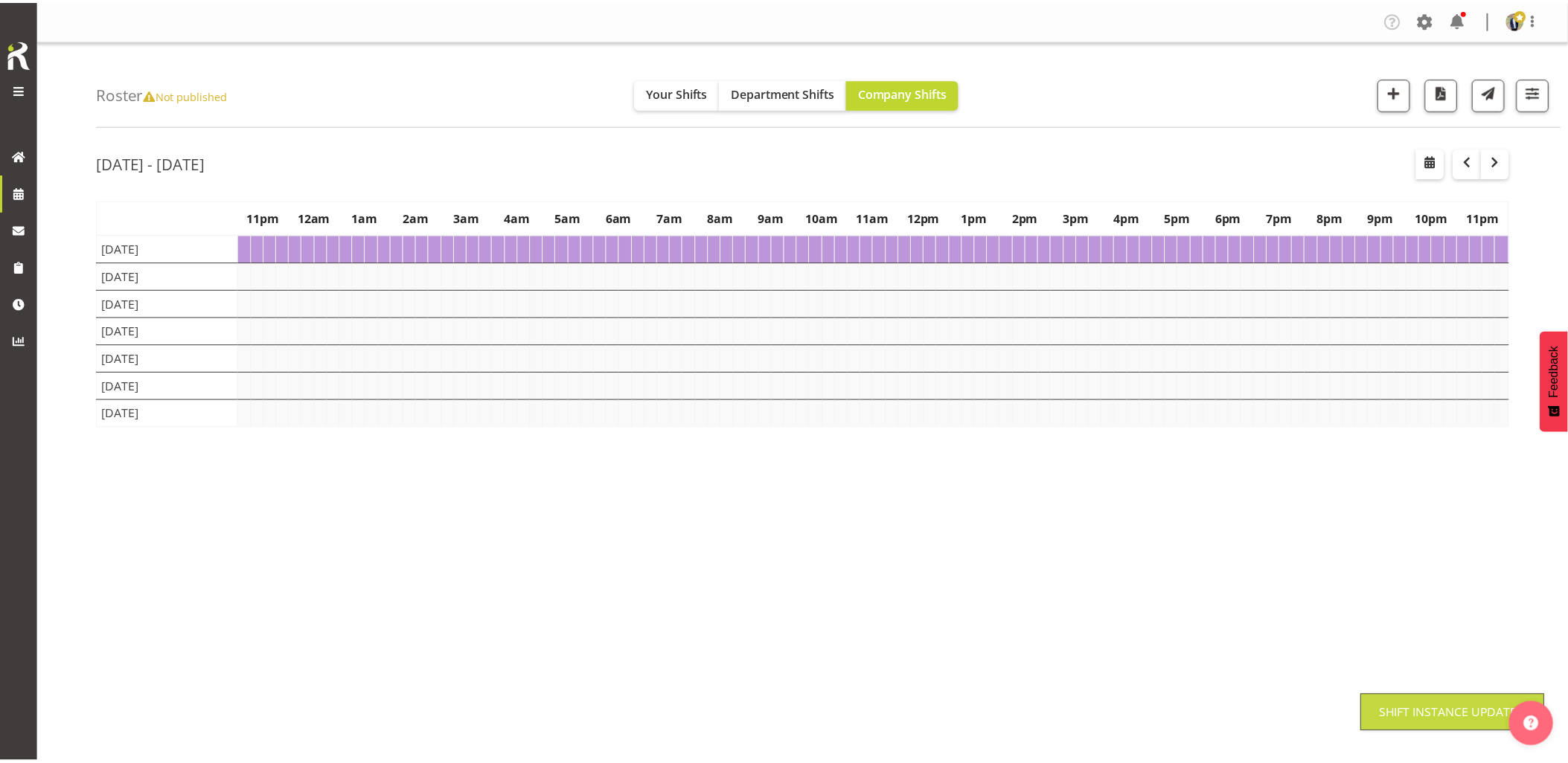
scroll to position [0, 0]
